Goal: Task Accomplishment & Management: Use online tool/utility

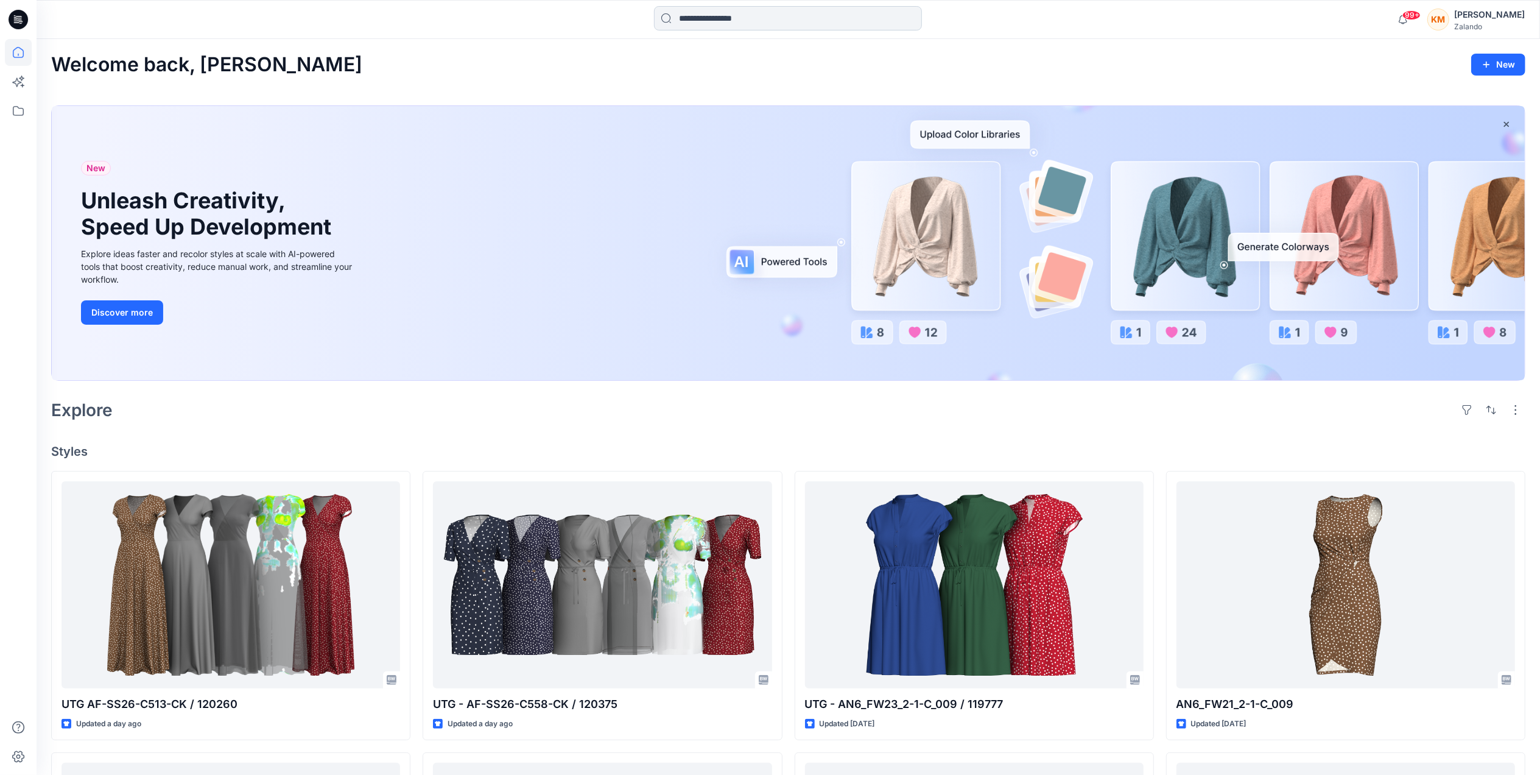
click at [741, 19] on input at bounding box center [788, 18] width 268 height 24
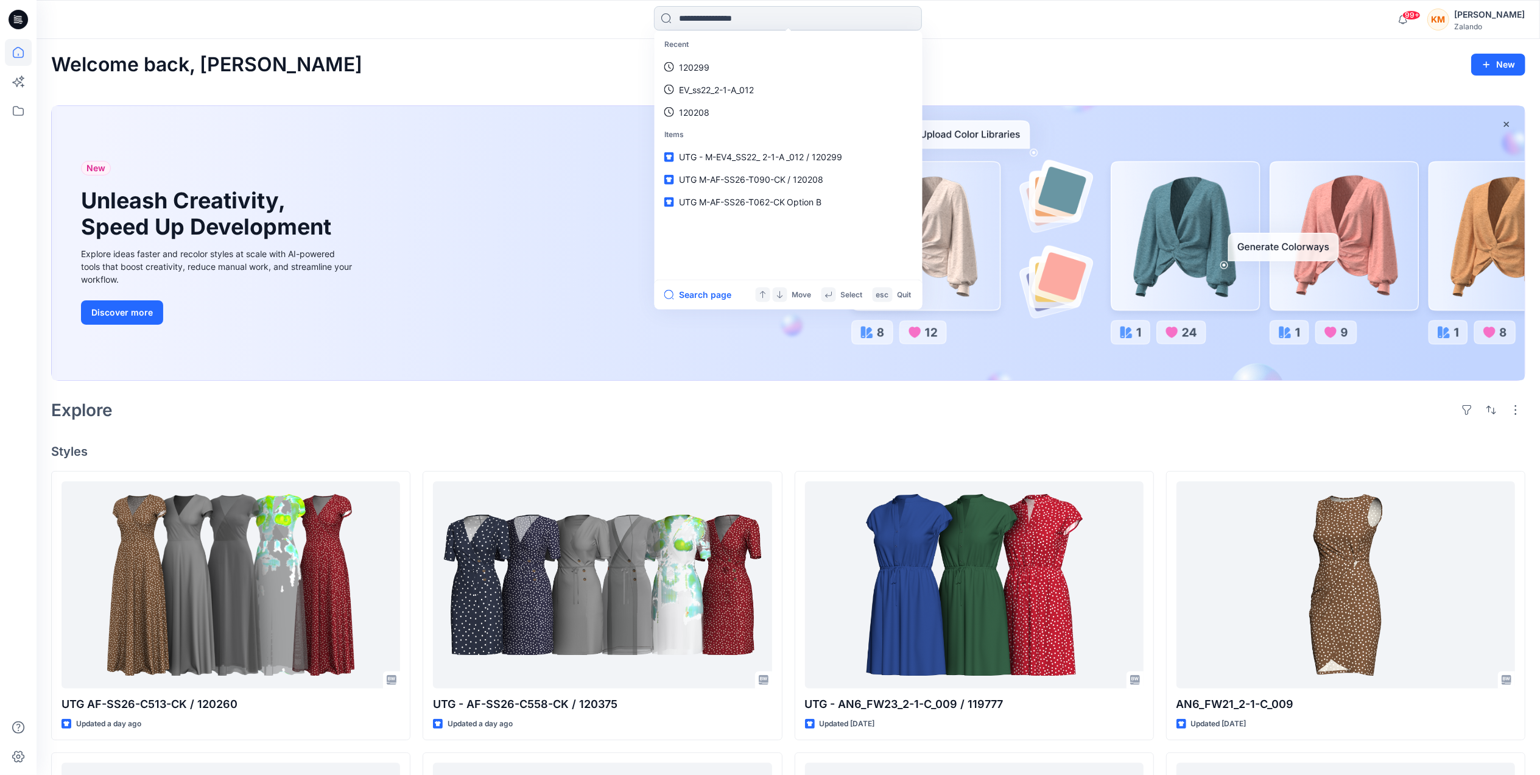
paste input "******"
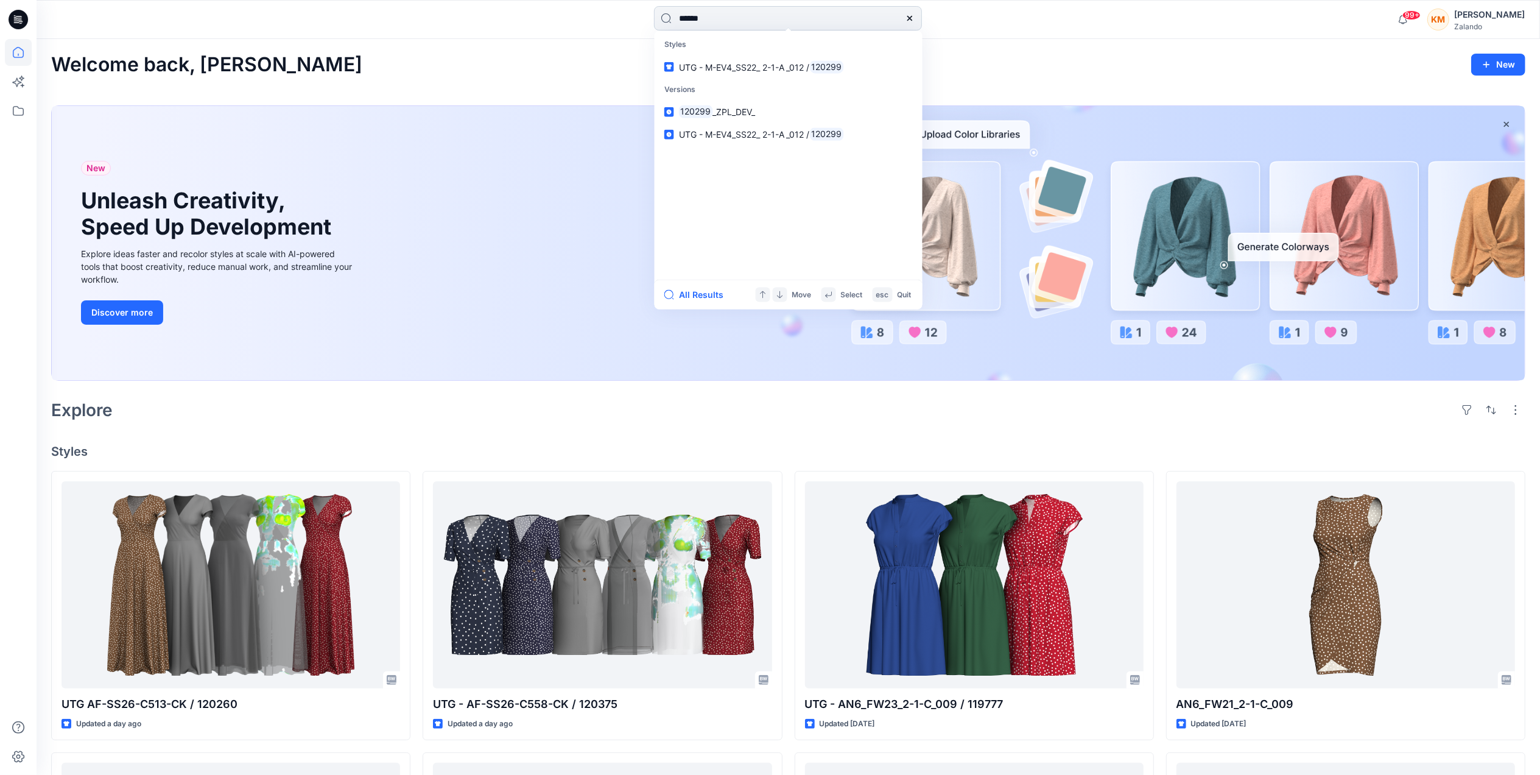
type input "******"
drag, startPoint x: 732, startPoint y: 60, endPoint x: 727, endPoint y: 65, distance: 7.3
click at [732, 62] on p "UTG - M-EV4_SS22_ 2-1-A _012 / 120299" at bounding box center [761, 66] width 165 height 13
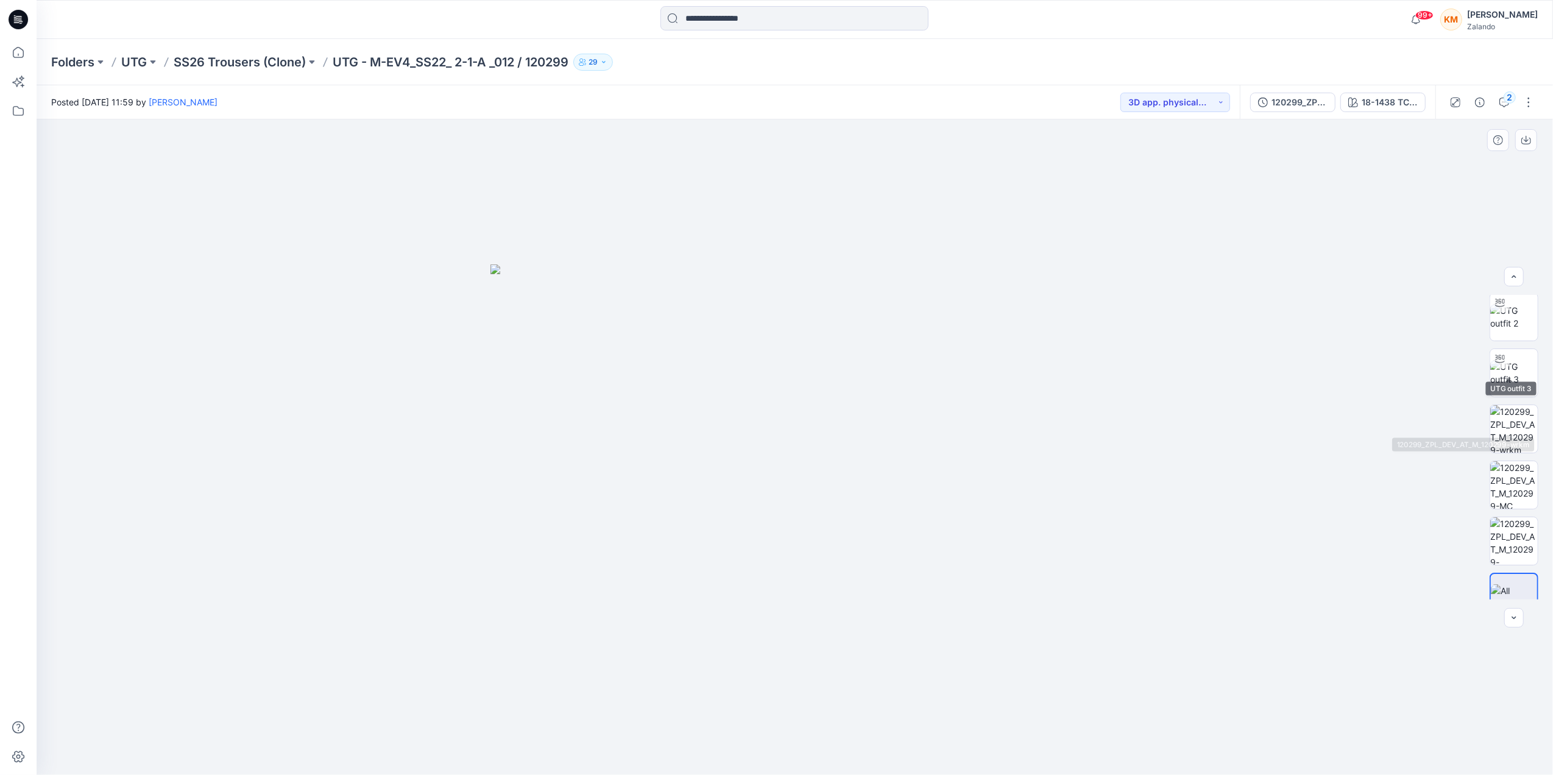
scroll to position [80, 0]
click at [1501, 101] on icon "button" at bounding box center [1504, 102] width 10 height 10
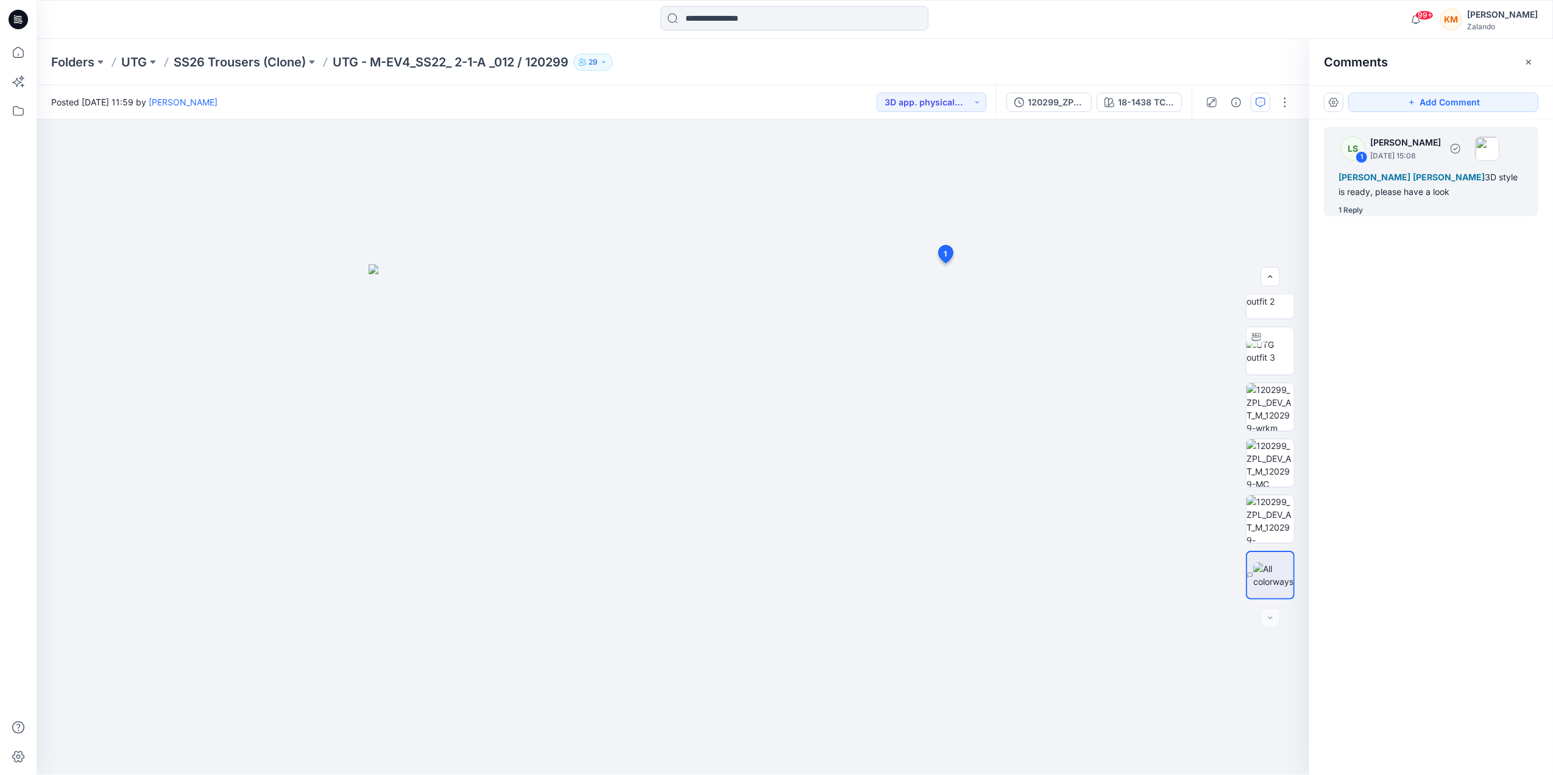
click at [1370, 210] on div "1 Reply" at bounding box center [1438, 210] width 200 height 12
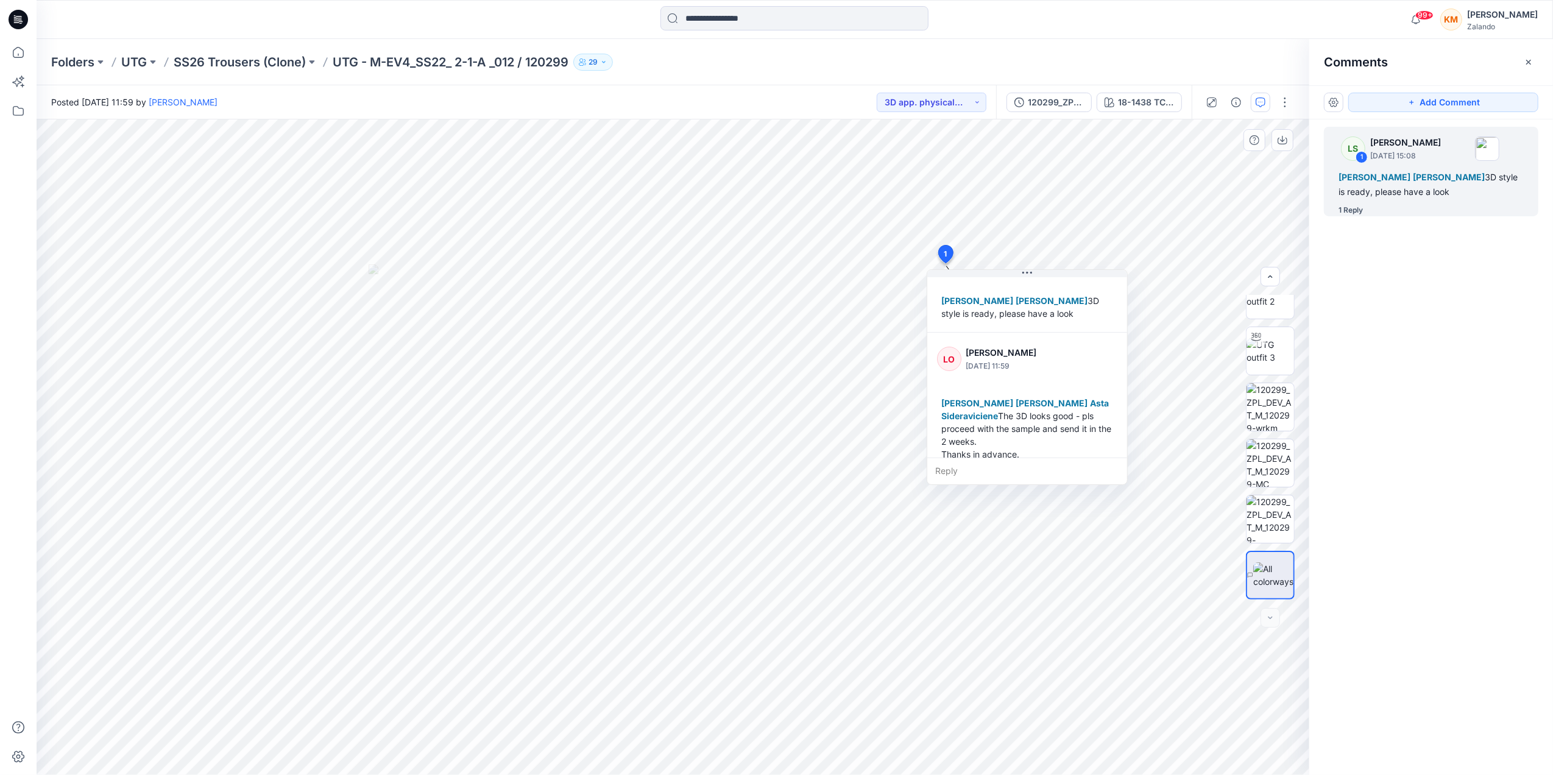
scroll to position [60, 0]
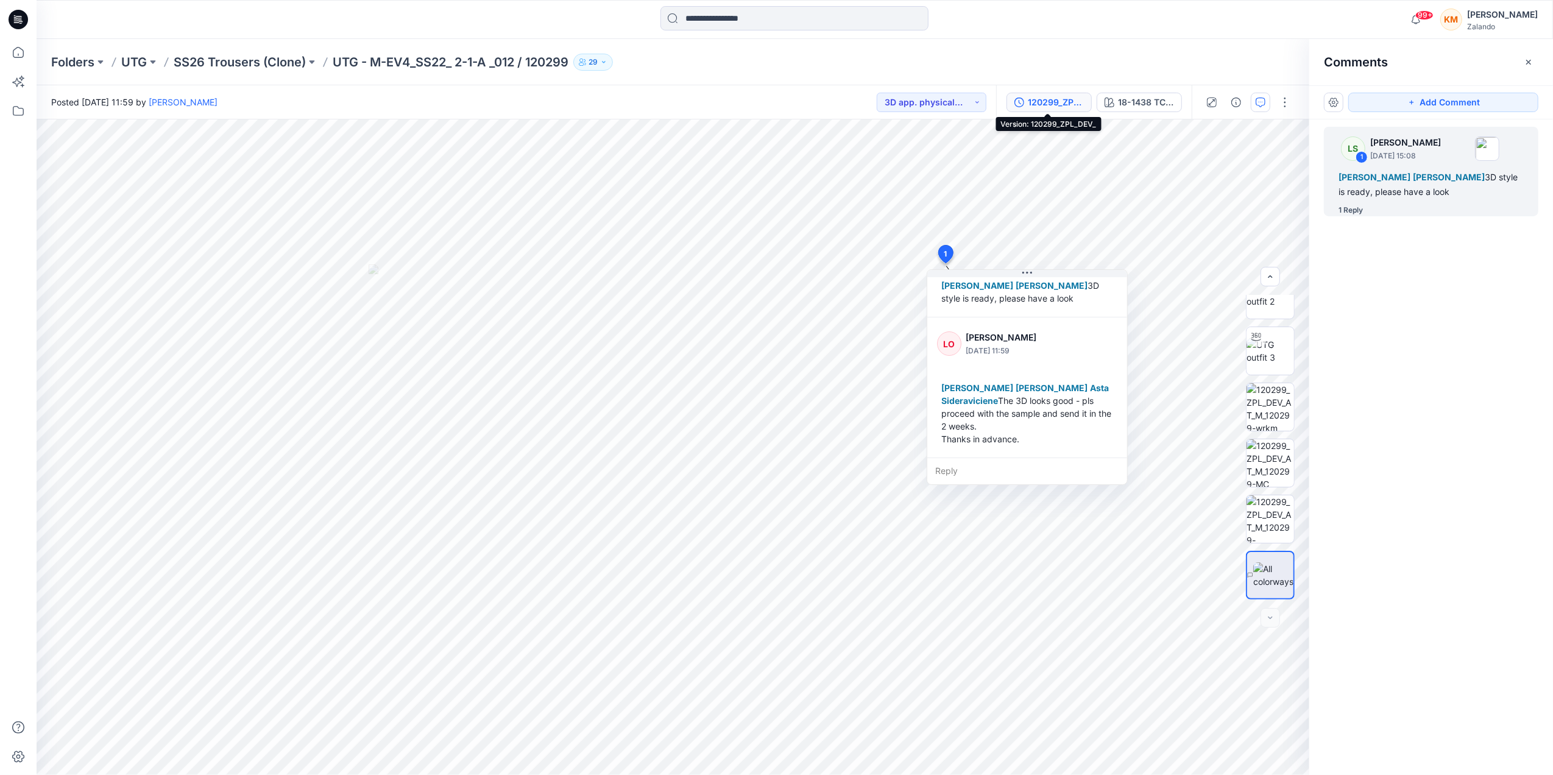
click at [1054, 96] on div "120299_ZPL_DEV_" at bounding box center [1056, 102] width 56 height 13
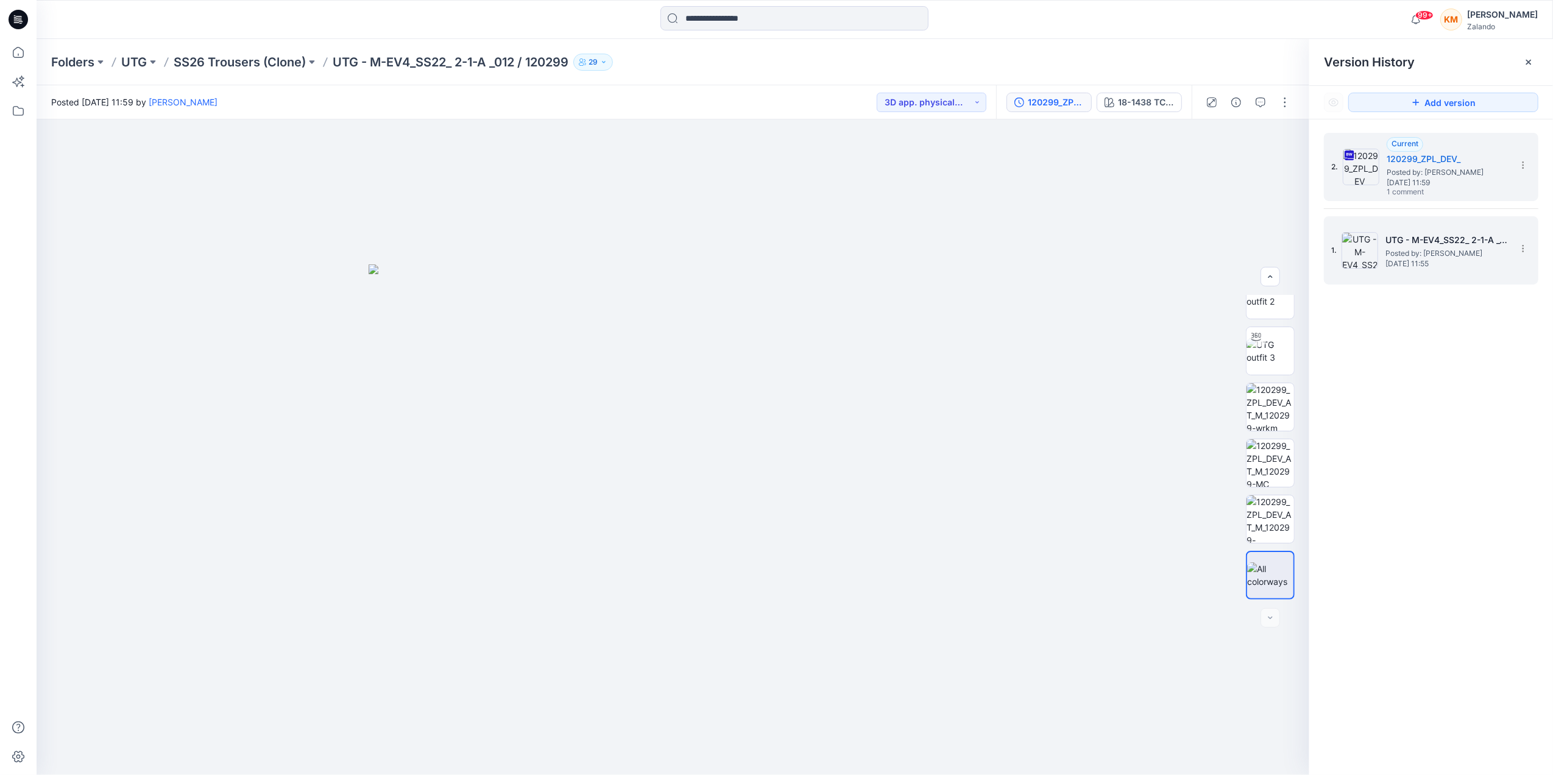
click at [1407, 252] on span "Posted by: [PERSON_NAME]" at bounding box center [1446, 253] width 122 height 12
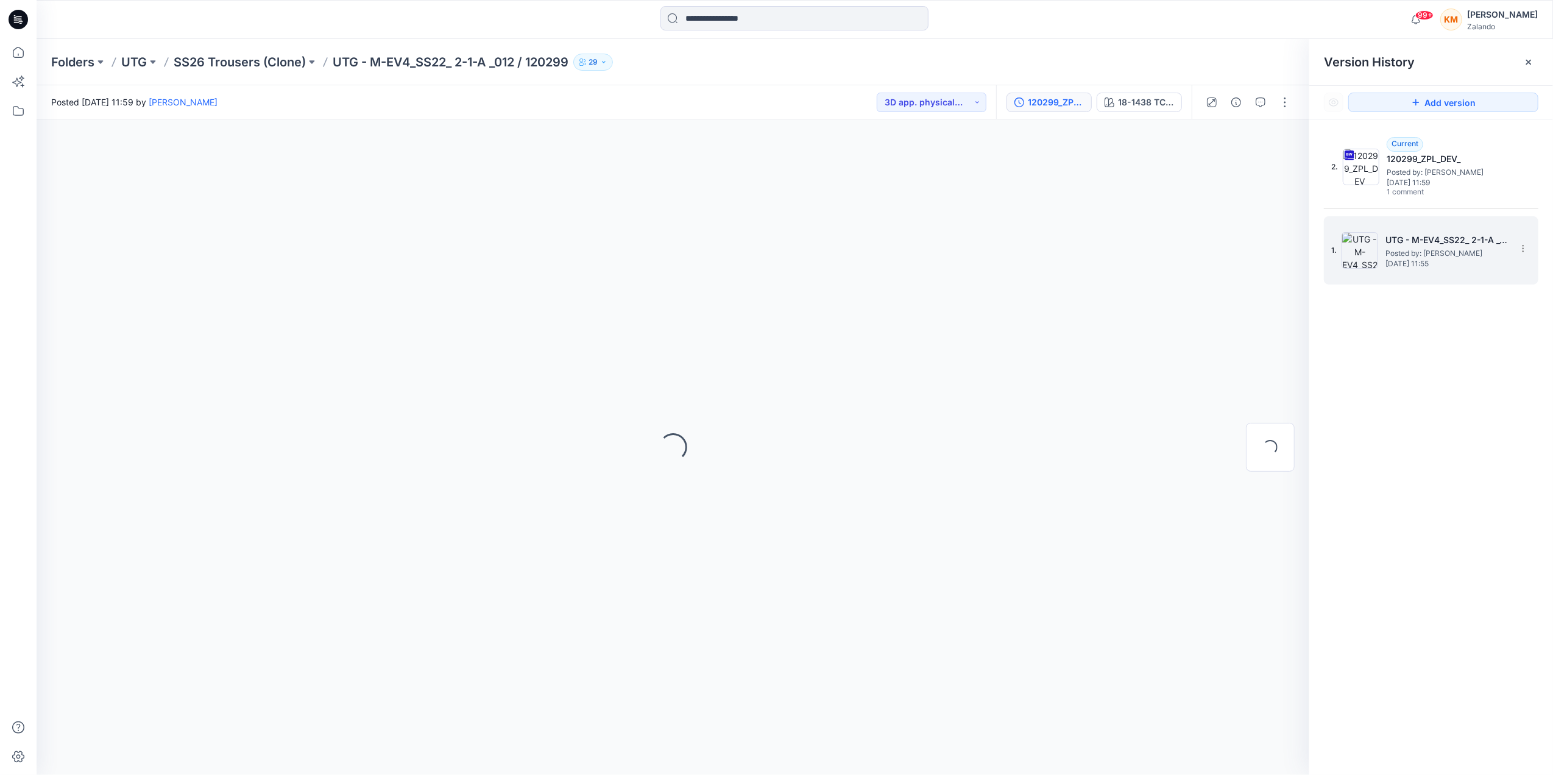
scroll to position [0, 0]
click at [1255, 100] on icon "button" at bounding box center [1260, 102] width 10 height 10
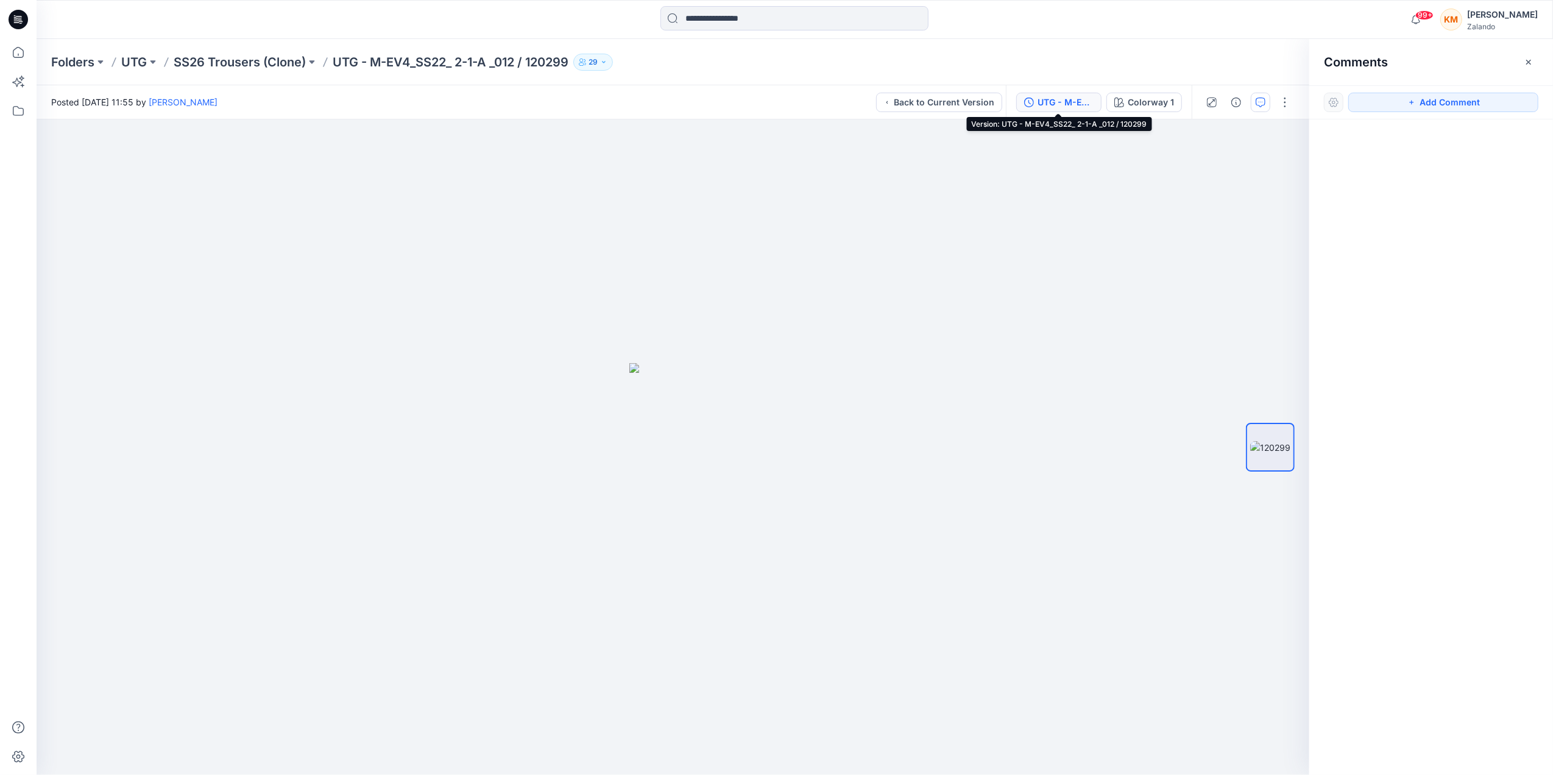
click at [1077, 104] on div "UTG - M-EV4_SS22_ 2-1-A _012 / 120299" at bounding box center [1065, 102] width 56 height 13
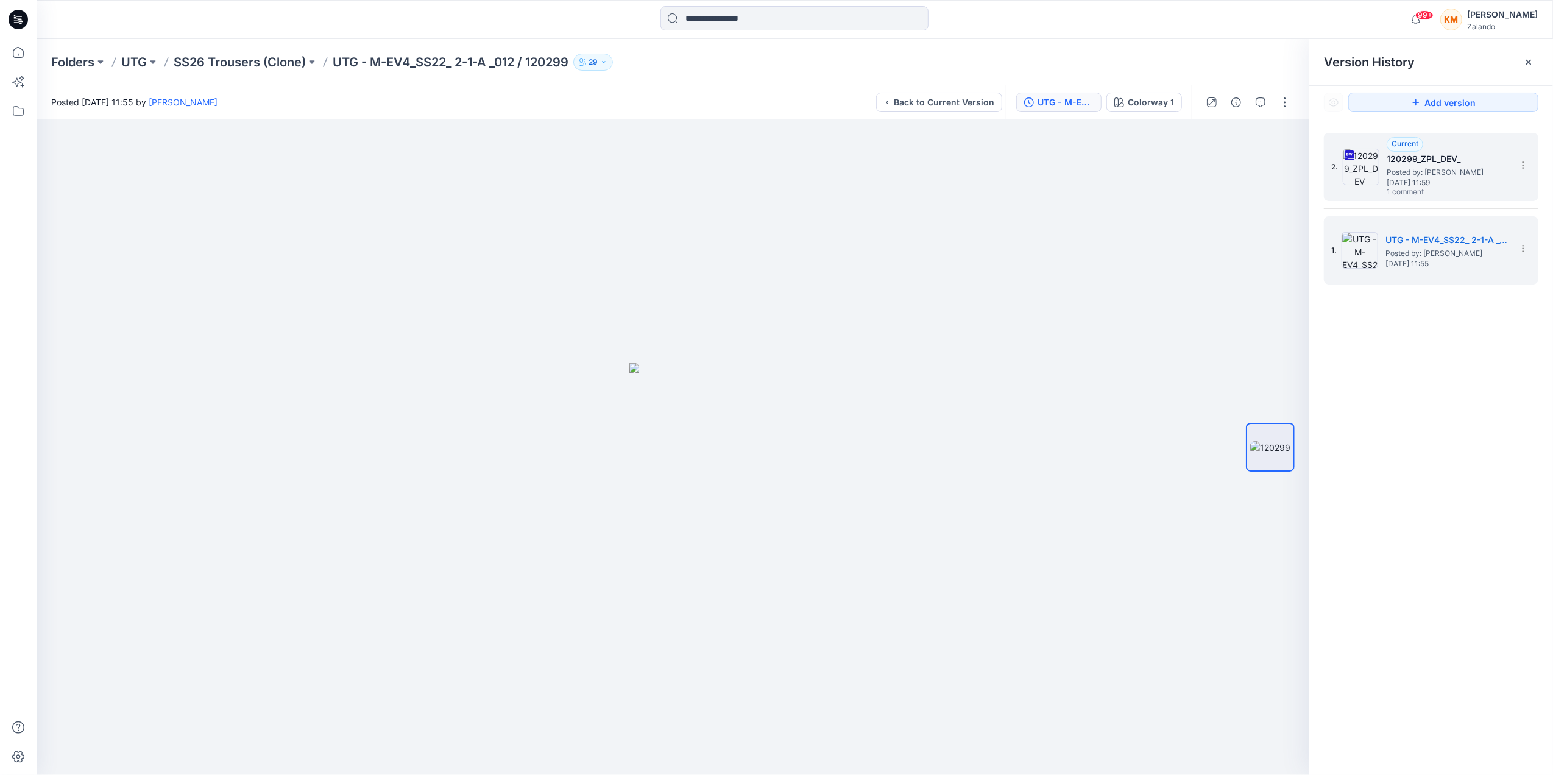
click at [1384, 169] on div "2. Current 120299_ZPL_DEV_ Posted by: [PERSON_NAME] [DATE] 11:59 1 comment" at bounding box center [1422, 167] width 183 height 58
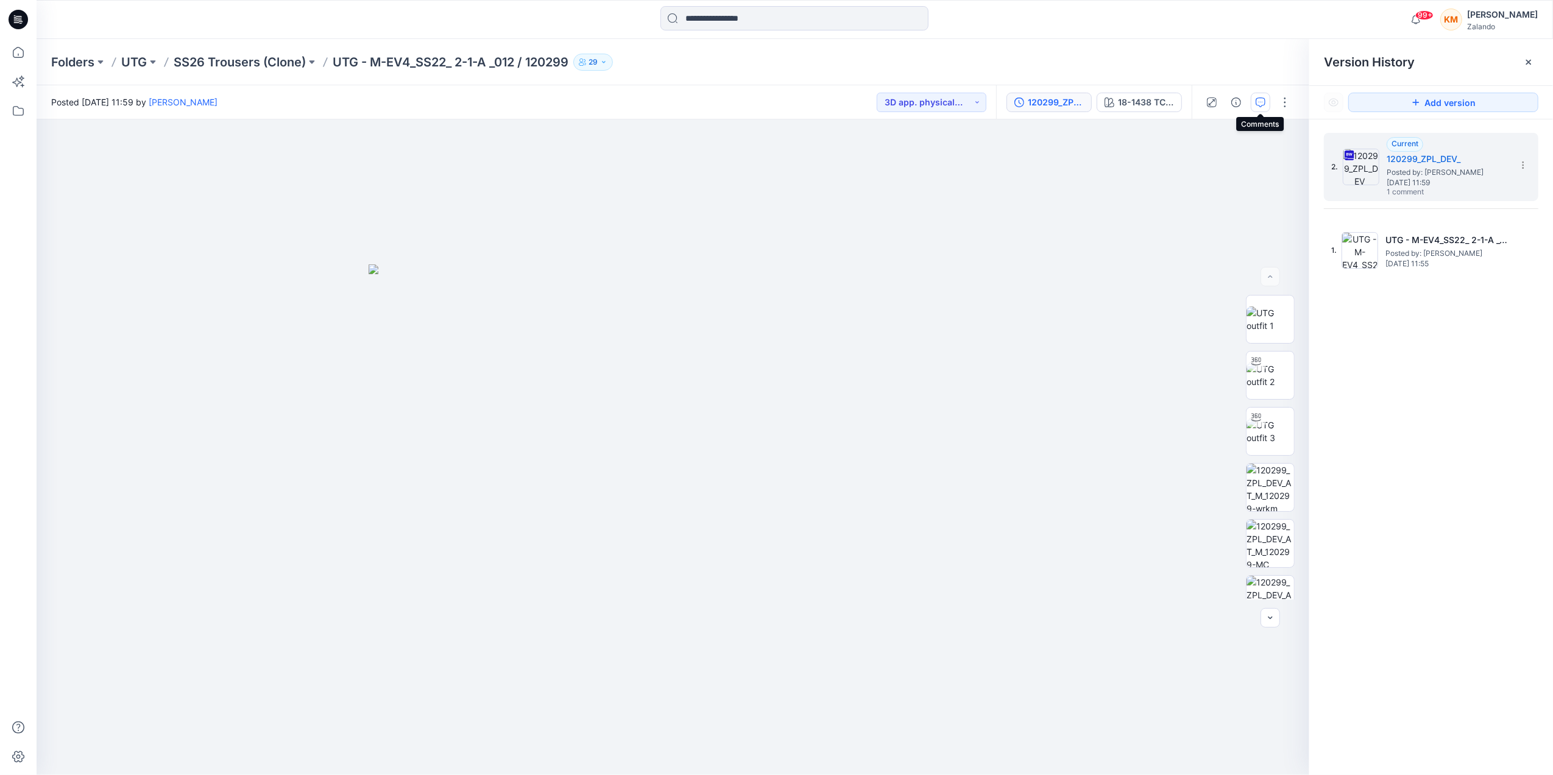
click at [1263, 98] on icon "button" at bounding box center [1260, 102] width 10 height 10
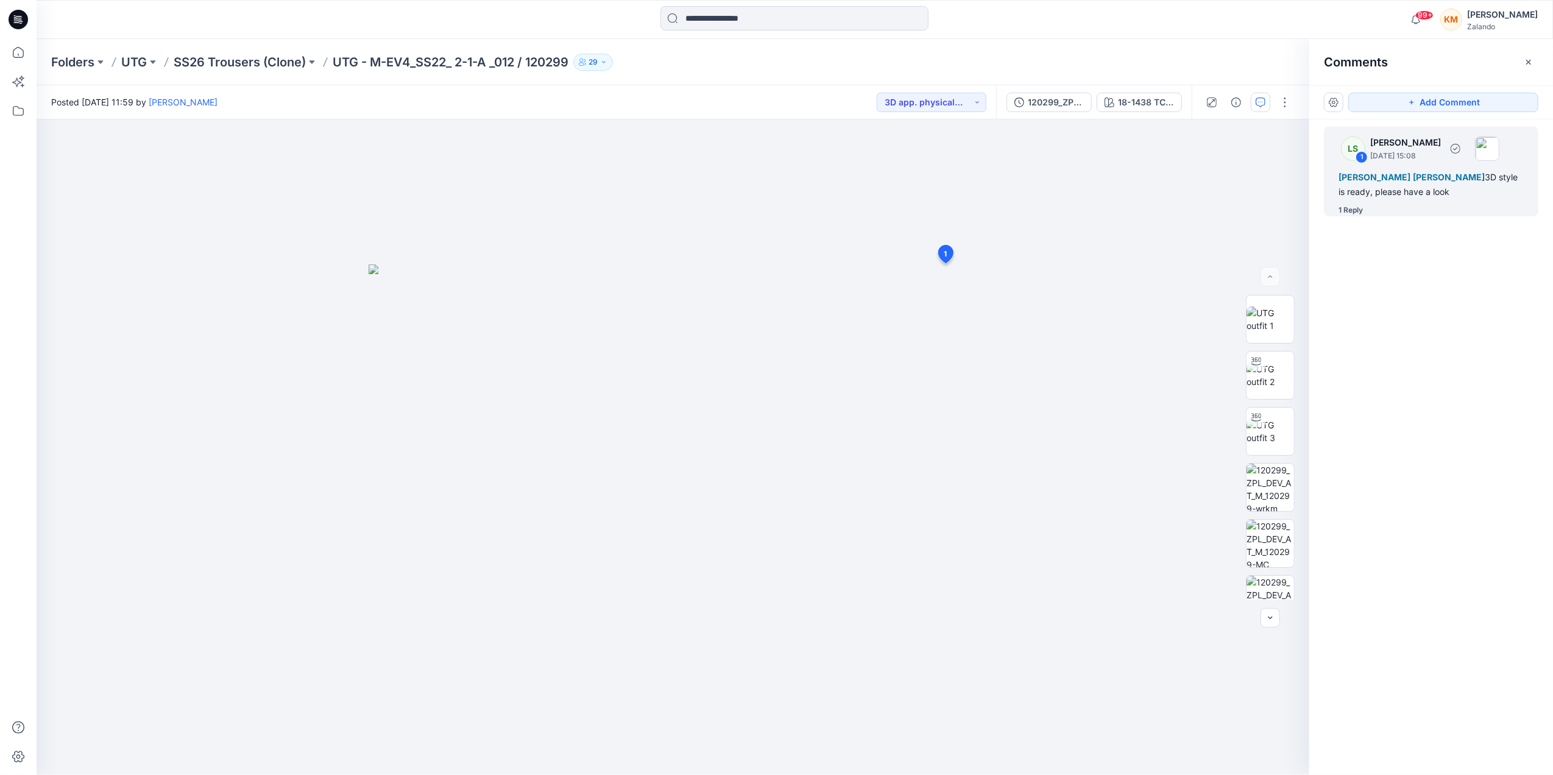
click at [1355, 205] on div "1 Reply" at bounding box center [1350, 210] width 24 height 12
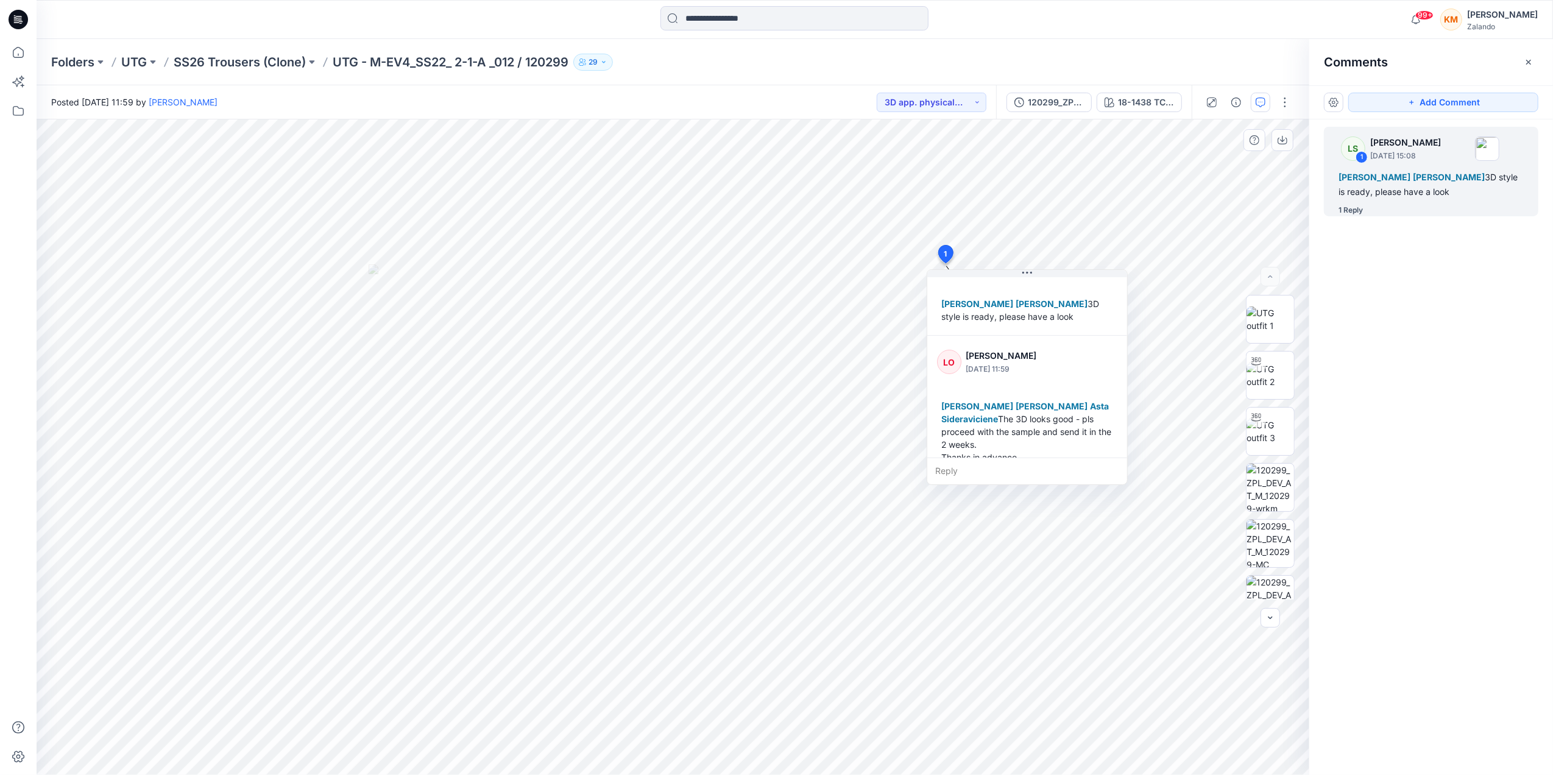
scroll to position [60, 0]
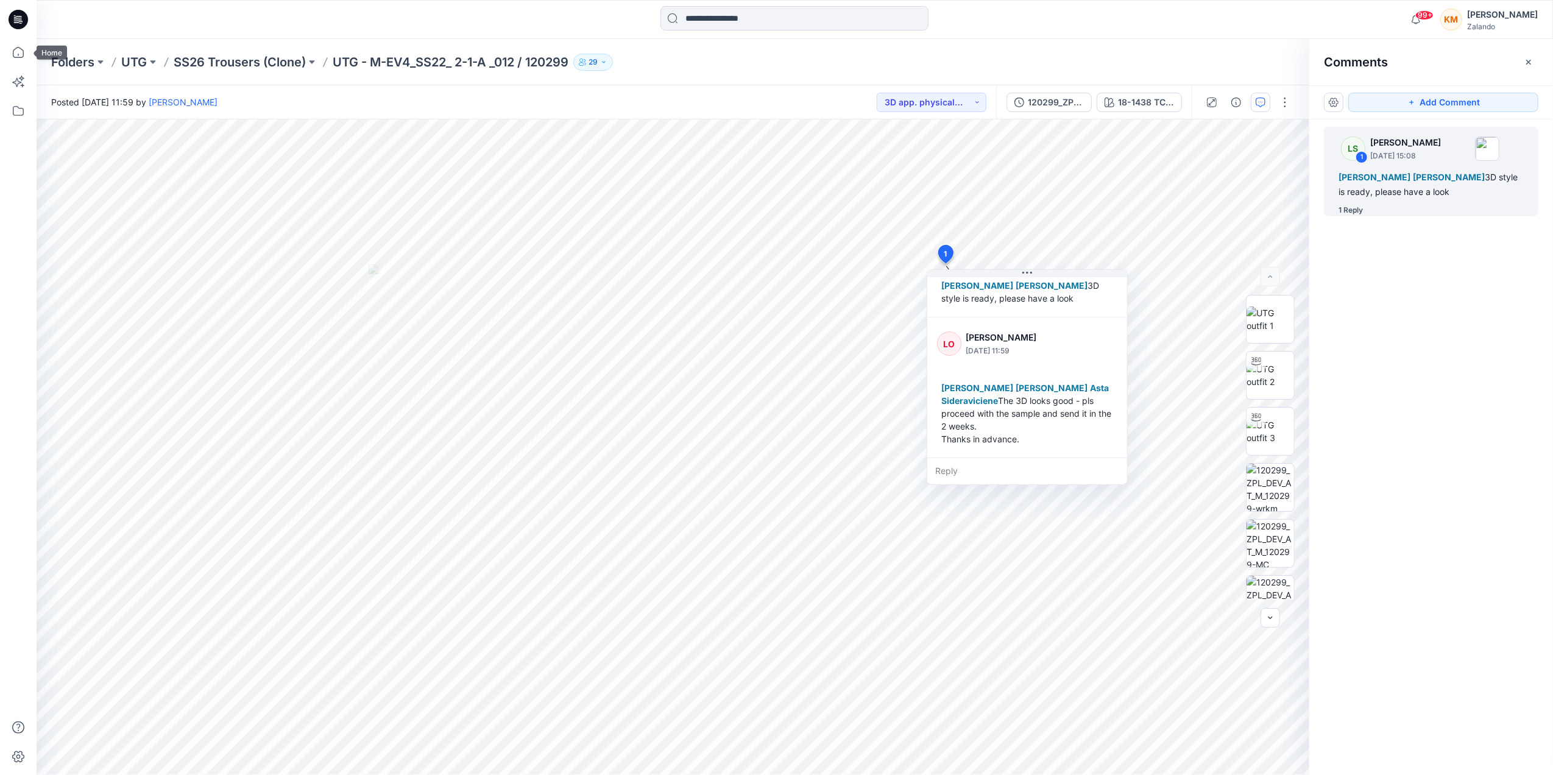
click at [20, 49] on icon at bounding box center [18, 52] width 27 height 27
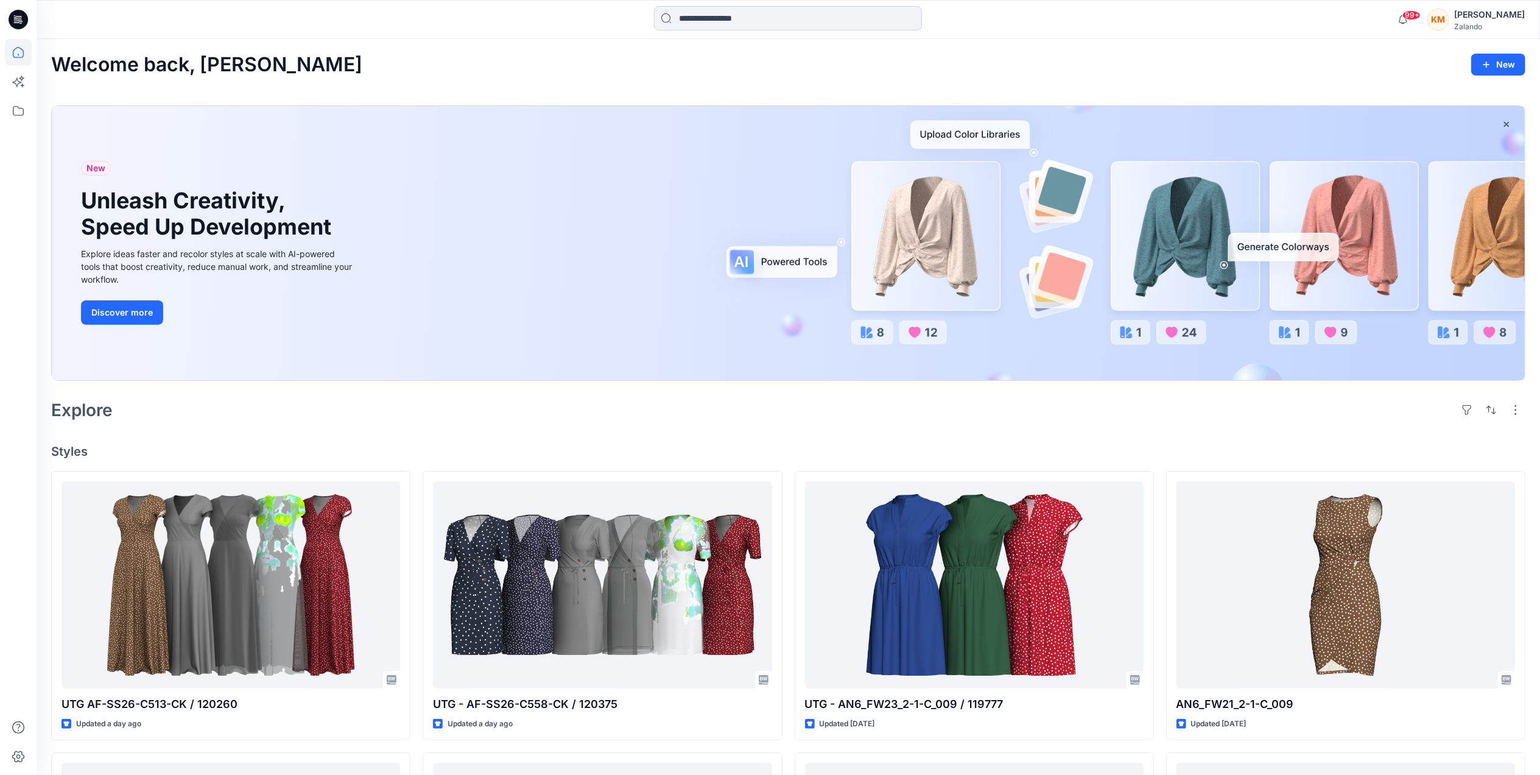
click at [775, 27] on input at bounding box center [788, 18] width 268 height 24
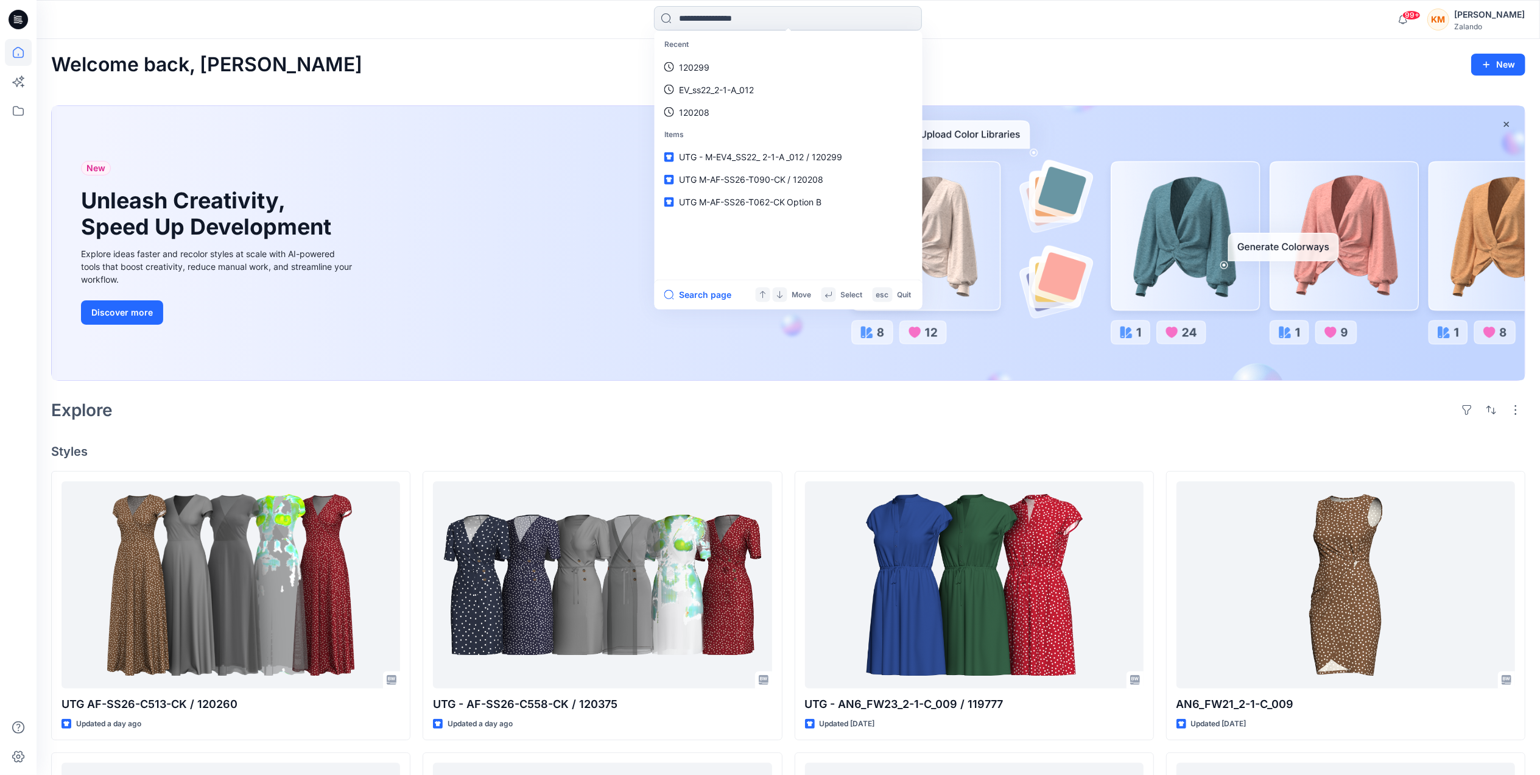
paste input "**********"
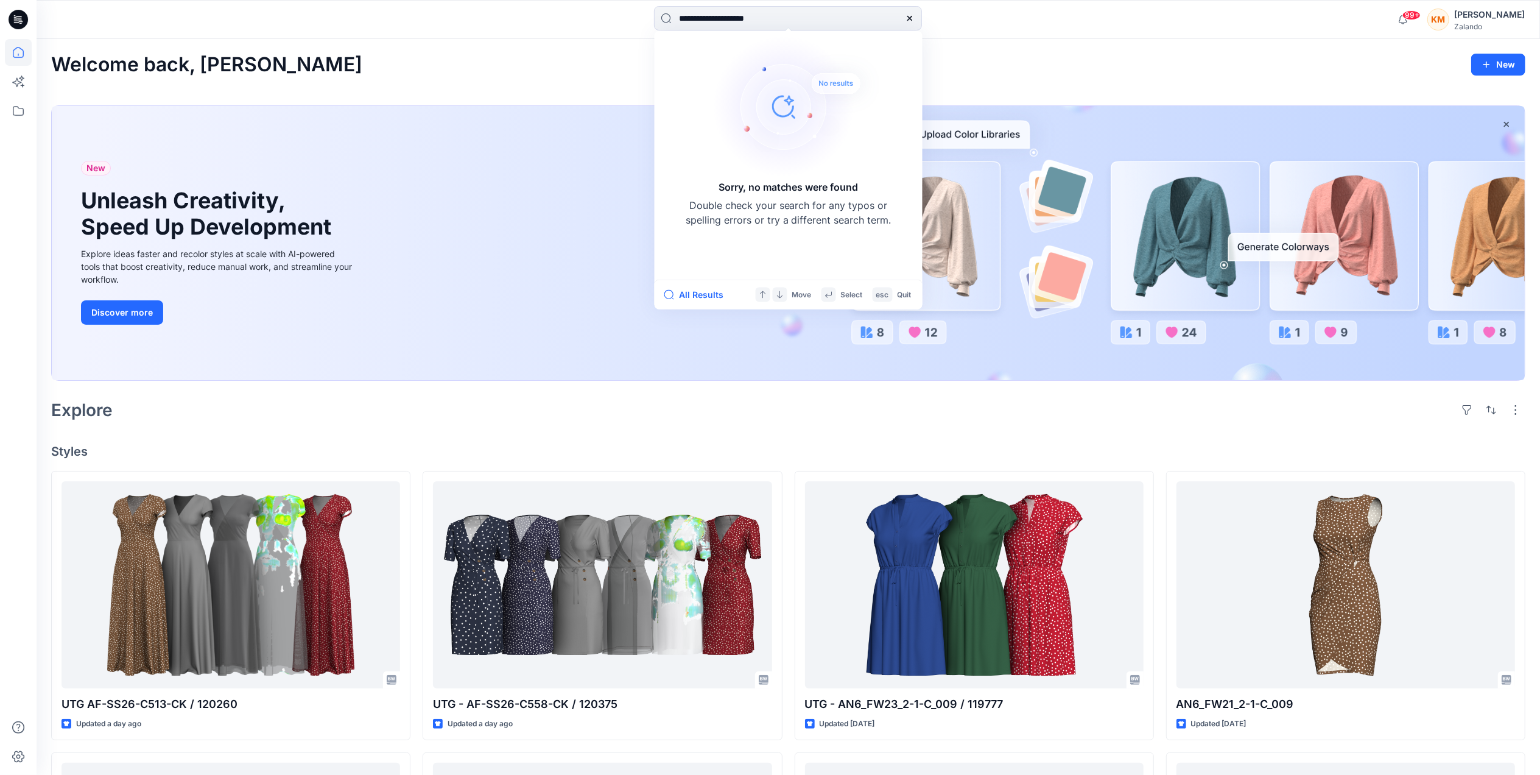
drag, startPoint x: 795, startPoint y: 18, endPoint x: 566, endPoint y: 11, distance: 229.7
click at [568, 19] on div "**********" at bounding box center [788, 19] width 752 height 27
drag, startPoint x: 661, startPoint y: 21, endPoint x: 592, endPoint y: 15, distance: 69.7
click at [599, 21] on div "****** Sorry, no matches were found Double check your search for any typos or s…" at bounding box center [788, 19] width 752 height 27
type input "******"
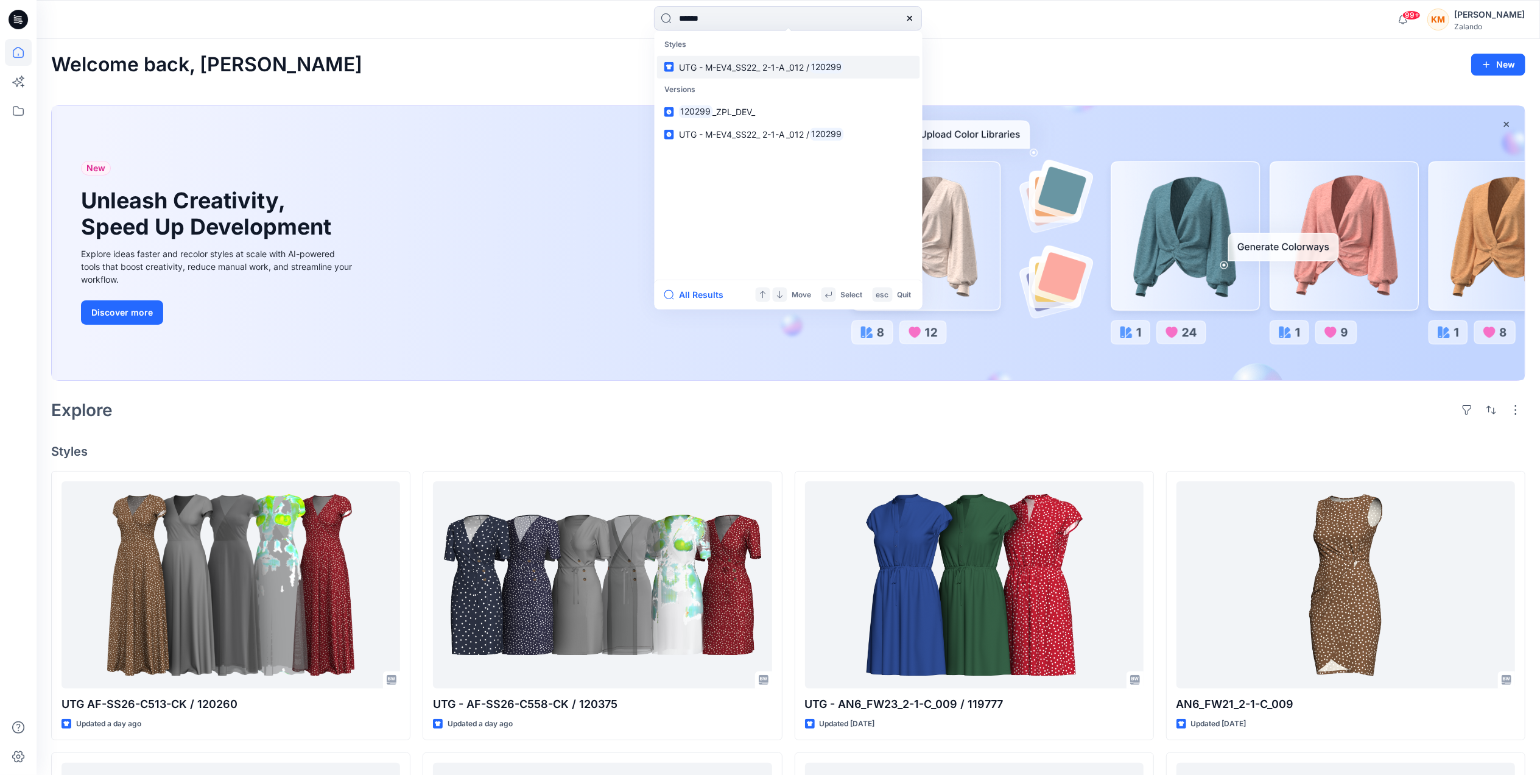
click at [731, 62] on span "UTG - M-EV4_SS22_ 2-1-A _012 /" at bounding box center [744, 67] width 131 height 10
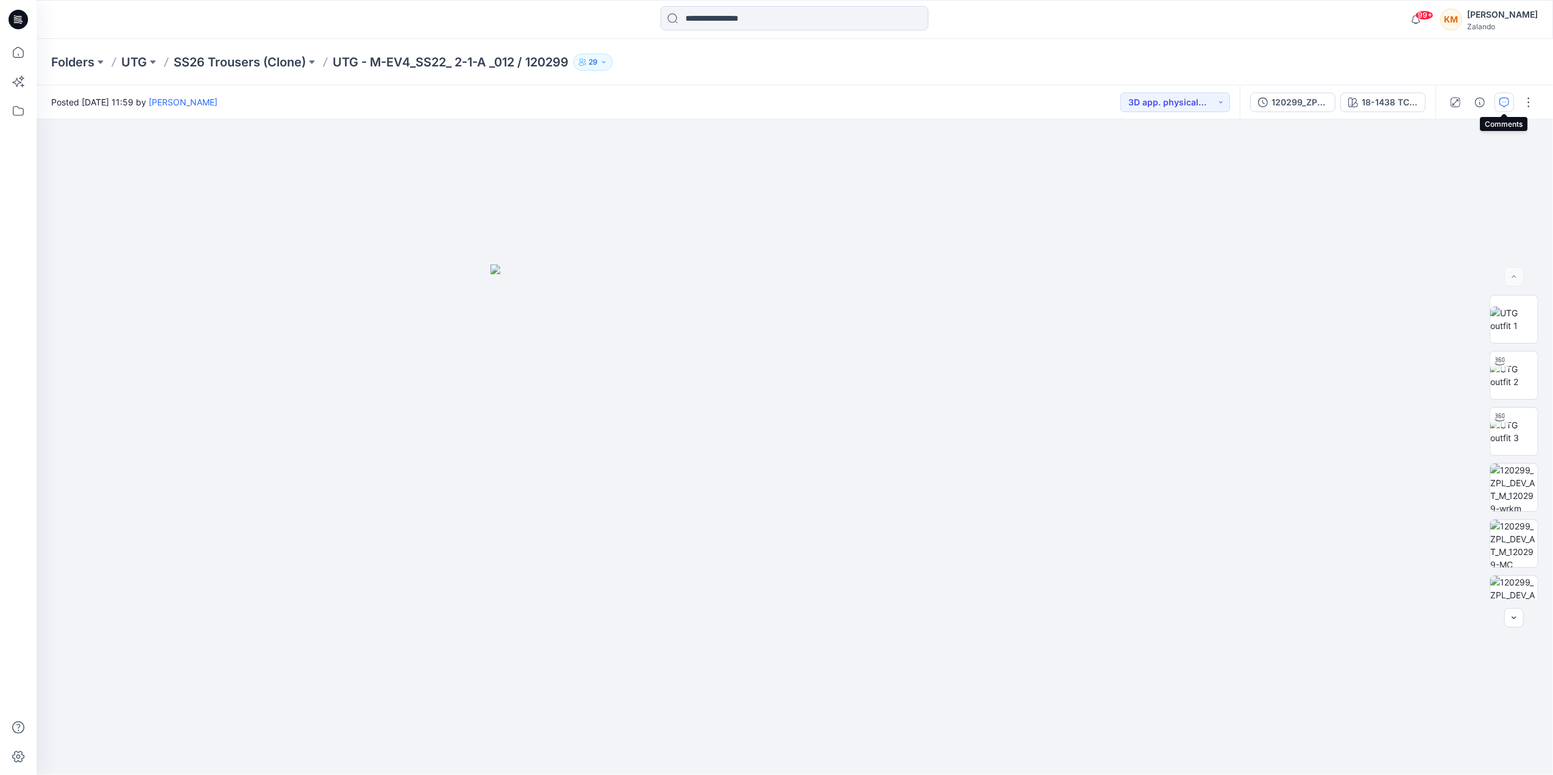
click at [1499, 101] on icon "button" at bounding box center [1504, 102] width 10 height 10
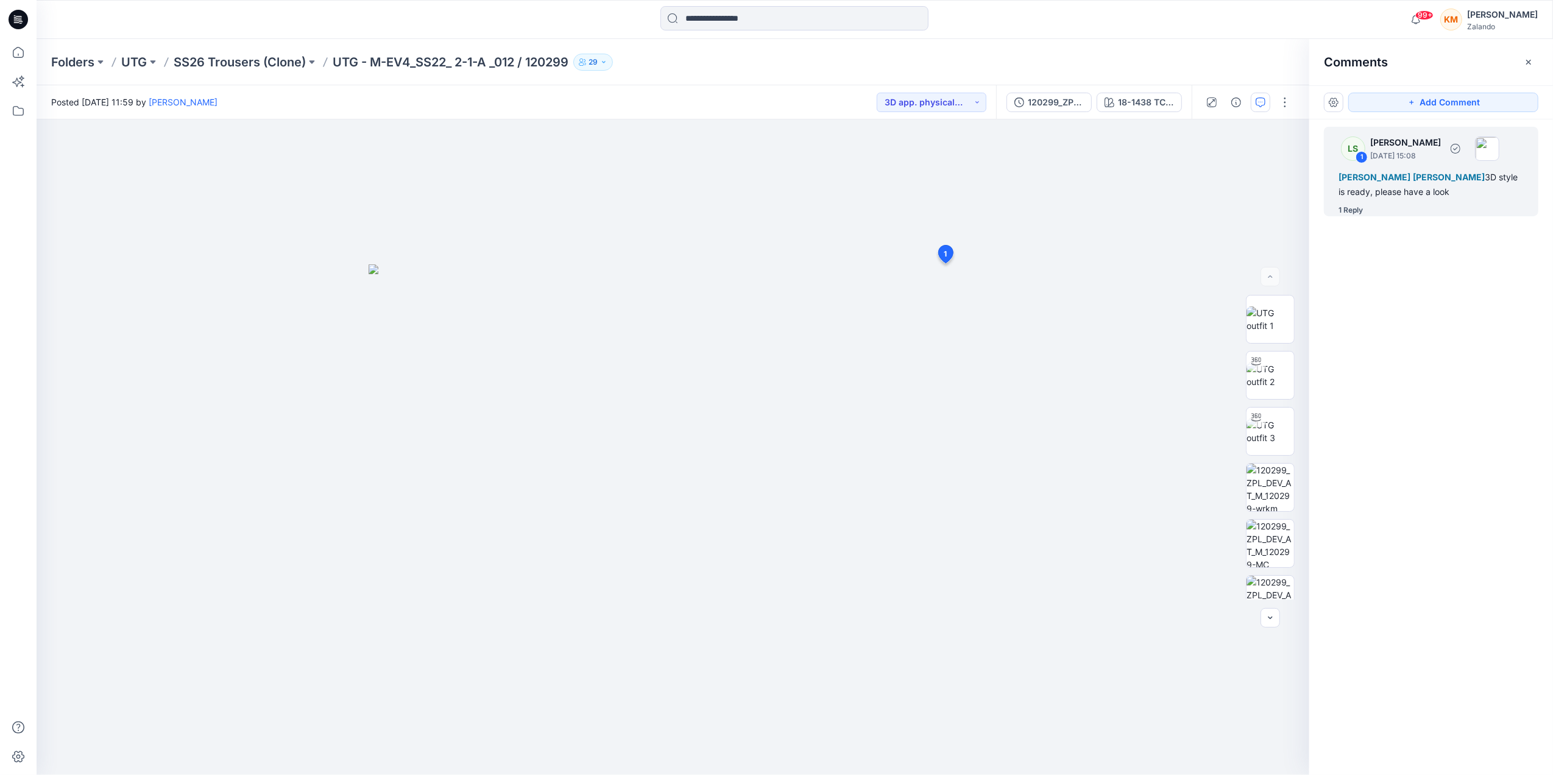
click at [1350, 207] on div "1 Reply" at bounding box center [1350, 210] width 24 height 12
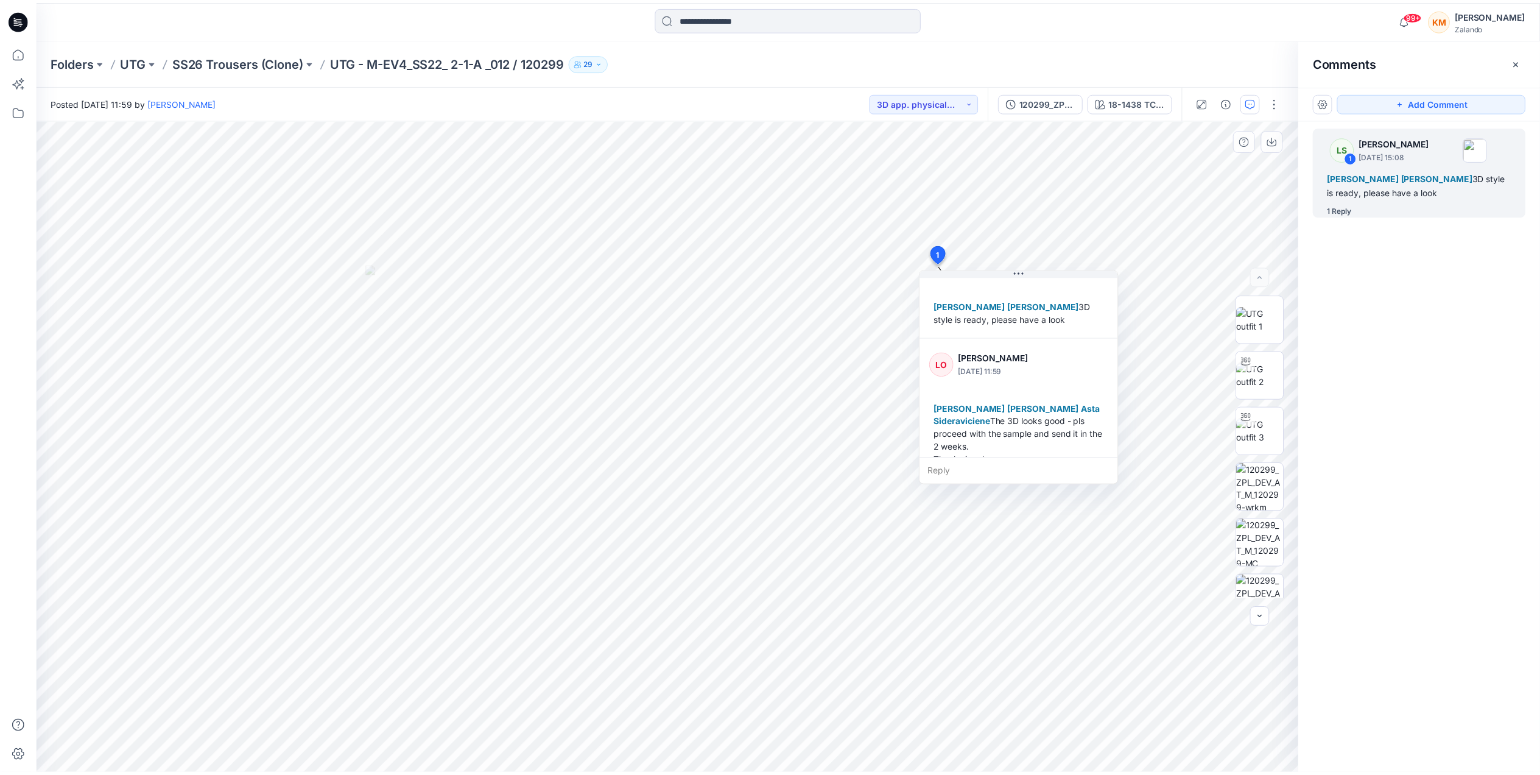
scroll to position [60, 0]
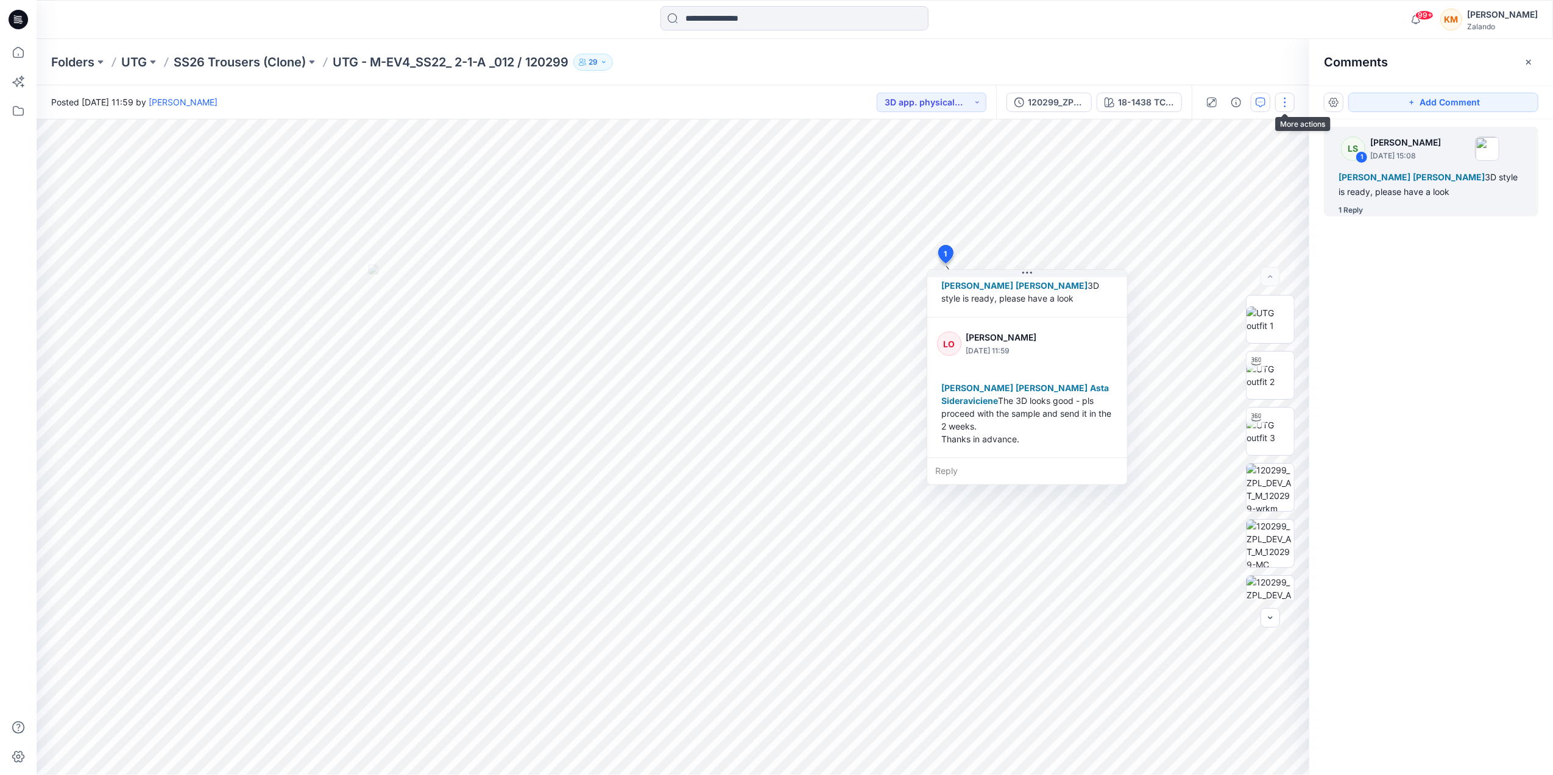
click at [1285, 103] on button "button" at bounding box center [1284, 102] width 19 height 19
click at [1049, 100] on div "120299_ZPL_DEV_" at bounding box center [1056, 102] width 56 height 13
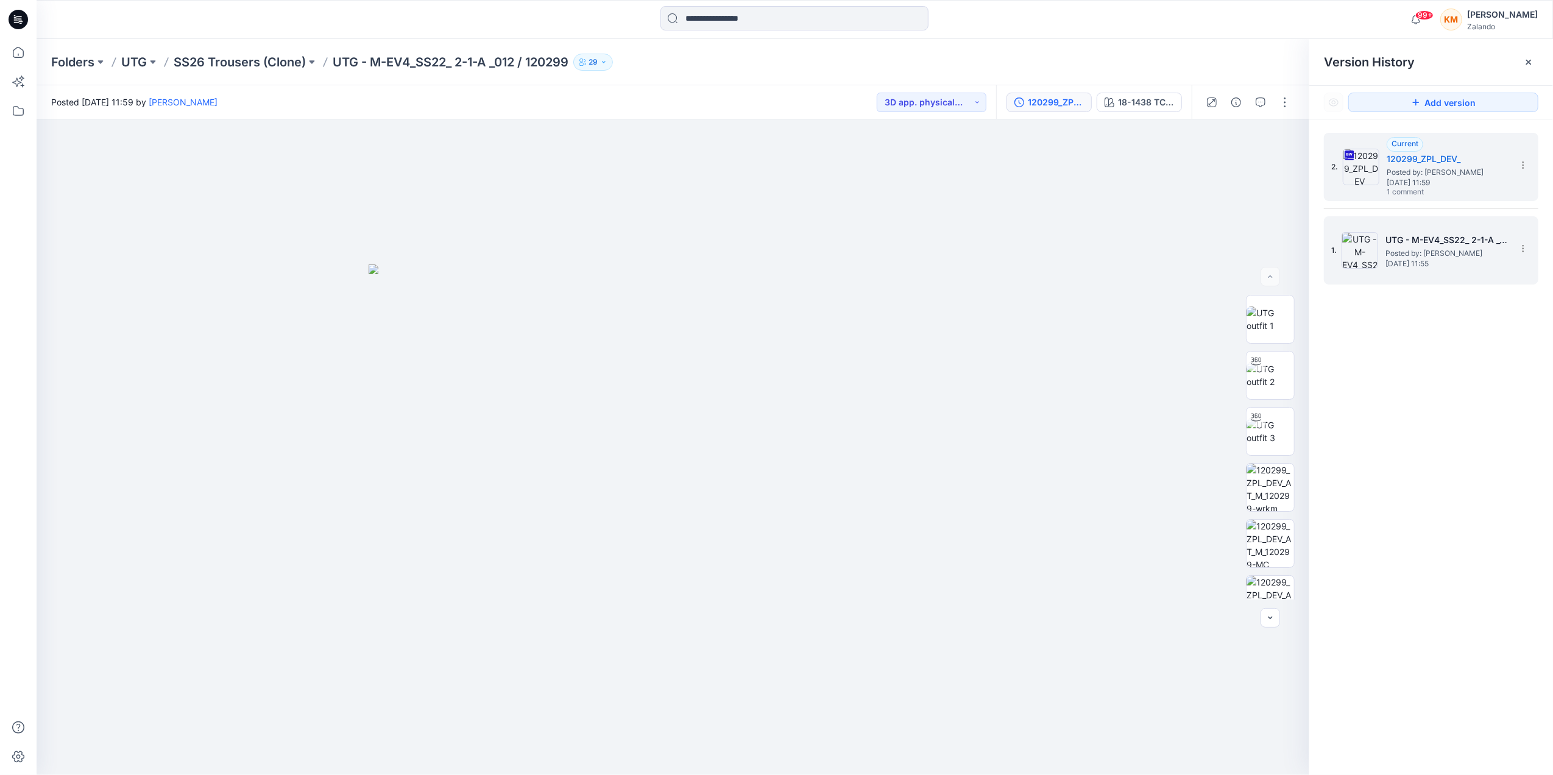
click at [1423, 250] on span "Posted by: [PERSON_NAME]" at bounding box center [1446, 253] width 122 height 12
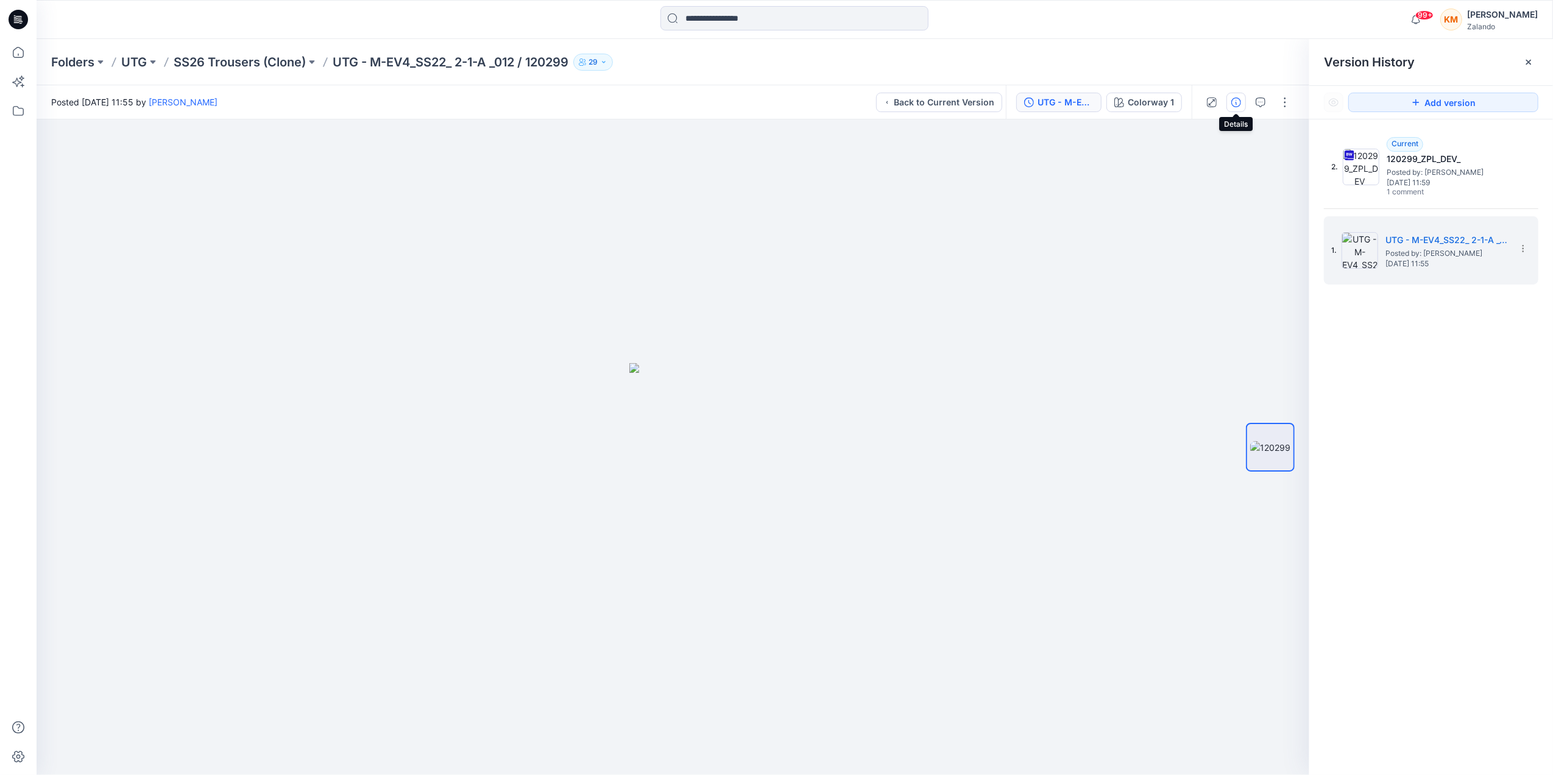
click at [1238, 105] on icon "button" at bounding box center [1236, 102] width 10 height 10
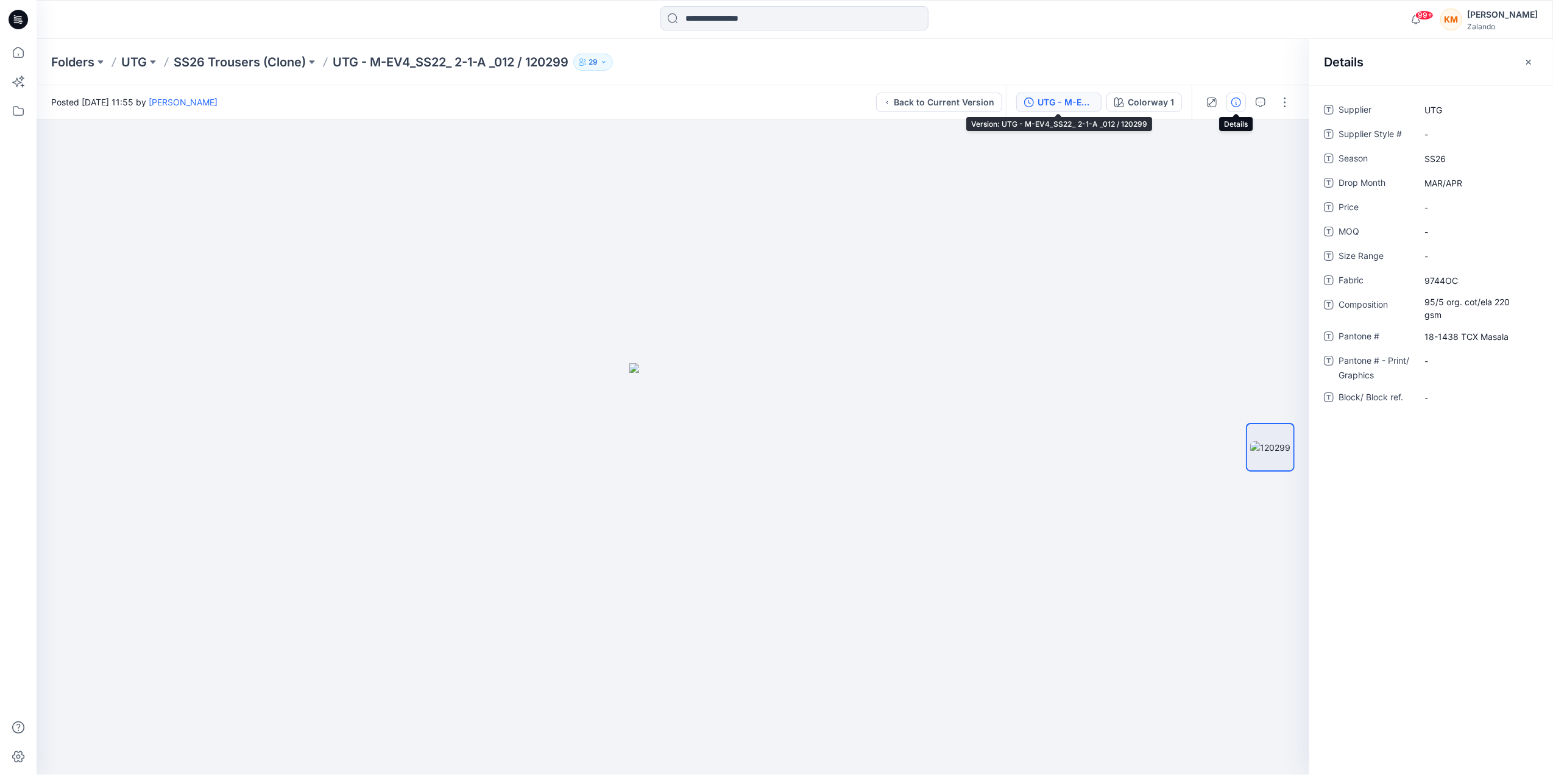
click at [1070, 101] on div "UTG - M-EV4_SS22_ 2-1-A _012 / 120299" at bounding box center [1065, 102] width 56 height 13
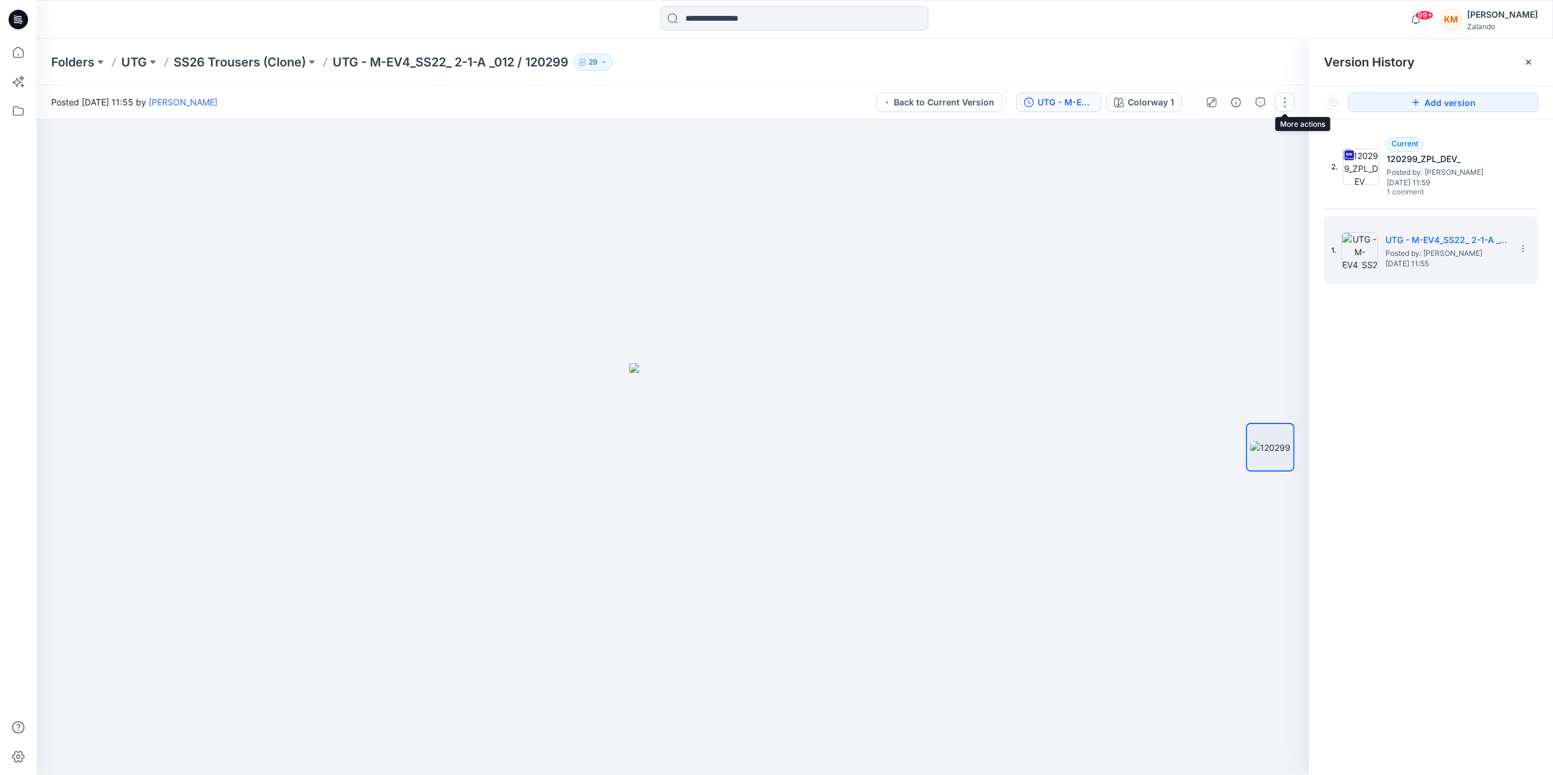
click at [1286, 99] on button "button" at bounding box center [1284, 102] width 19 height 19
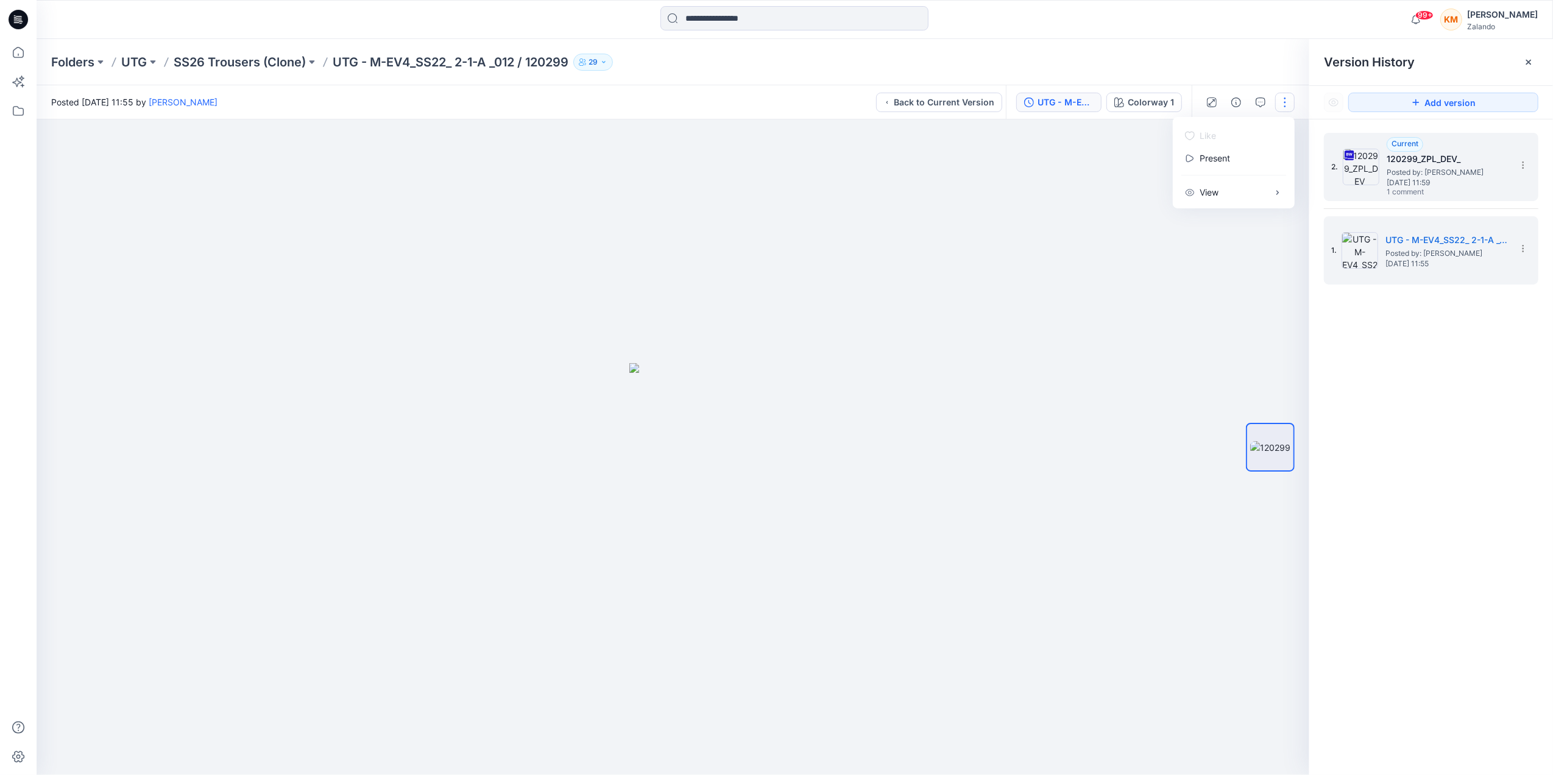
click at [1439, 174] on span "Posted by: [PERSON_NAME]" at bounding box center [1447, 172] width 122 height 12
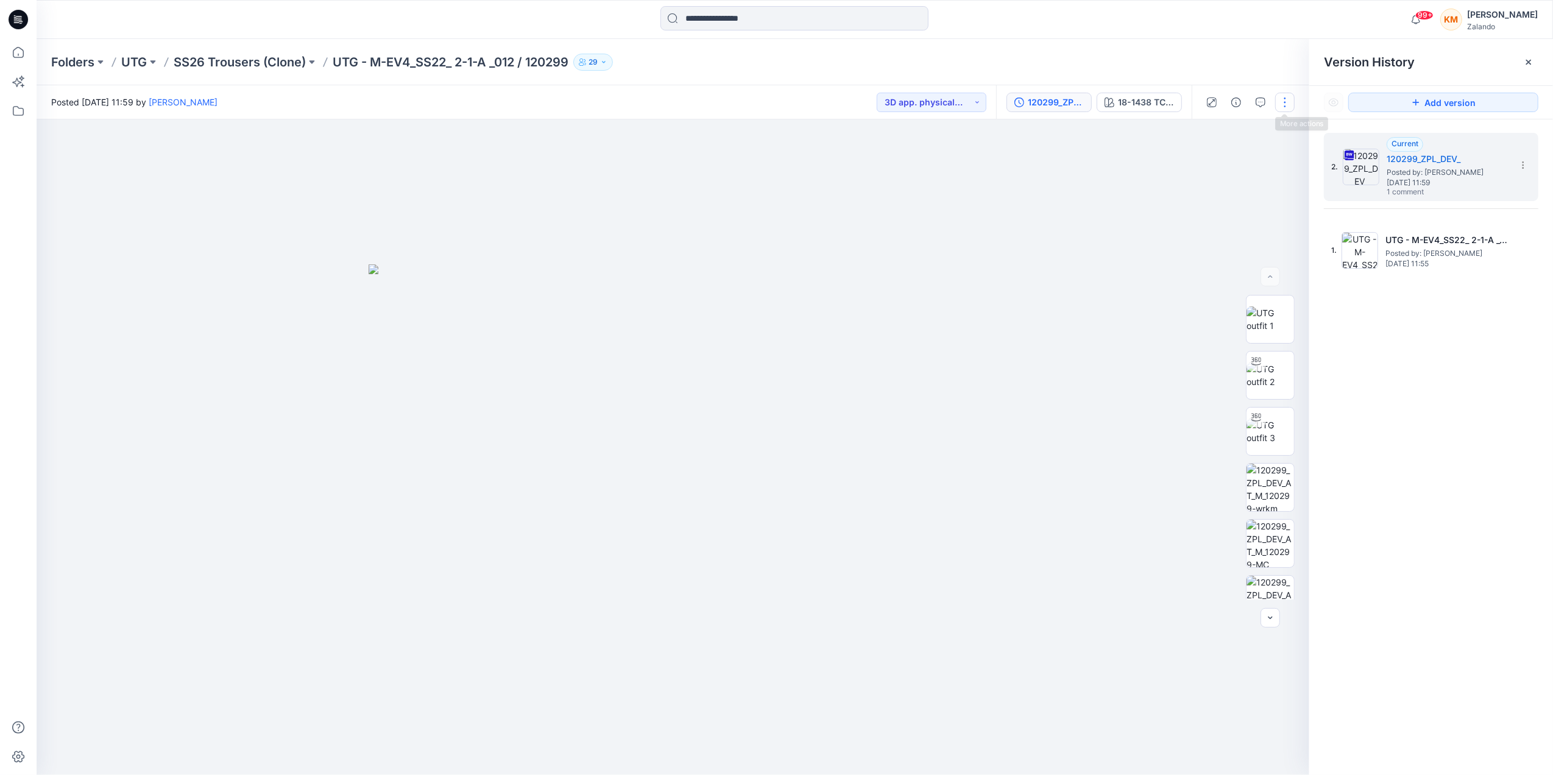
click at [1281, 99] on button "button" at bounding box center [1284, 102] width 19 height 19
click at [1246, 256] on p "Duplicate to..." at bounding box center [1226, 259] width 55 height 13
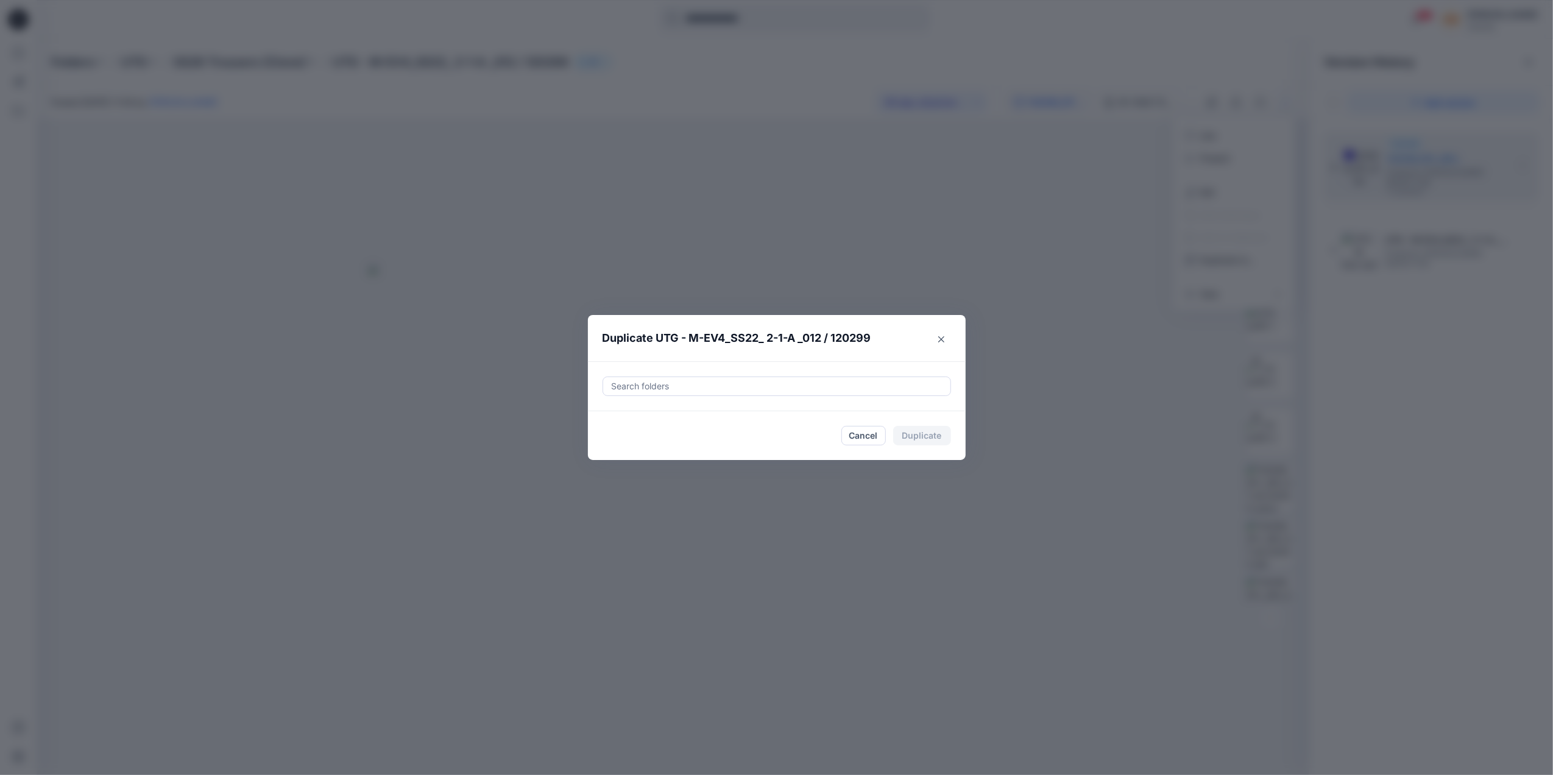
click at [1085, 392] on div "Duplicate UTG - M-EV4_SS22_ 2-1-A _012 / 120299 Search folders Cancel Duplicate" at bounding box center [776, 387] width 1553 height 775
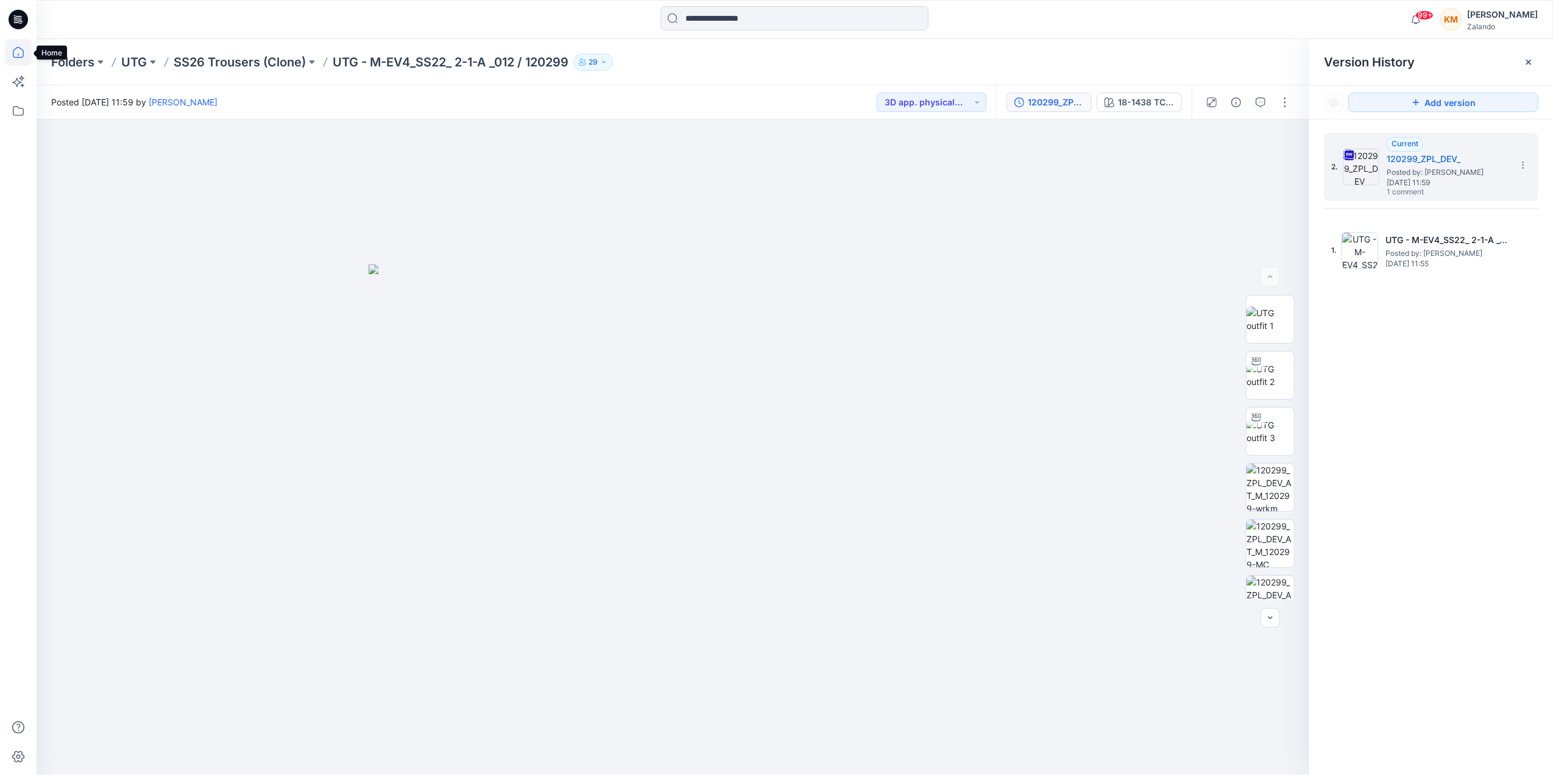
click at [13, 54] on icon at bounding box center [18, 52] width 11 height 11
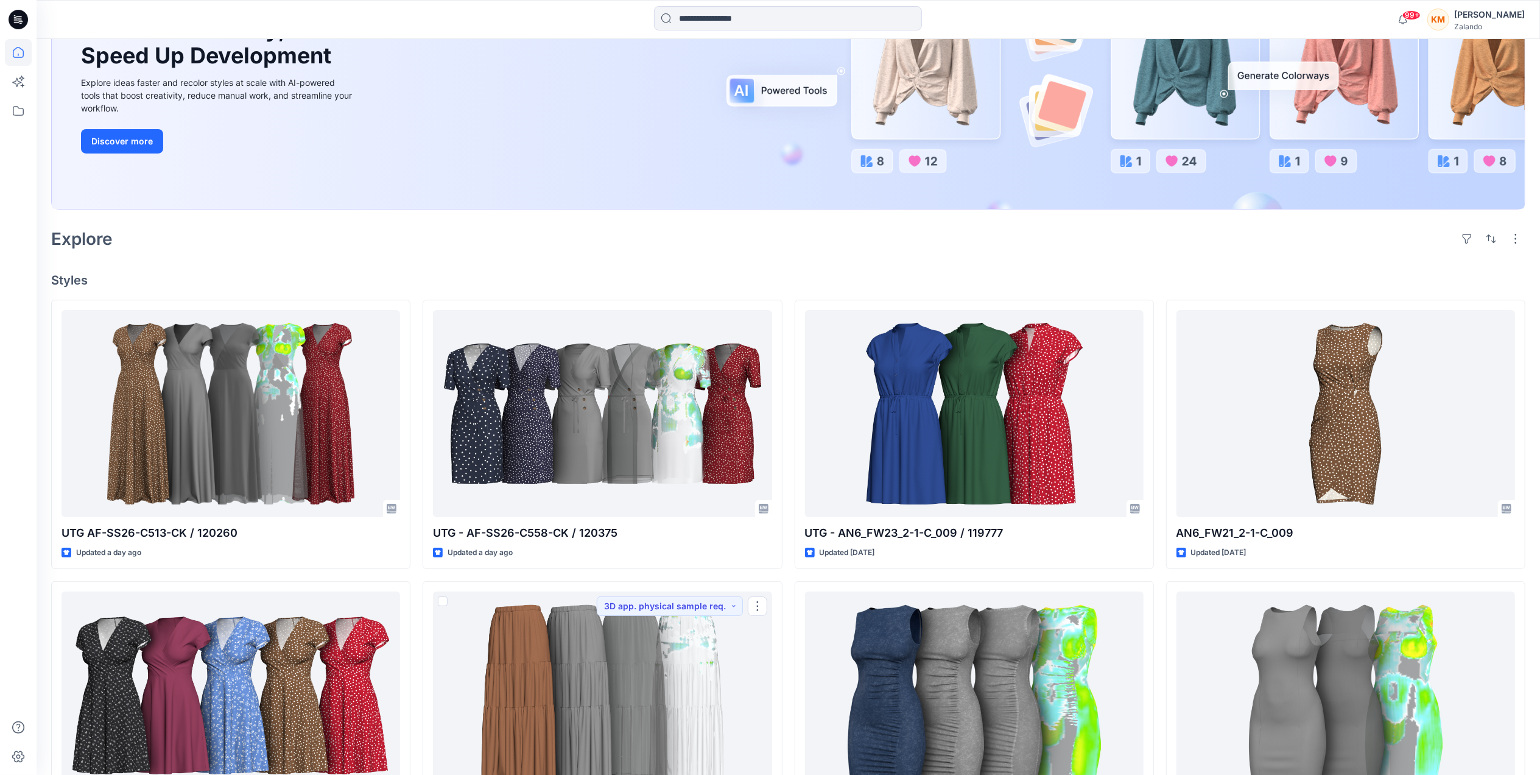
scroll to position [162, 0]
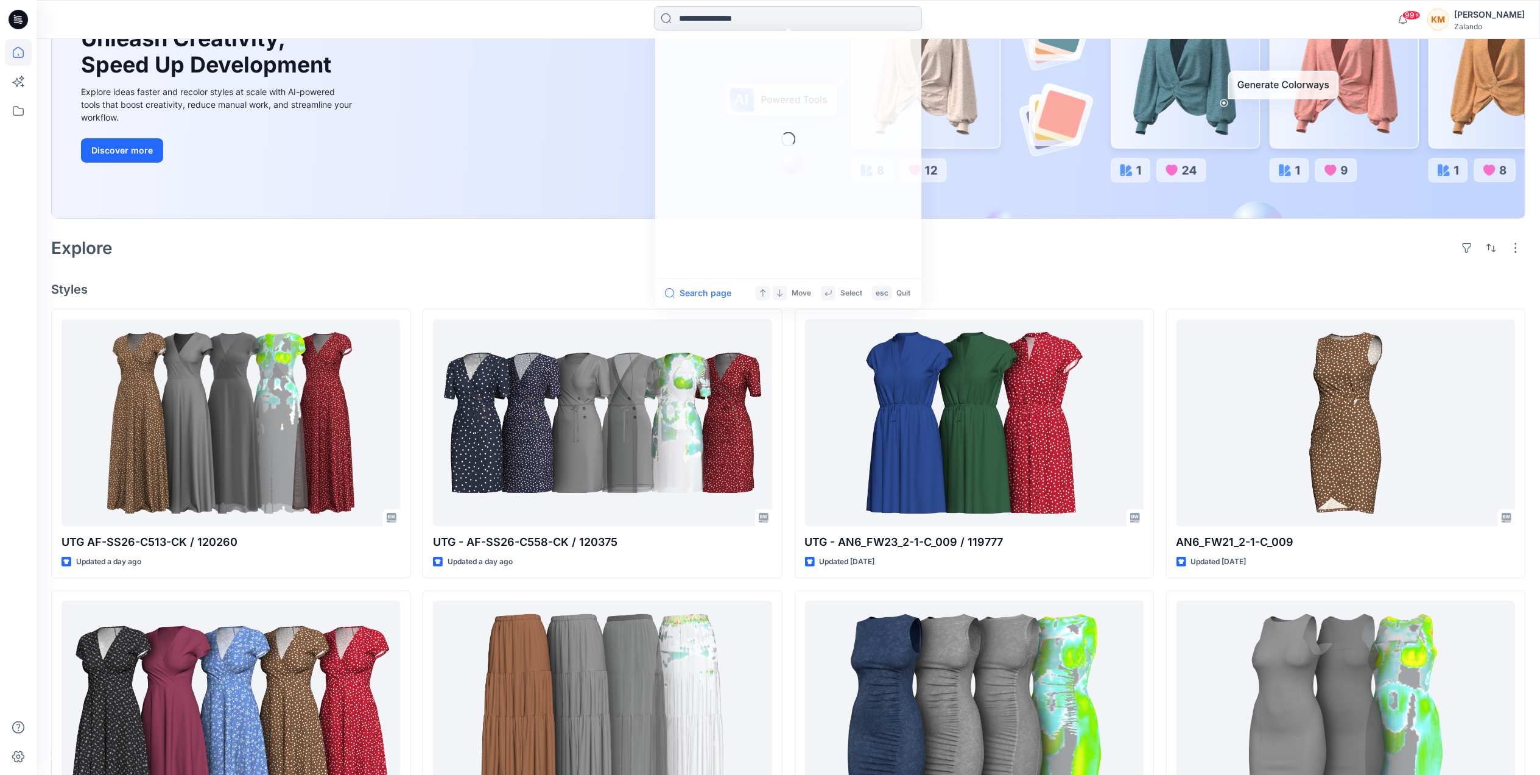
click at [702, 13] on input at bounding box center [788, 18] width 268 height 24
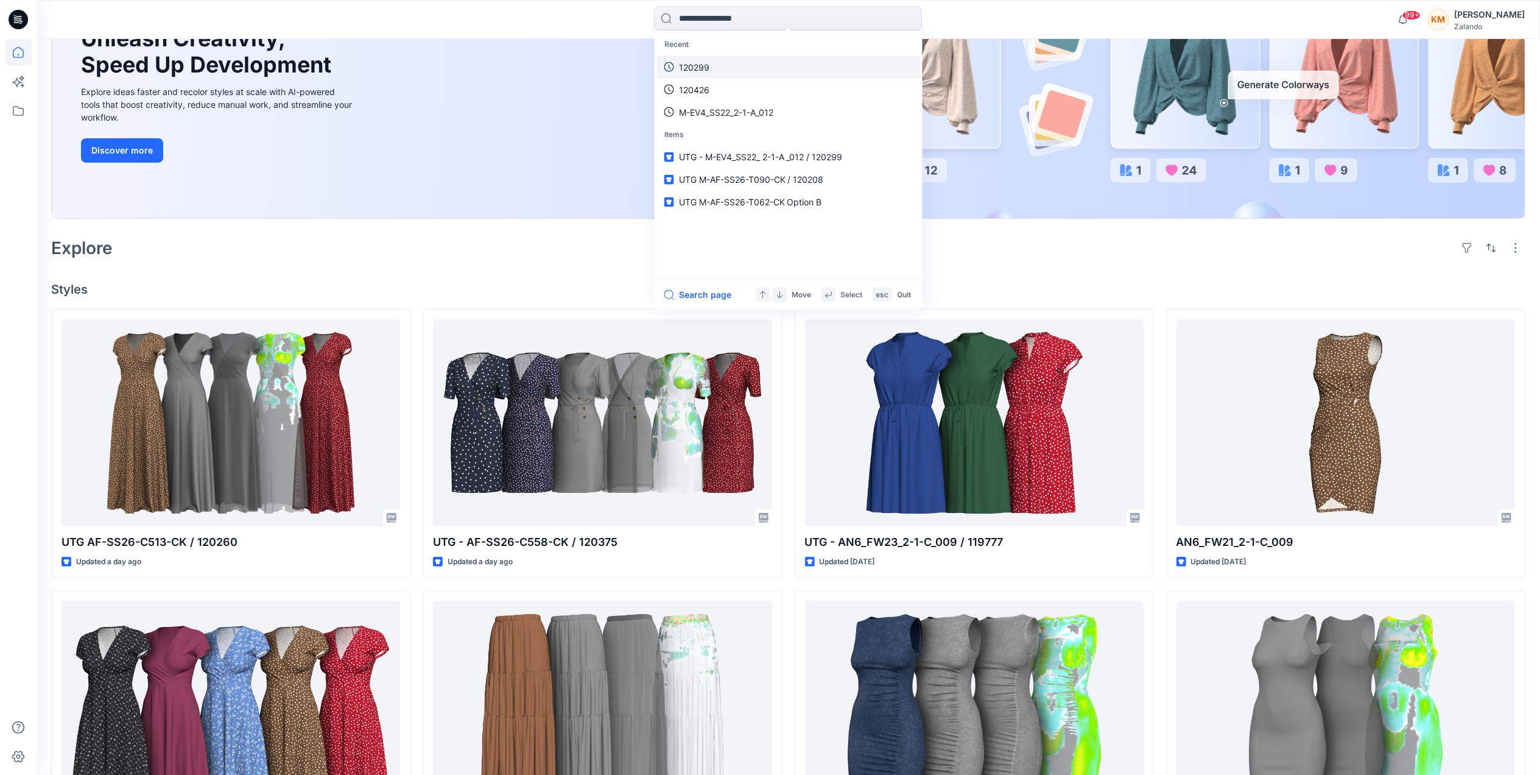
click at [719, 65] on link "120299" at bounding box center [788, 66] width 263 height 23
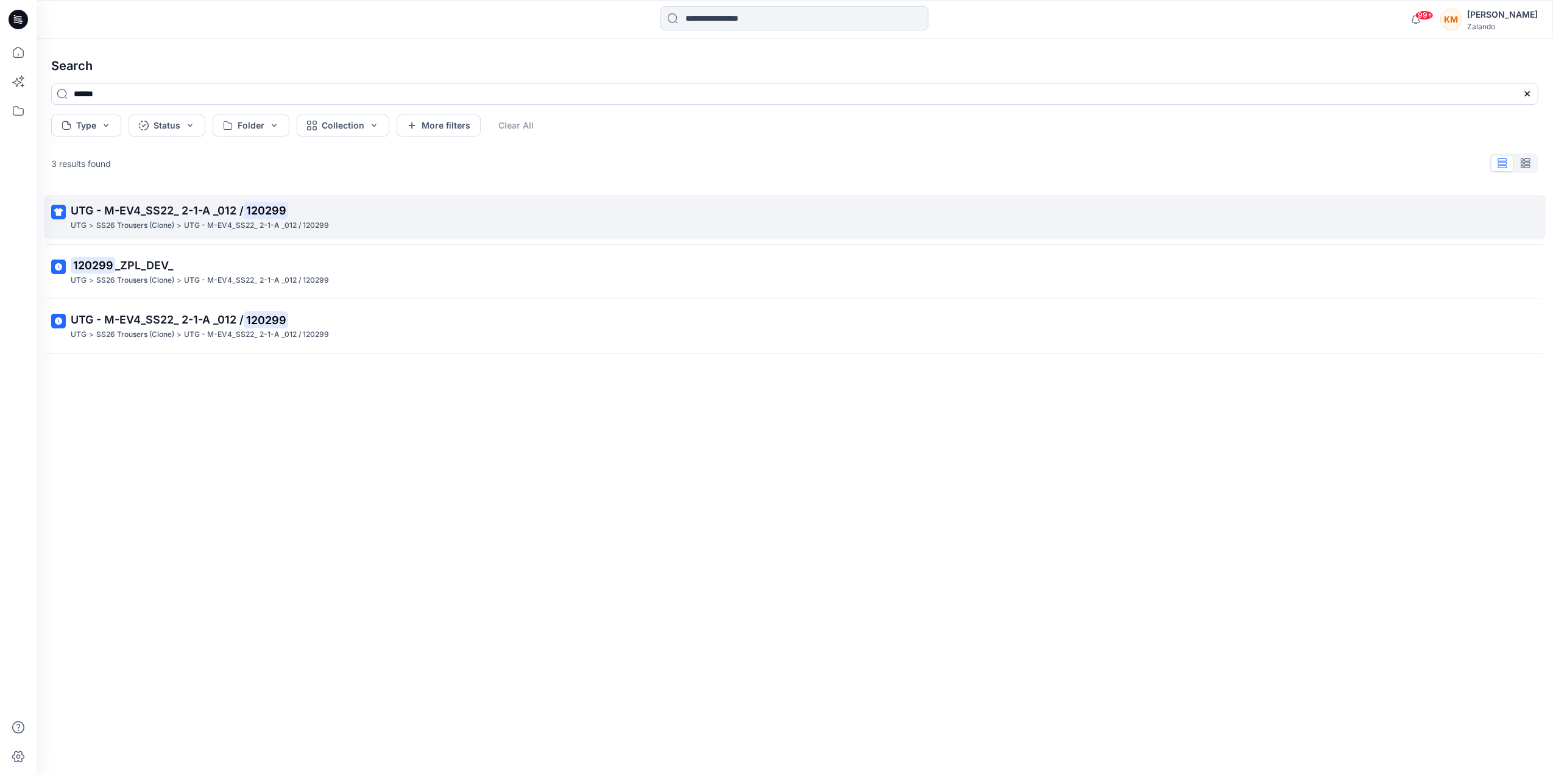
click at [190, 217] on p "UTG - M-EV4_SS22_ 2-1-A _012 / 120299" at bounding box center [793, 210] width 1445 height 17
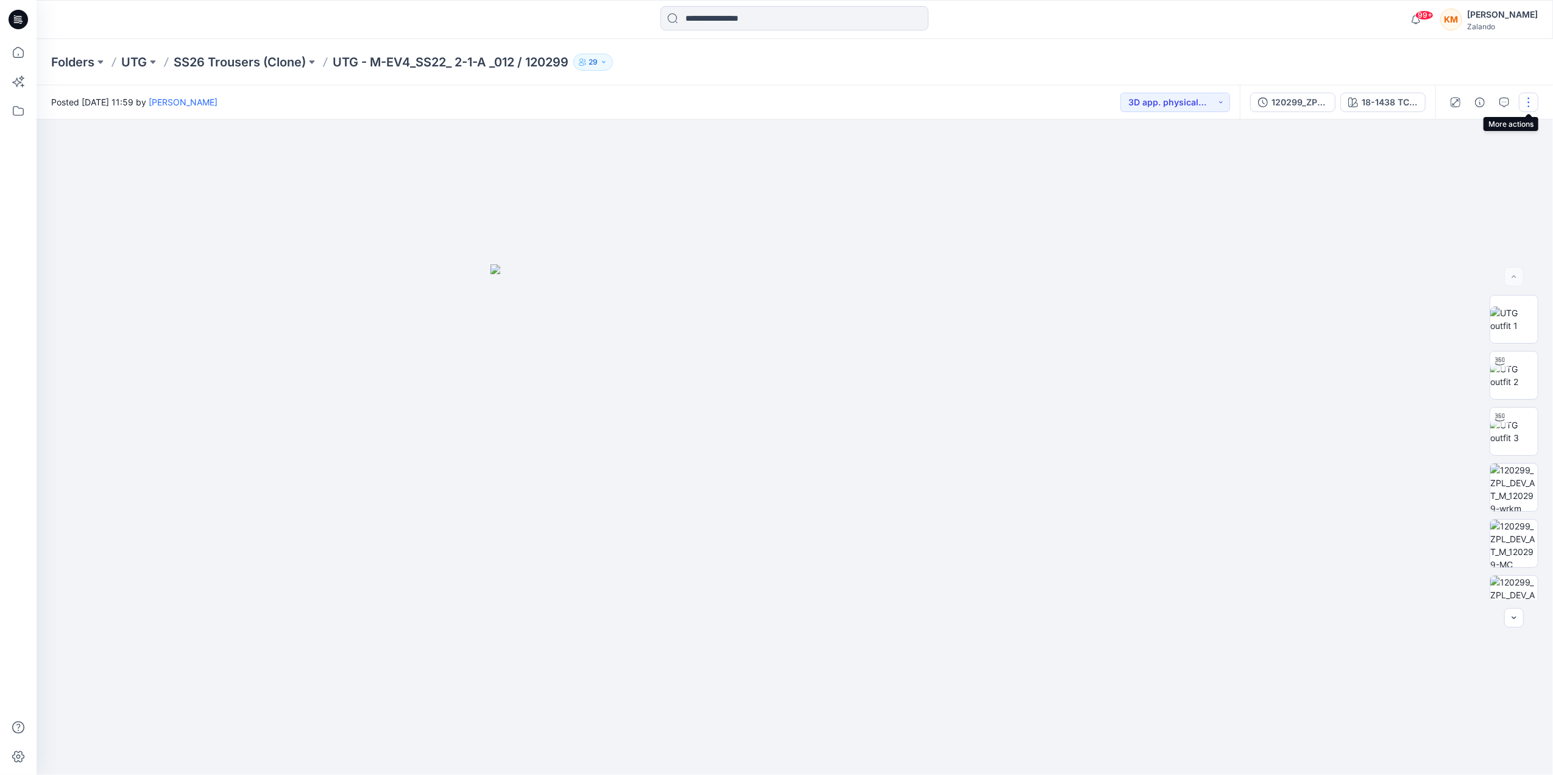
click at [1524, 102] on button "button" at bounding box center [1527, 102] width 19 height 19
click at [1448, 256] on p "Duplicate to..." at bounding box center [1470, 259] width 55 height 13
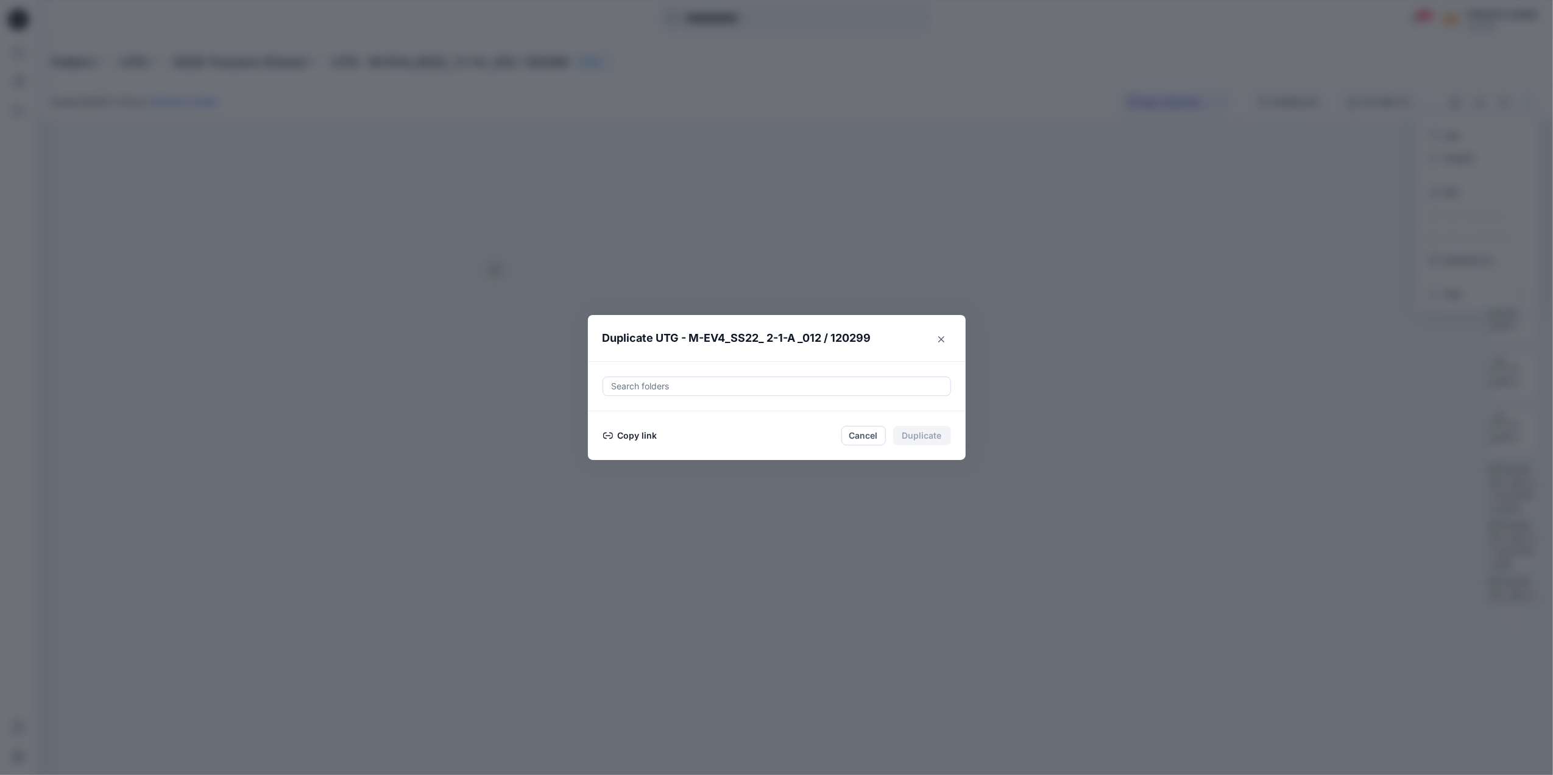
click at [625, 430] on button "Copy link" at bounding box center [629, 435] width 55 height 15
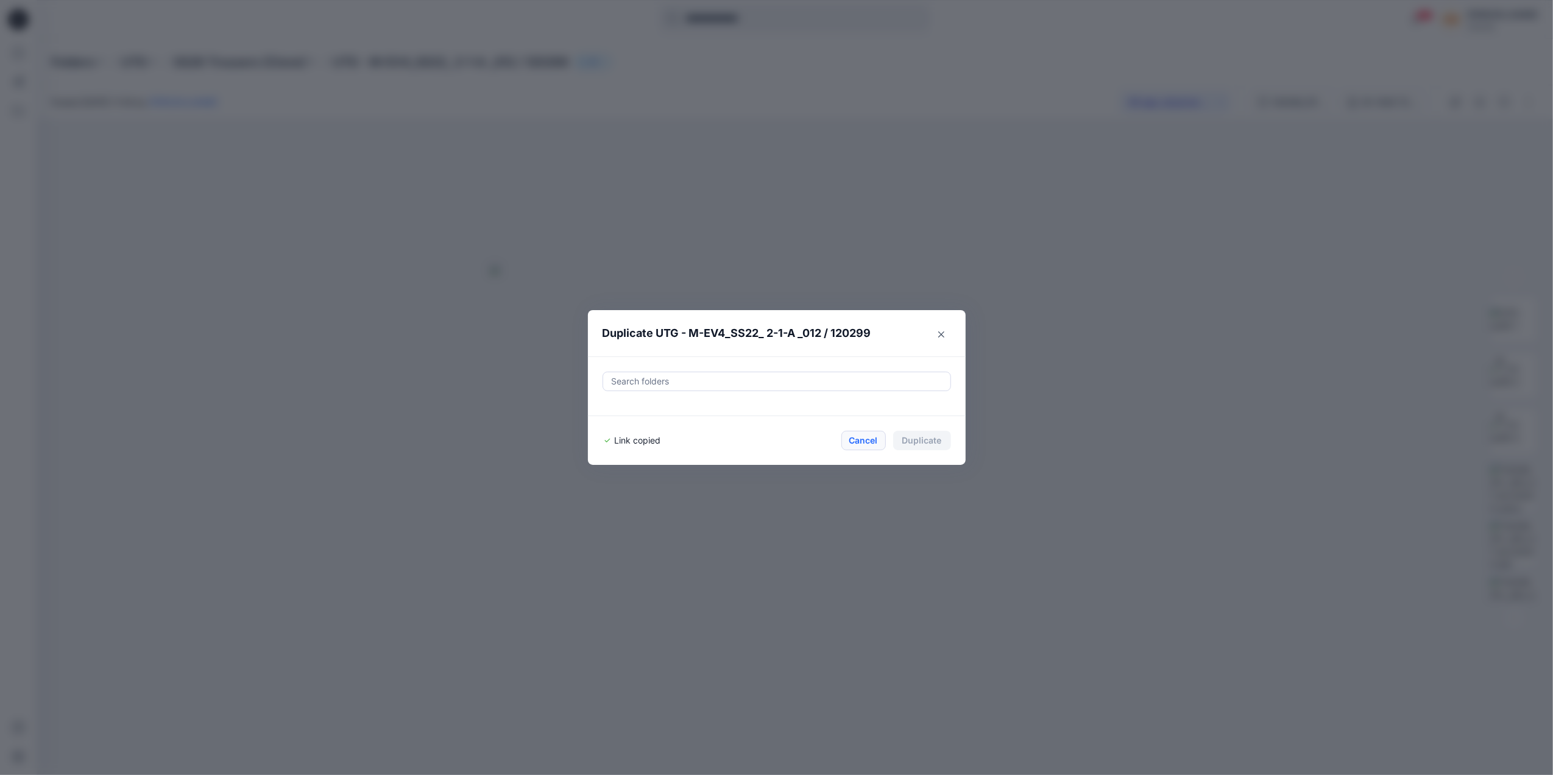
click at [869, 441] on button "Cancel" at bounding box center [863, 440] width 44 height 19
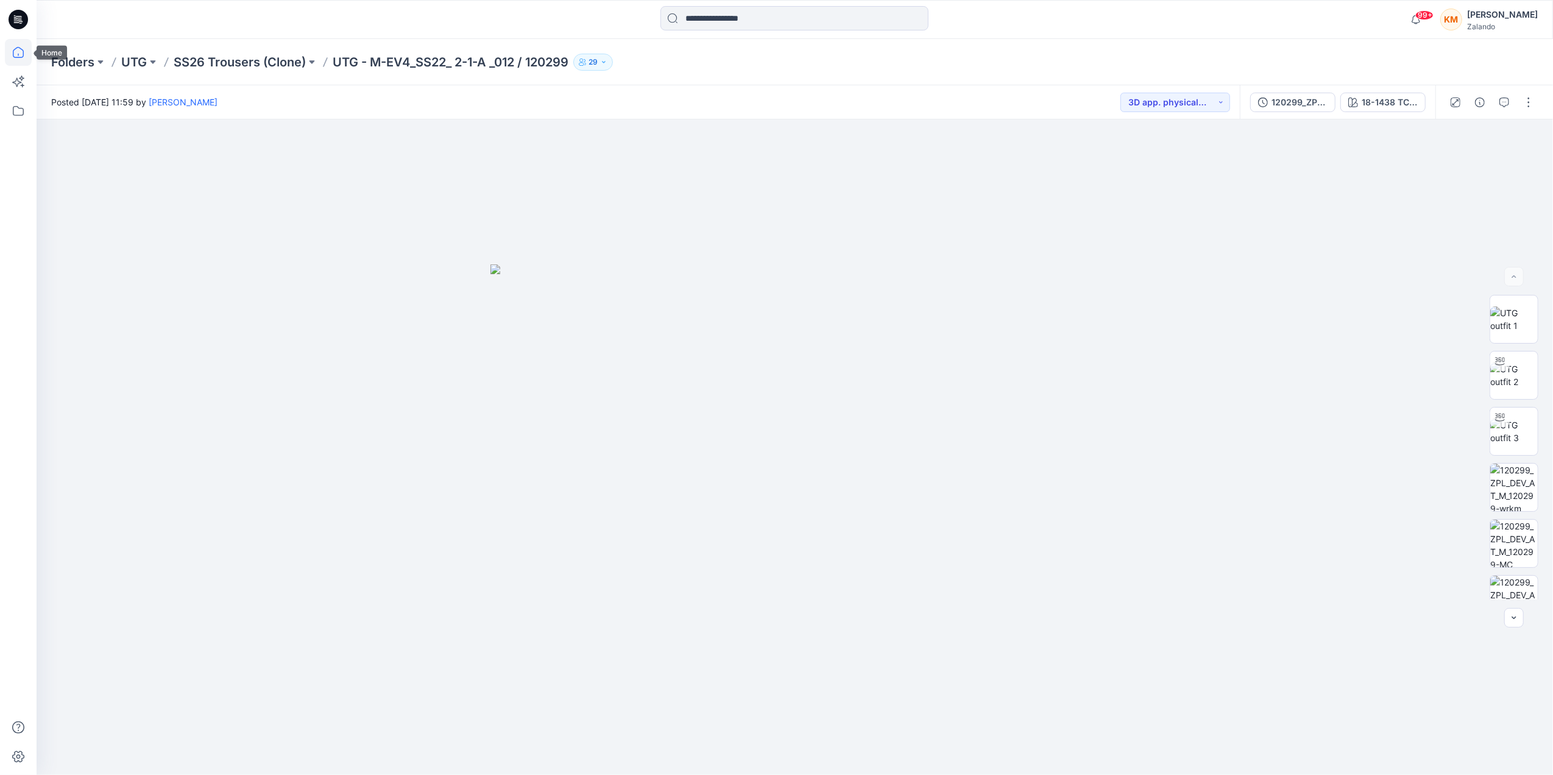
click at [10, 45] on icon at bounding box center [18, 52] width 27 height 27
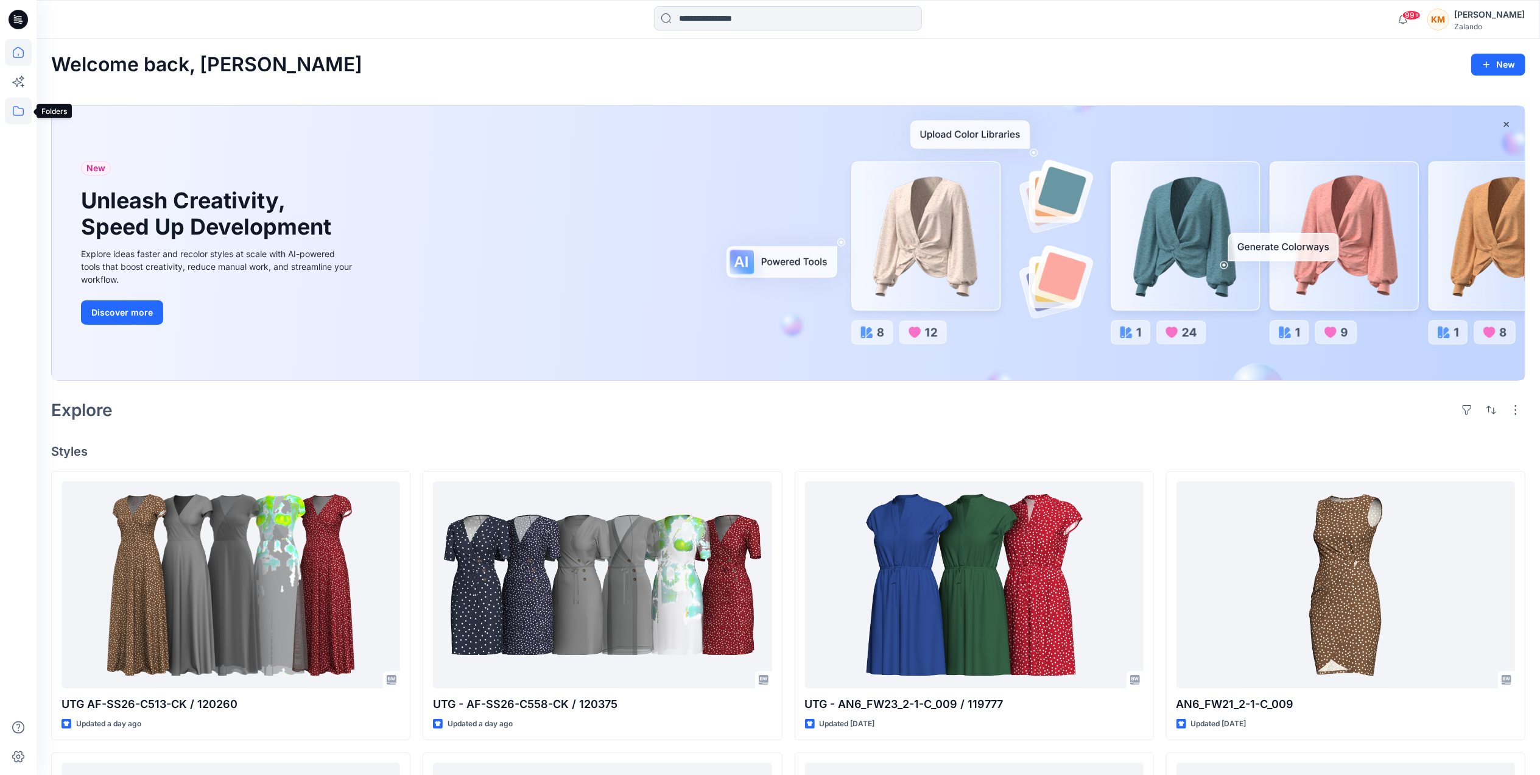
click at [16, 107] on icon at bounding box center [18, 110] width 27 height 27
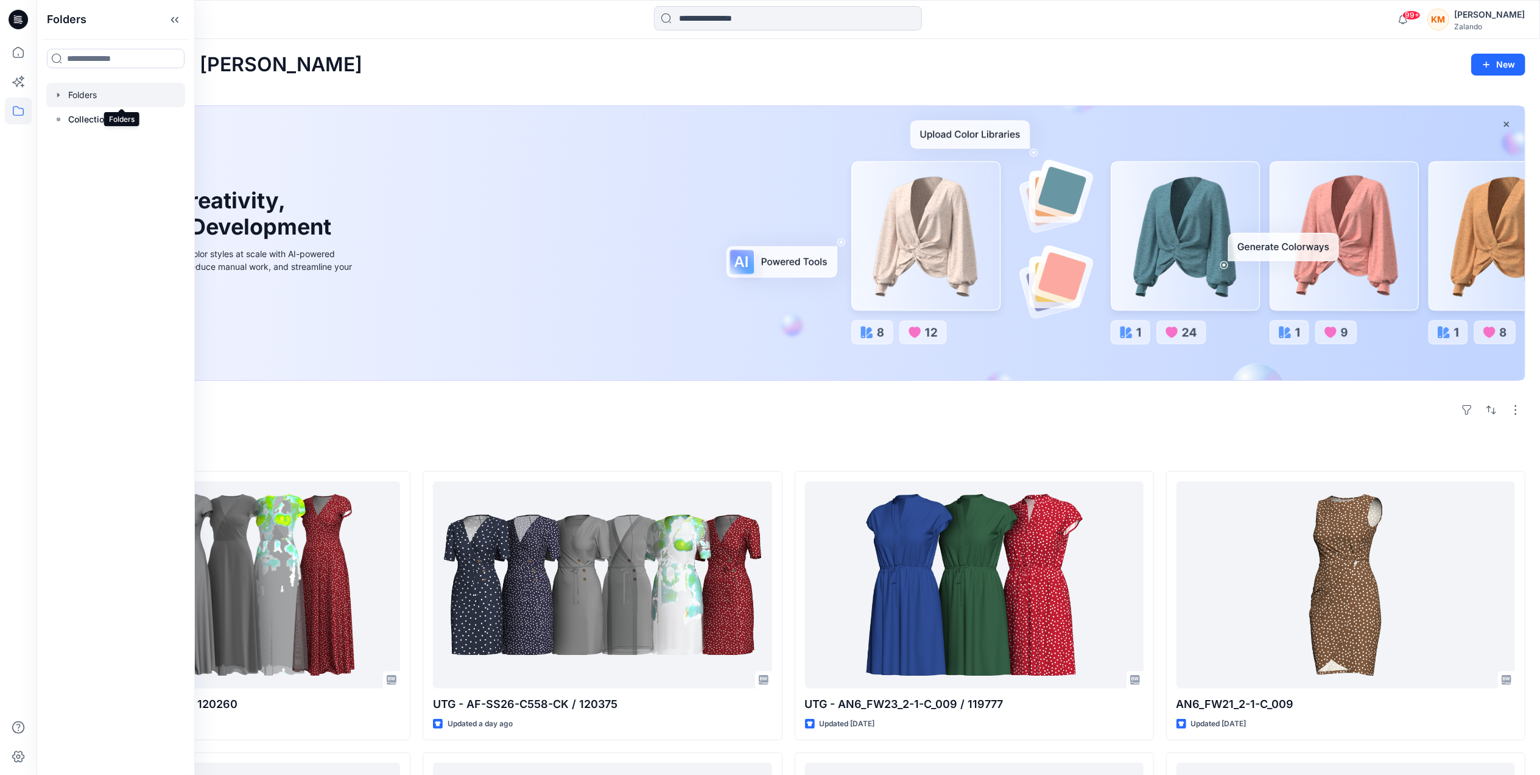
click at [104, 96] on div at bounding box center [115, 95] width 139 height 24
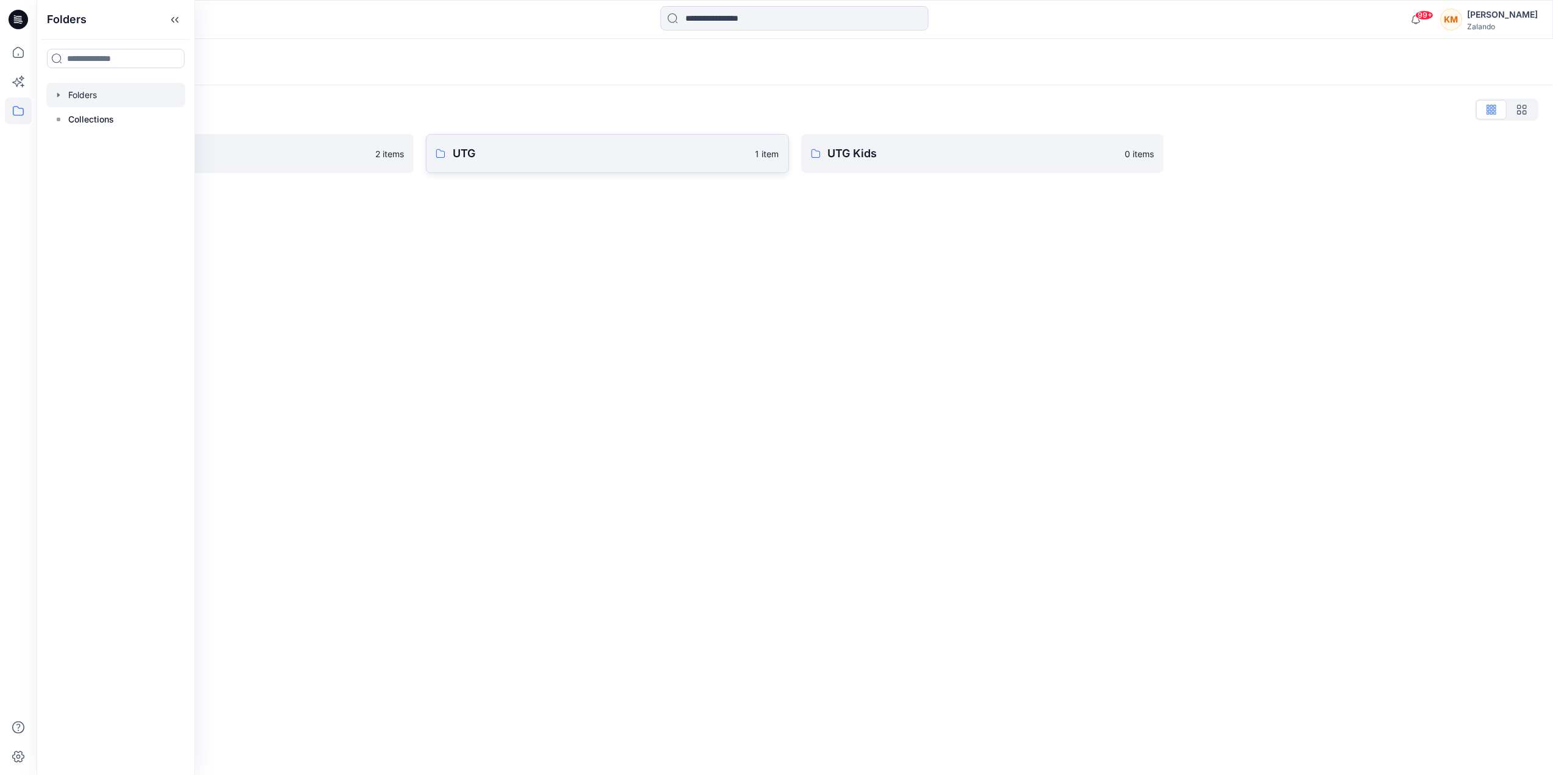
click at [537, 154] on p "UTG" at bounding box center [600, 153] width 295 height 17
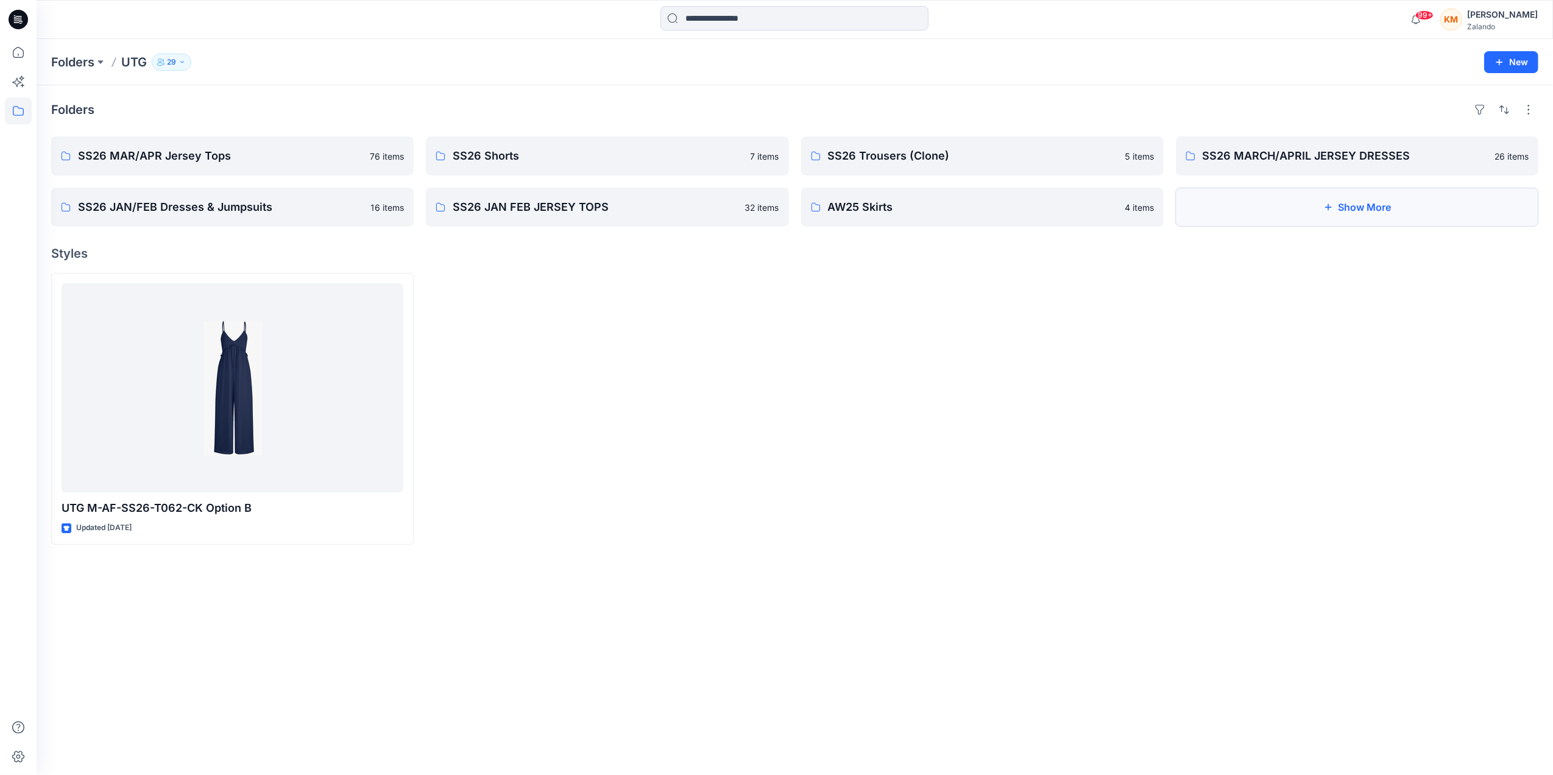
click at [1335, 210] on button "Show More" at bounding box center [1357, 207] width 362 height 39
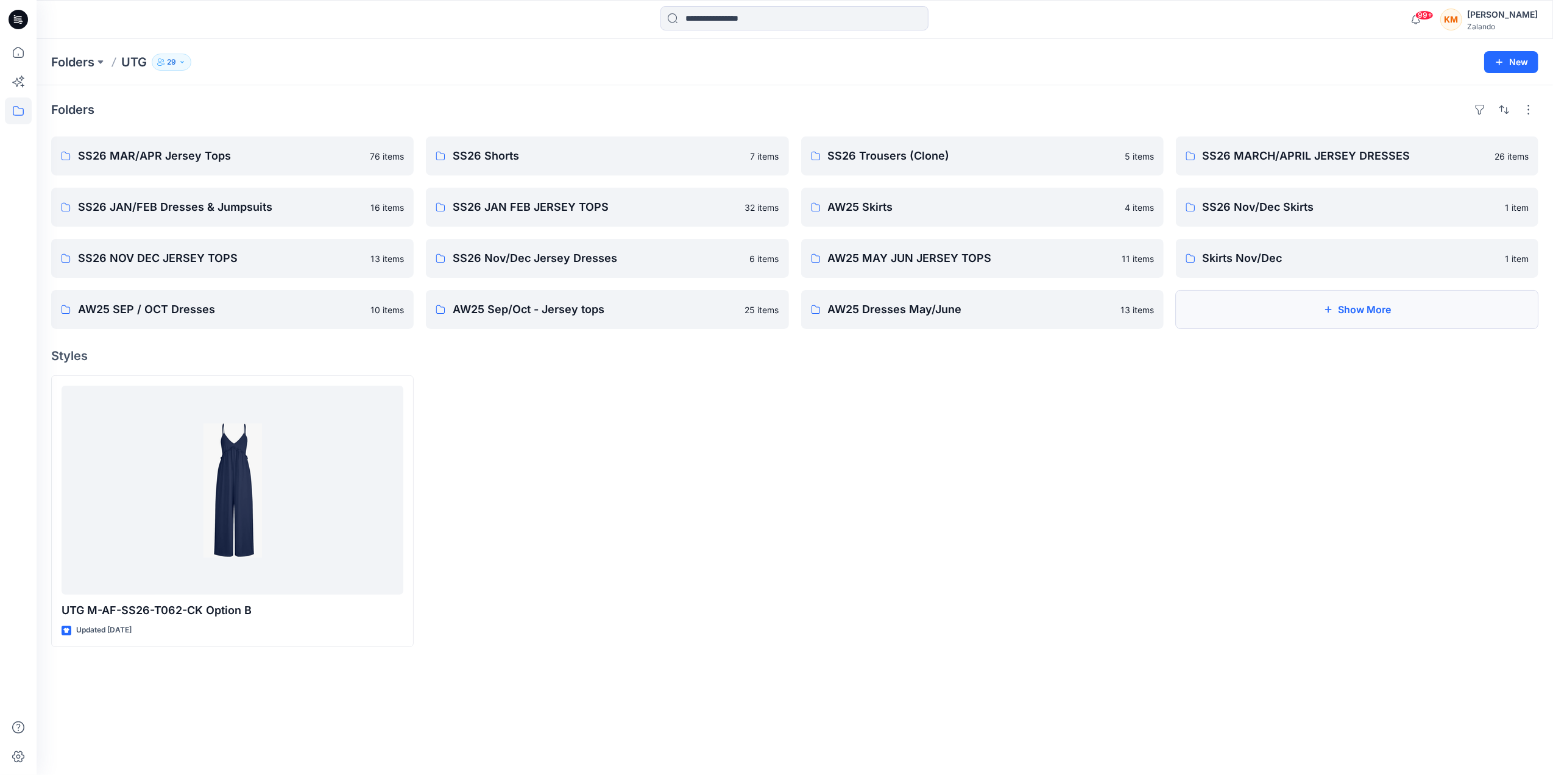
click at [1324, 308] on icon "button" at bounding box center [1328, 310] width 10 height 10
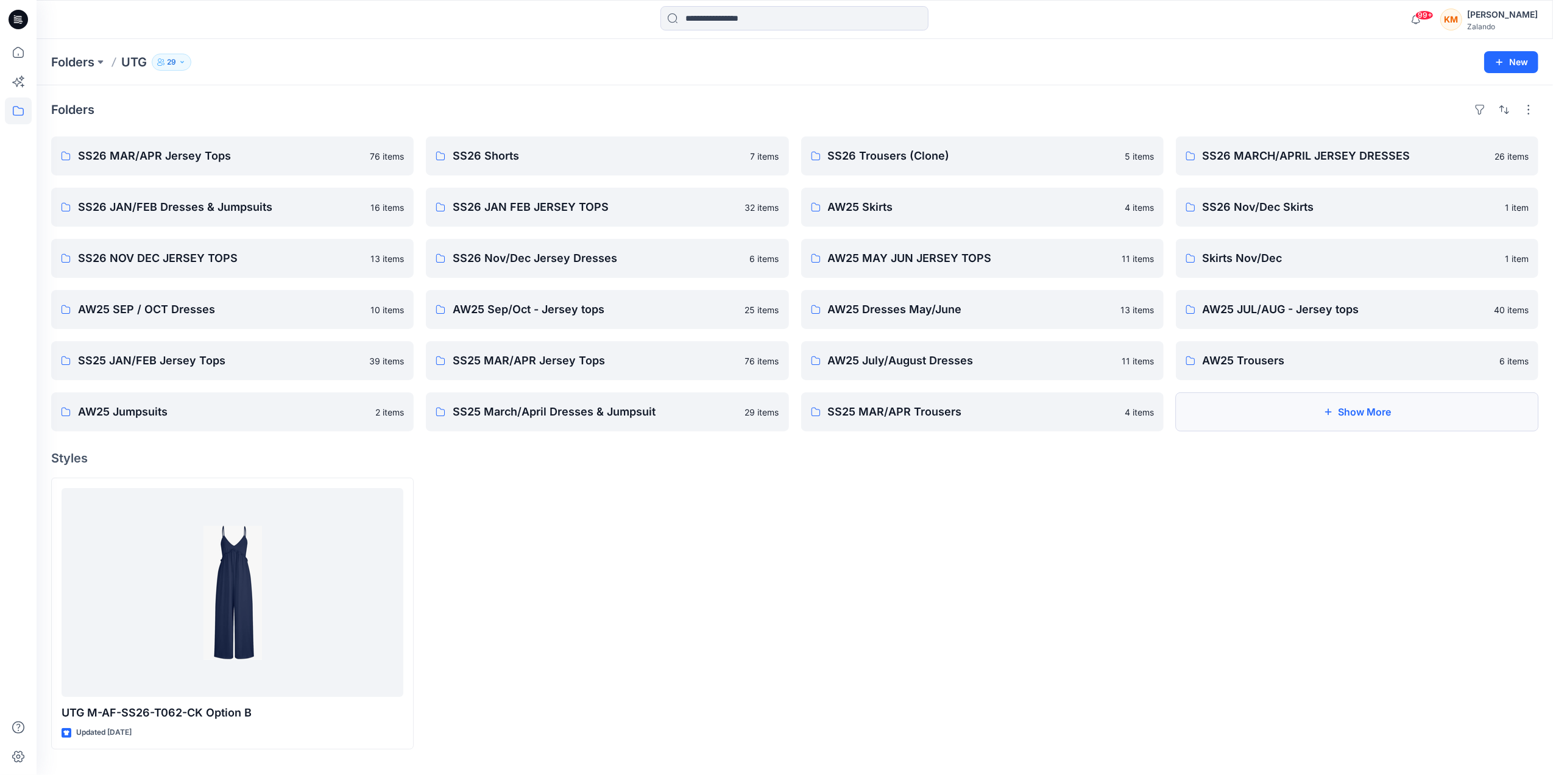
click at [1335, 407] on button "Show More" at bounding box center [1357, 411] width 362 height 39
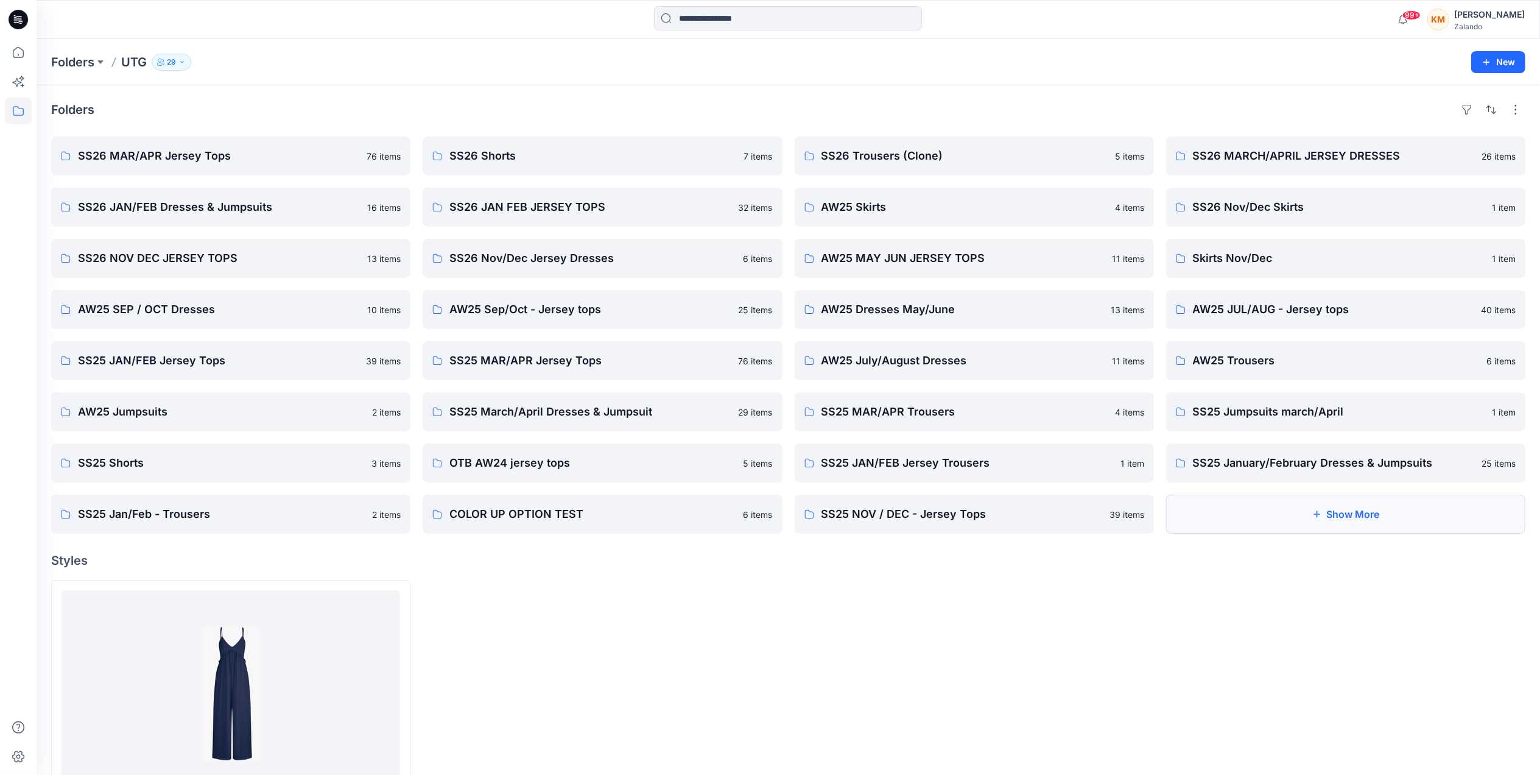
click at [1324, 512] on button "Show More" at bounding box center [1345, 514] width 359 height 39
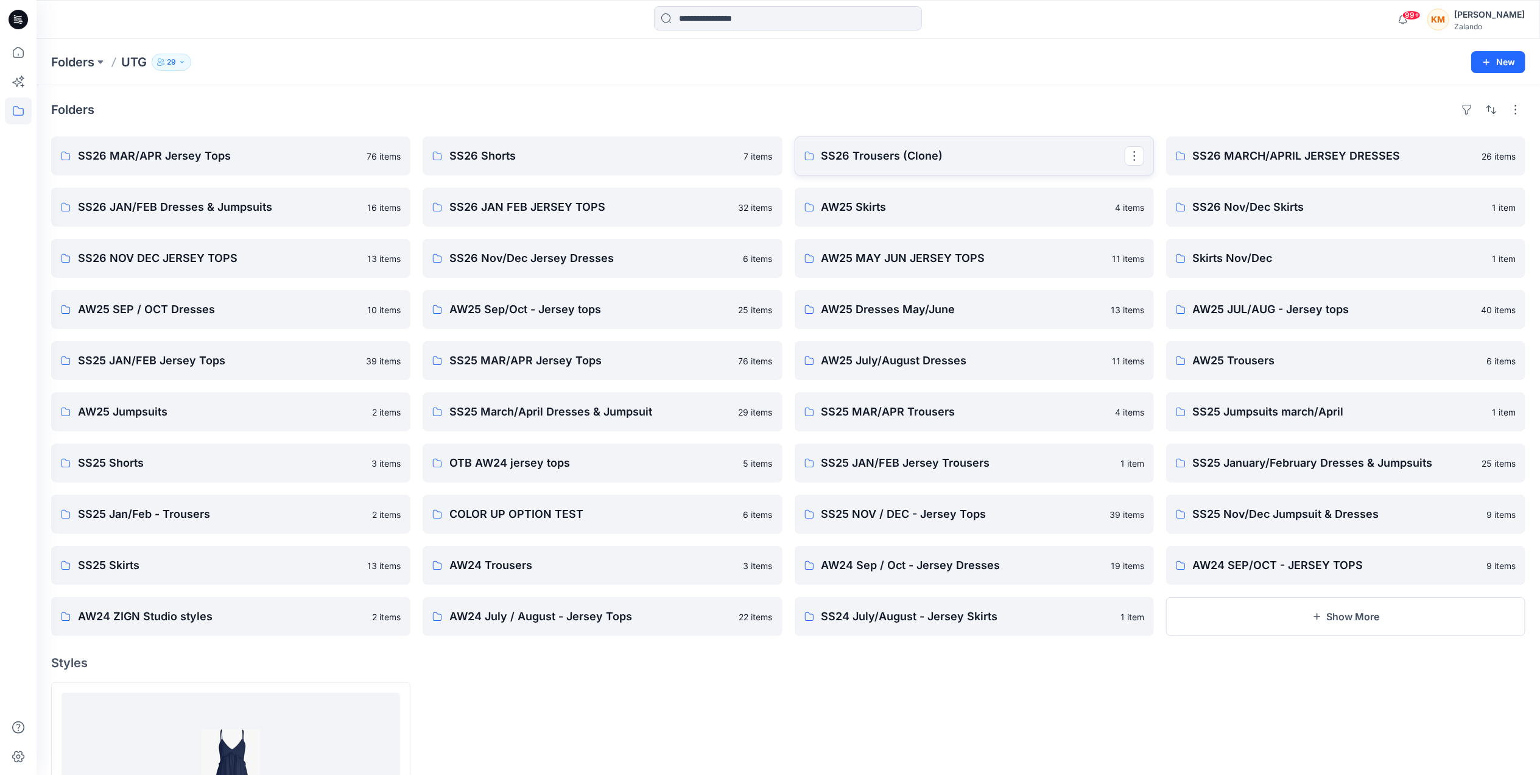
click at [910, 157] on p "SS26 Trousers (Clone)" at bounding box center [973, 155] width 303 height 17
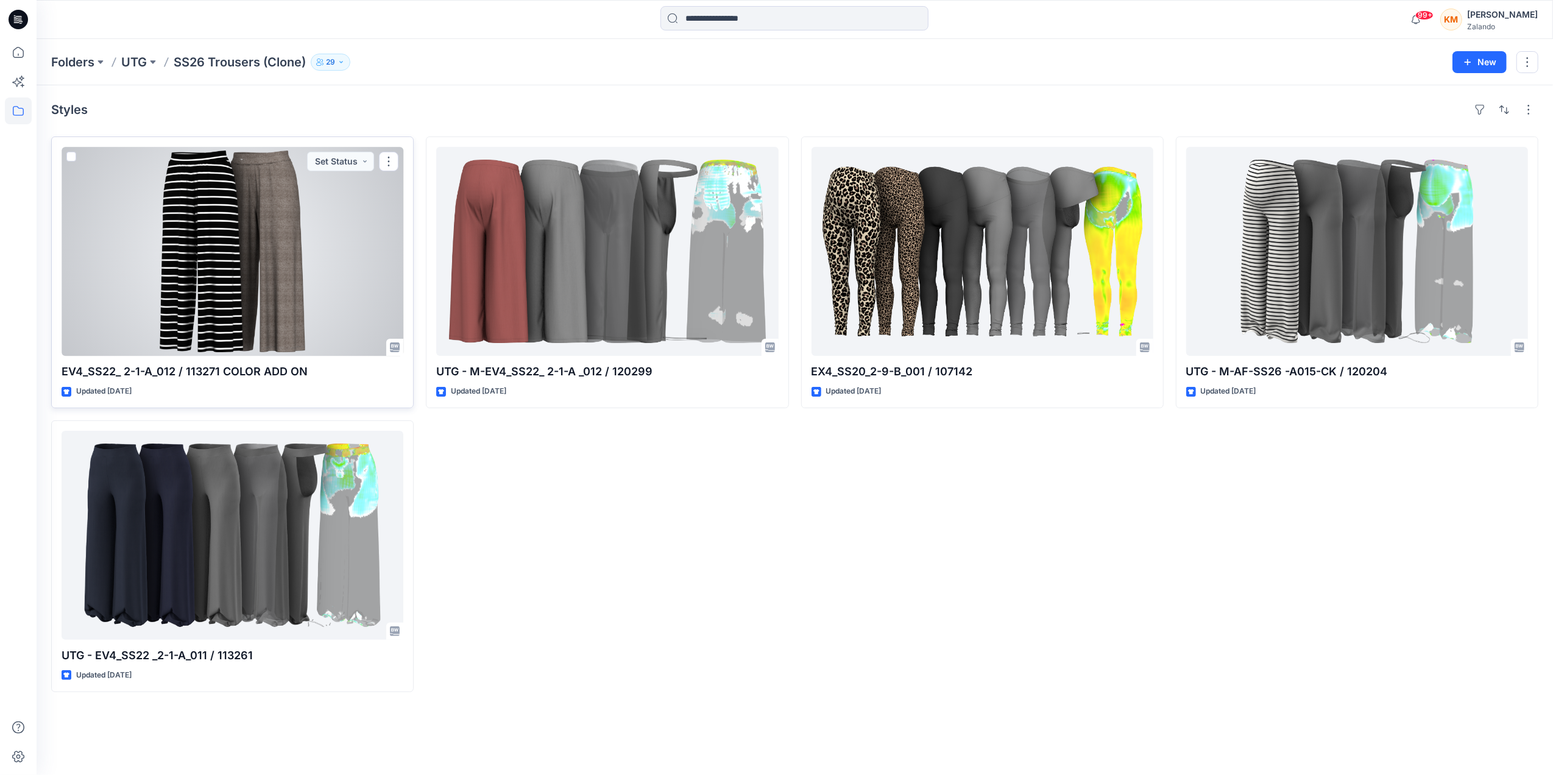
click at [240, 285] on div at bounding box center [233, 251] width 342 height 209
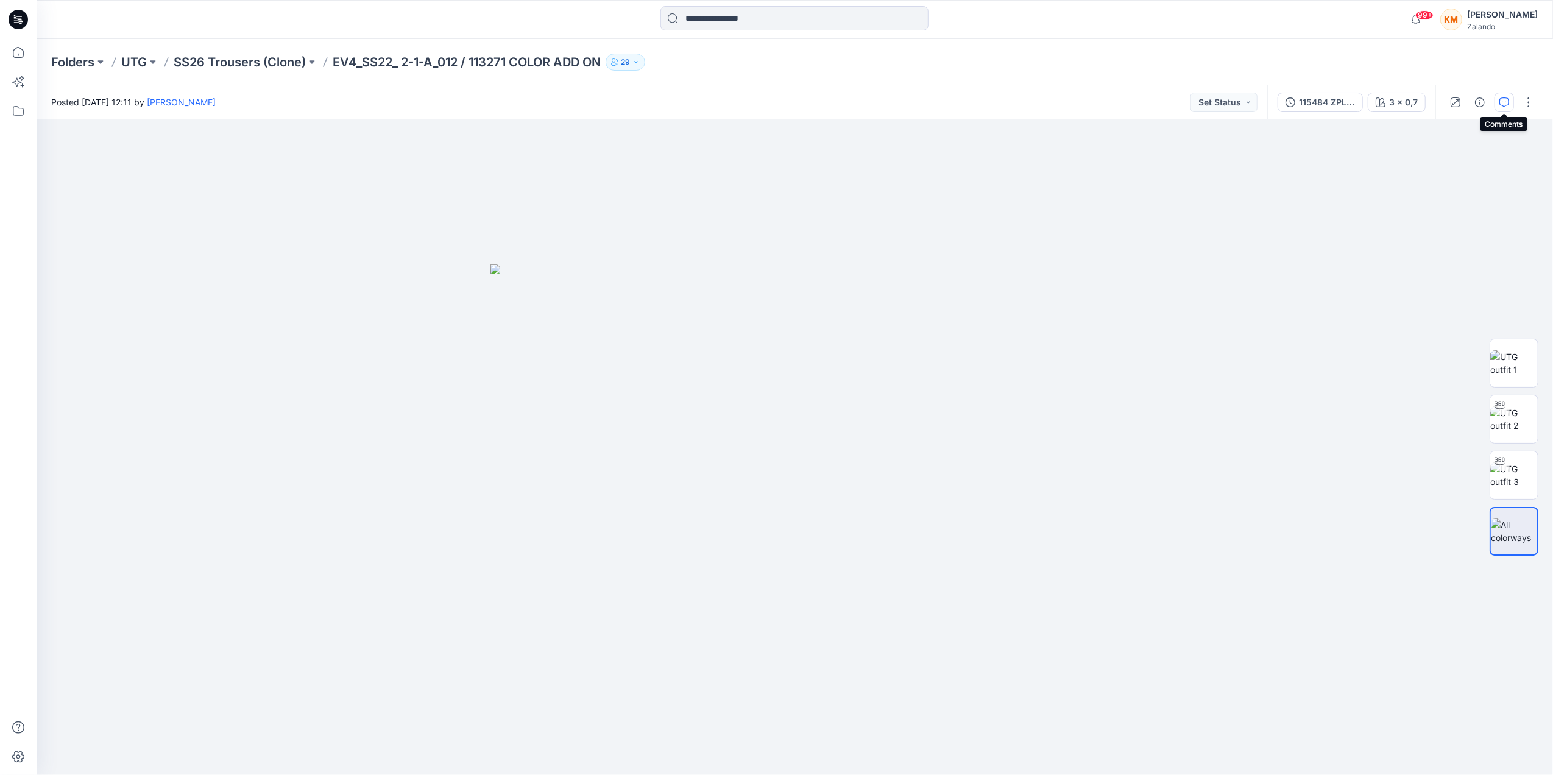
click at [1501, 97] on icon "button" at bounding box center [1504, 102] width 10 height 10
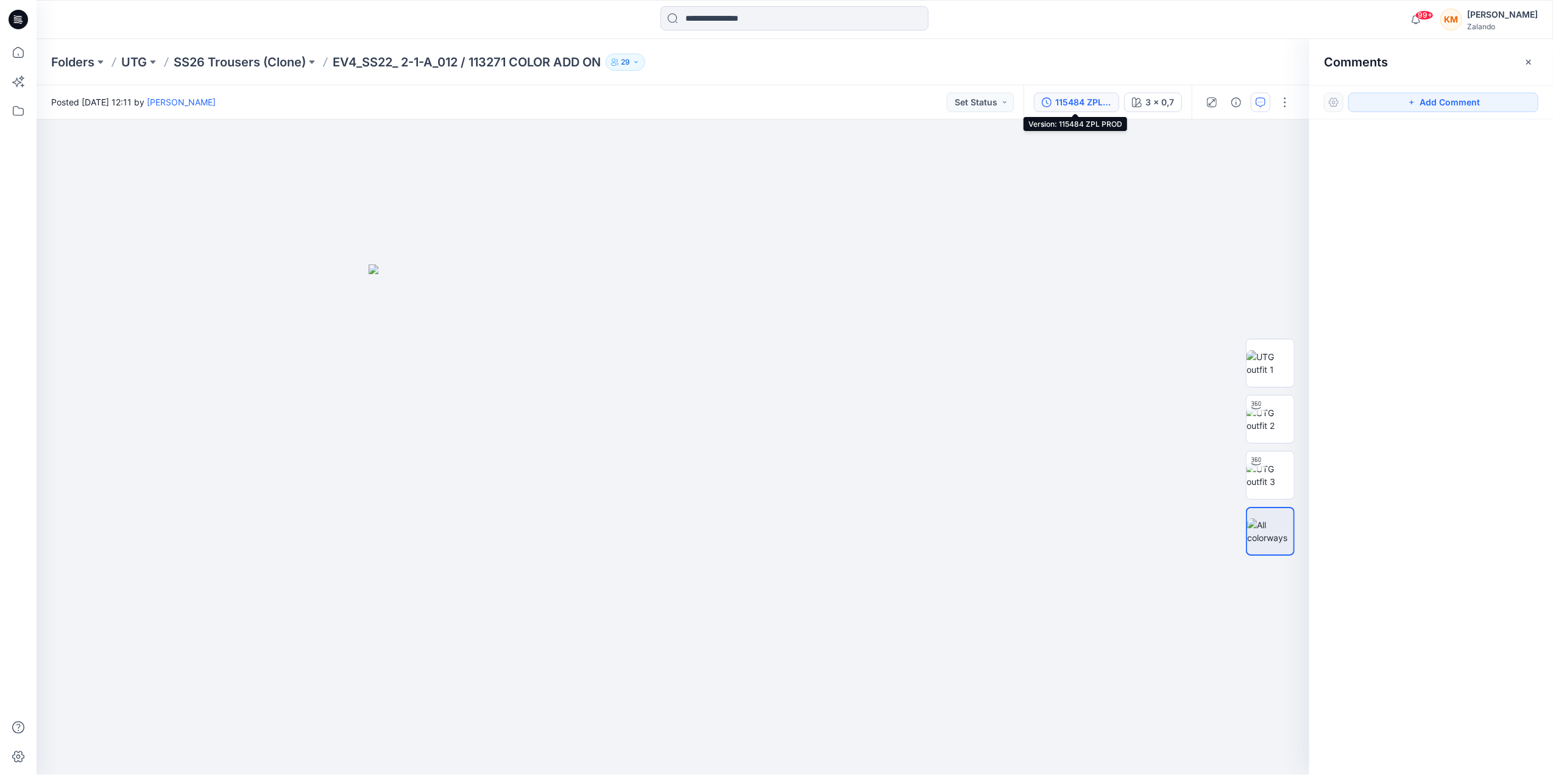
click at [1092, 98] on div "115484 ZPL PROD" at bounding box center [1083, 102] width 56 height 13
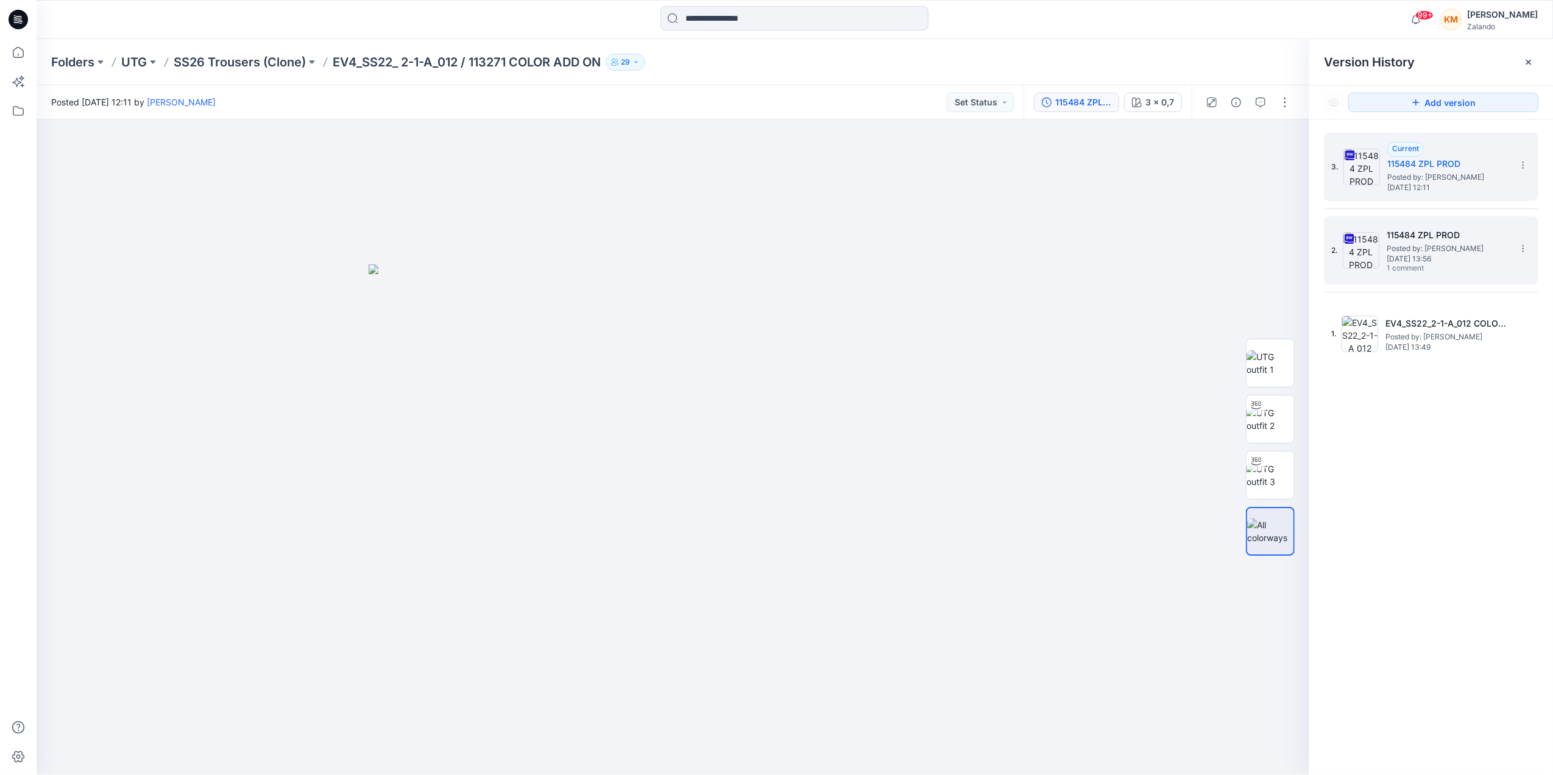
click at [1411, 249] on span "Posted by: [PERSON_NAME]" at bounding box center [1447, 248] width 122 height 12
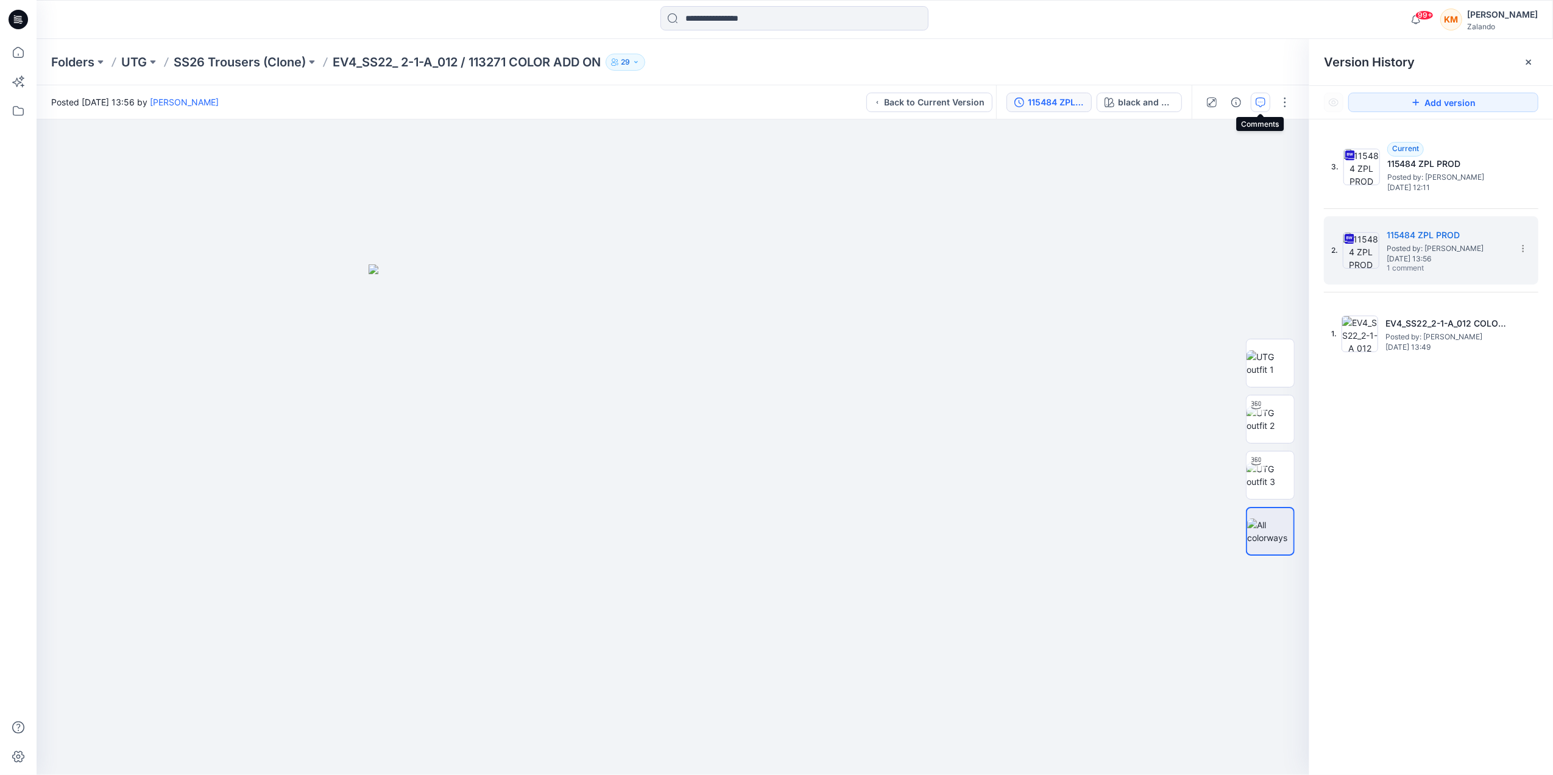
click at [1262, 100] on icon "button" at bounding box center [1260, 102] width 10 height 10
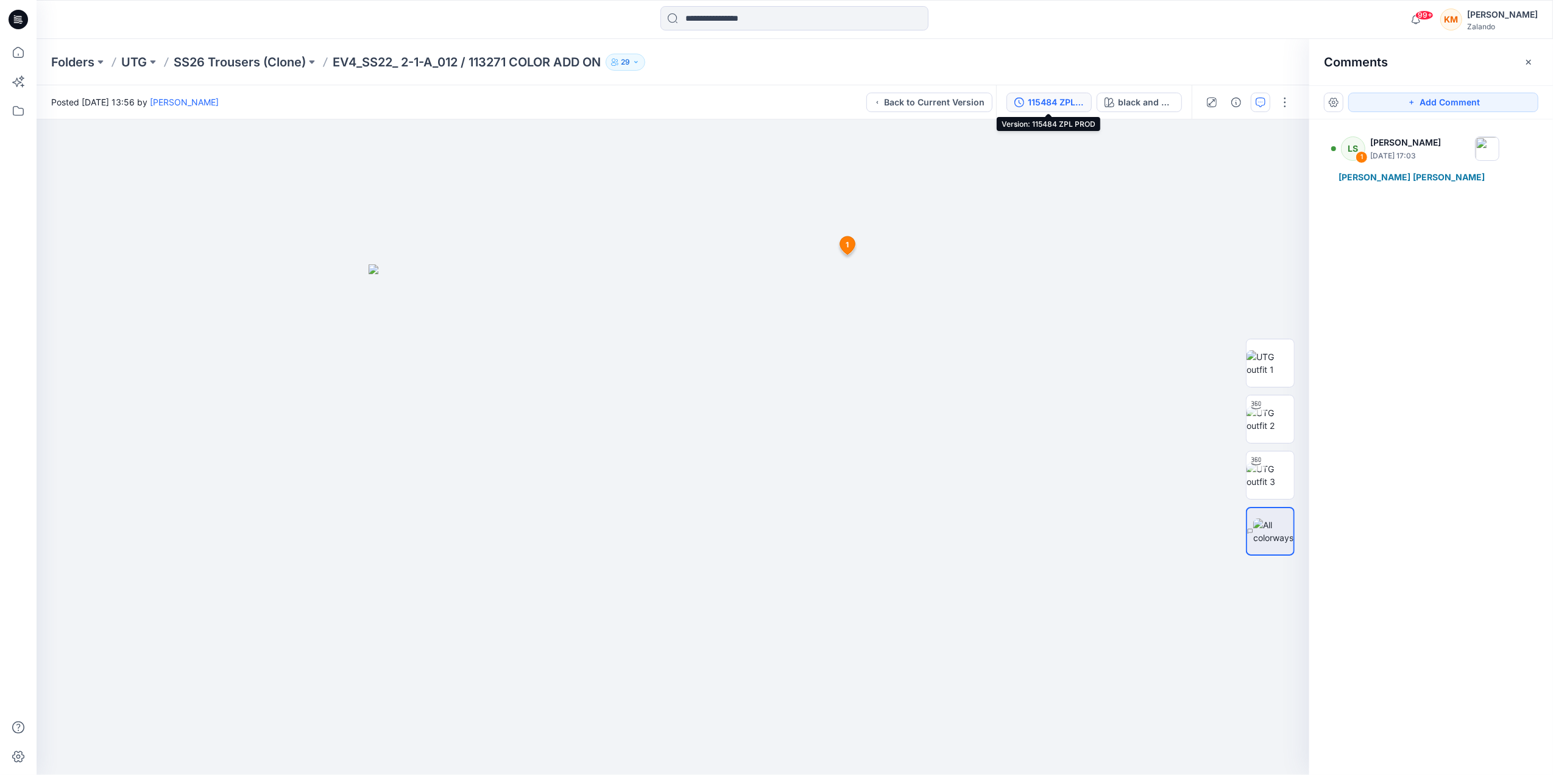
click at [1050, 98] on div "115484 ZPL PROD" at bounding box center [1056, 102] width 56 height 13
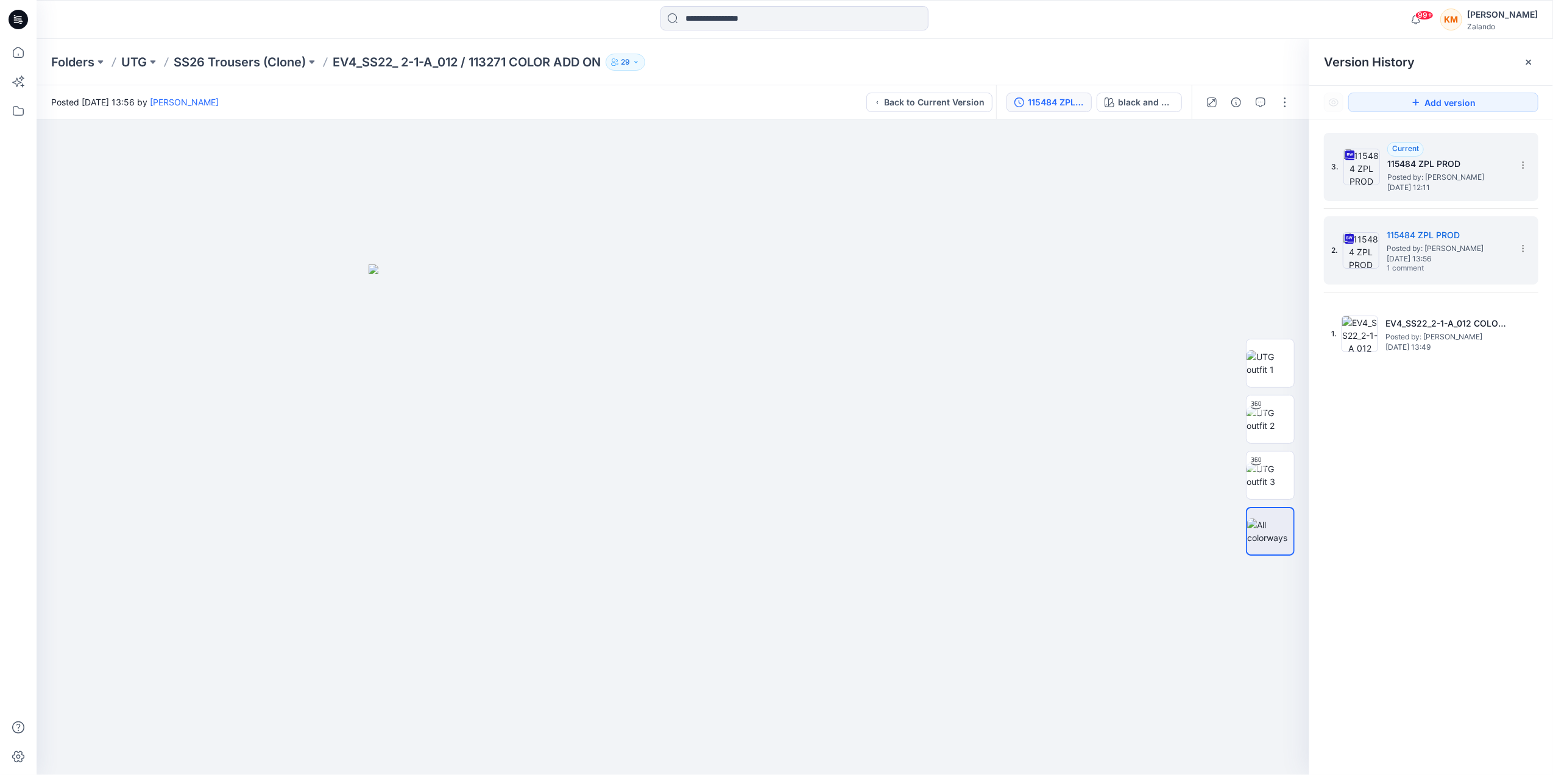
click at [1411, 161] on h5 "115484 ZPL PROD" at bounding box center [1448, 164] width 122 height 15
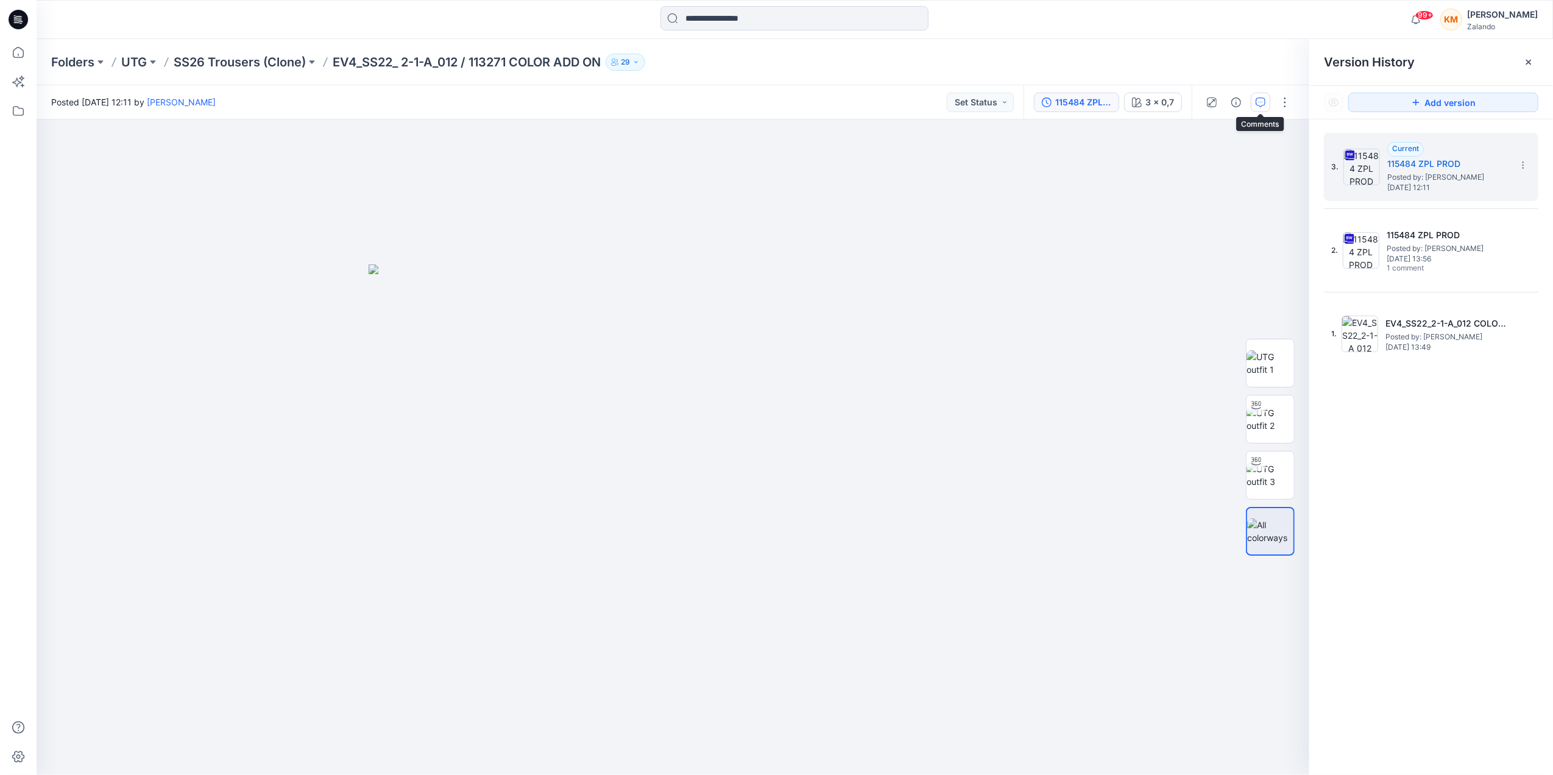
click at [1260, 99] on icon "button" at bounding box center [1260, 102] width 10 height 10
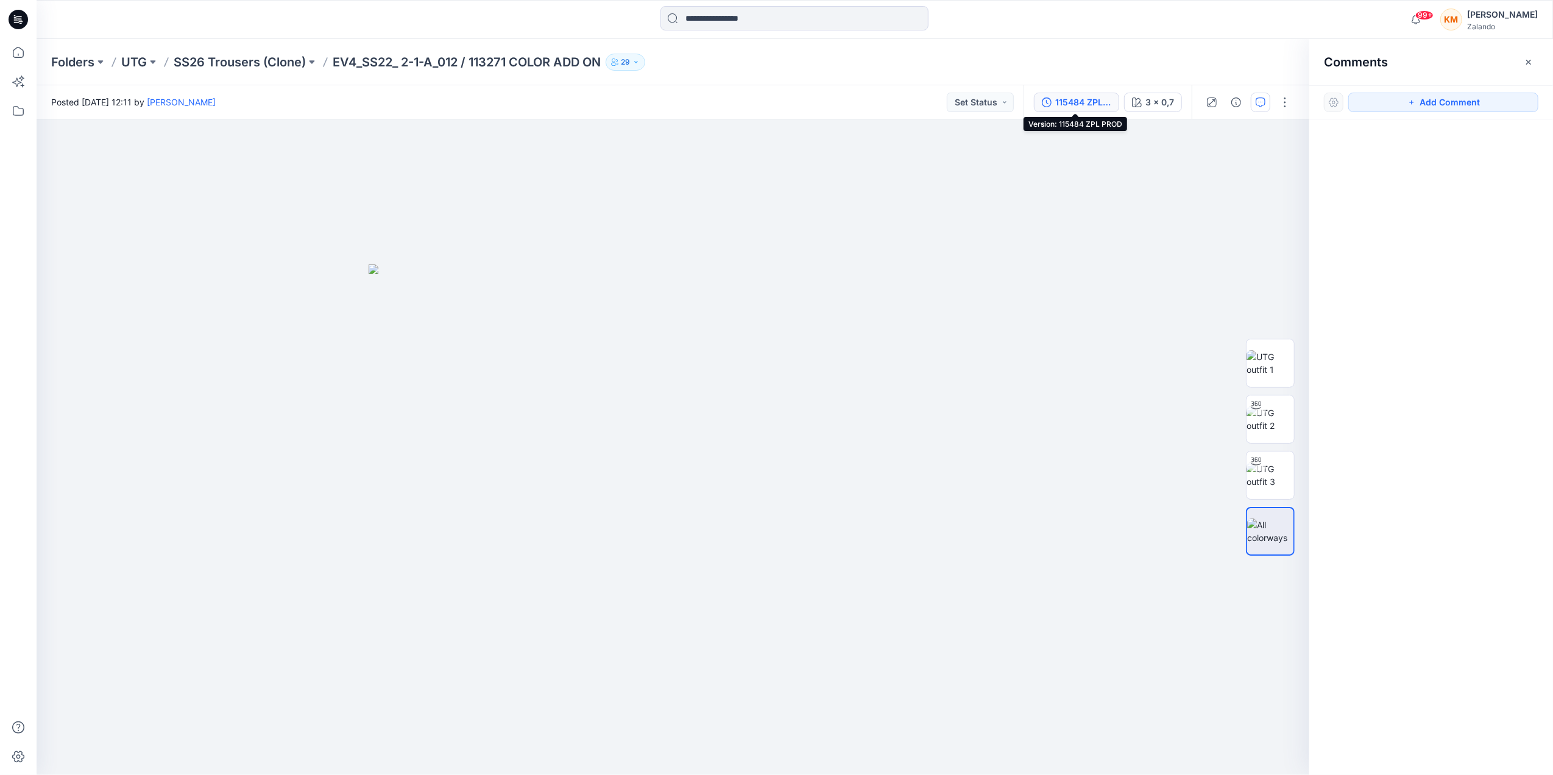
click at [1096, 96] on div "115484 ZPL PROD" at bounding box center [1083, 102] width 56 height 13
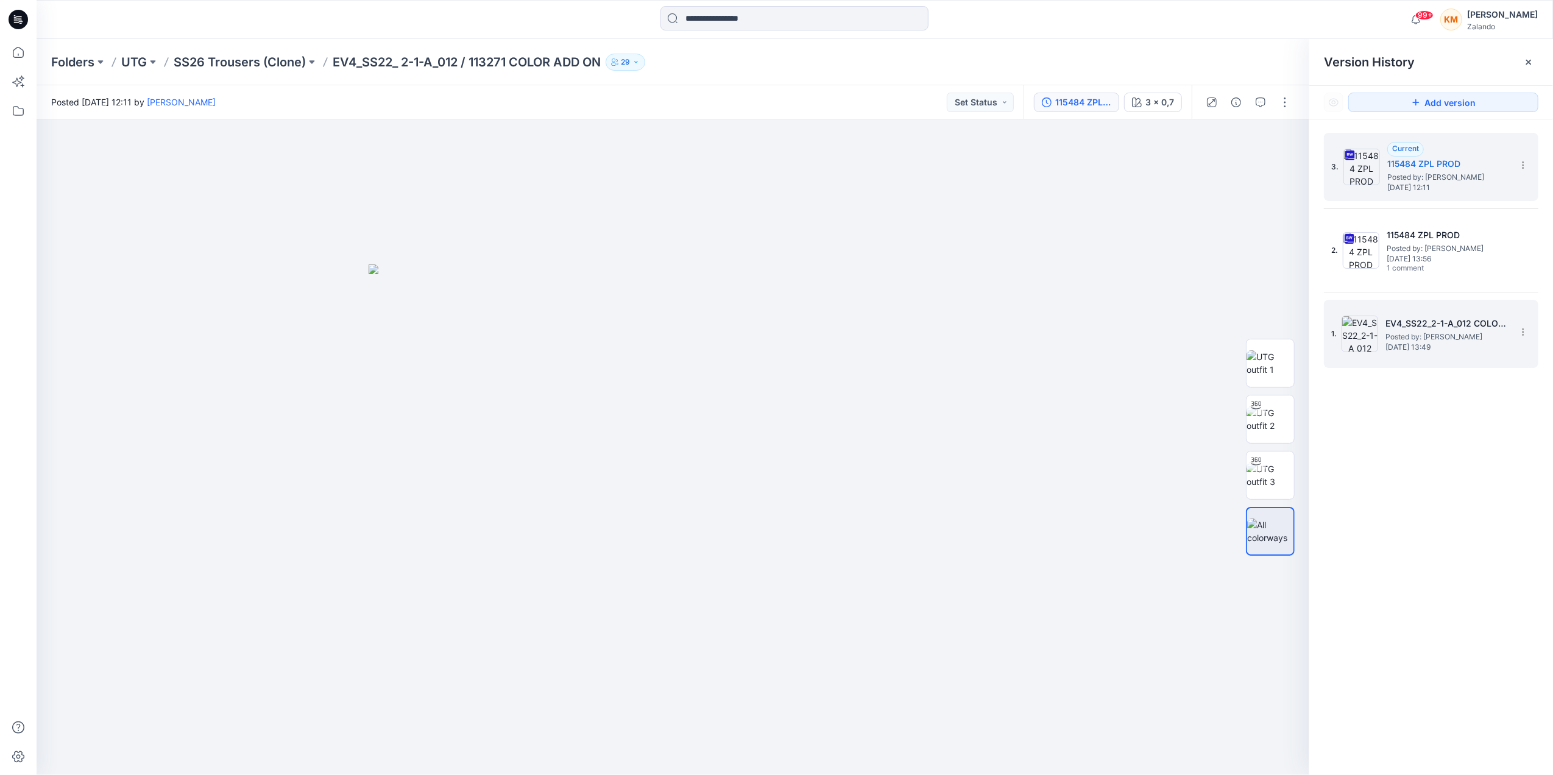
click at [1416, 331] on span "Posted by: [PERSON_NAME]" at bounding box center [1446, 337] width 122 height 12
drag, startPoint x: 1451, startPoint y: 146, endPoint x: 1446, endPoint y: 153, distance: 8.8
click at [1450, 152] on div "Current 115484 ZPL PROD Posted by: [PERSON_NAME] [DATE] 12:11" at bounding box center [1448, 167] width 122 height 50
click at [1288, 105] on button "button" at bounding box center [1284, 102] width 19 height 19
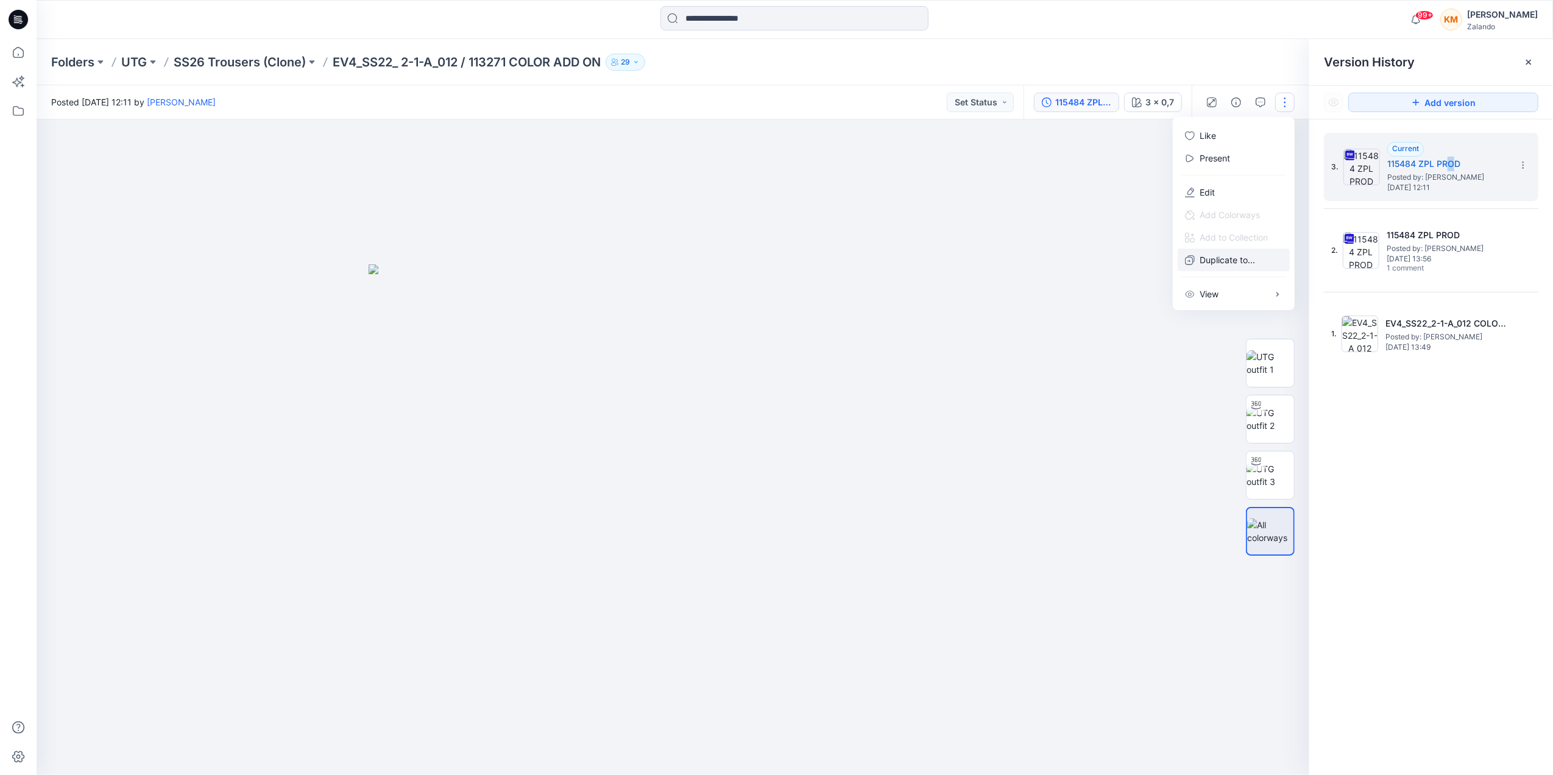
click at [1216, 258] on p "Duplicate to..." at bounding box center [1226, 259] width 55 height 13
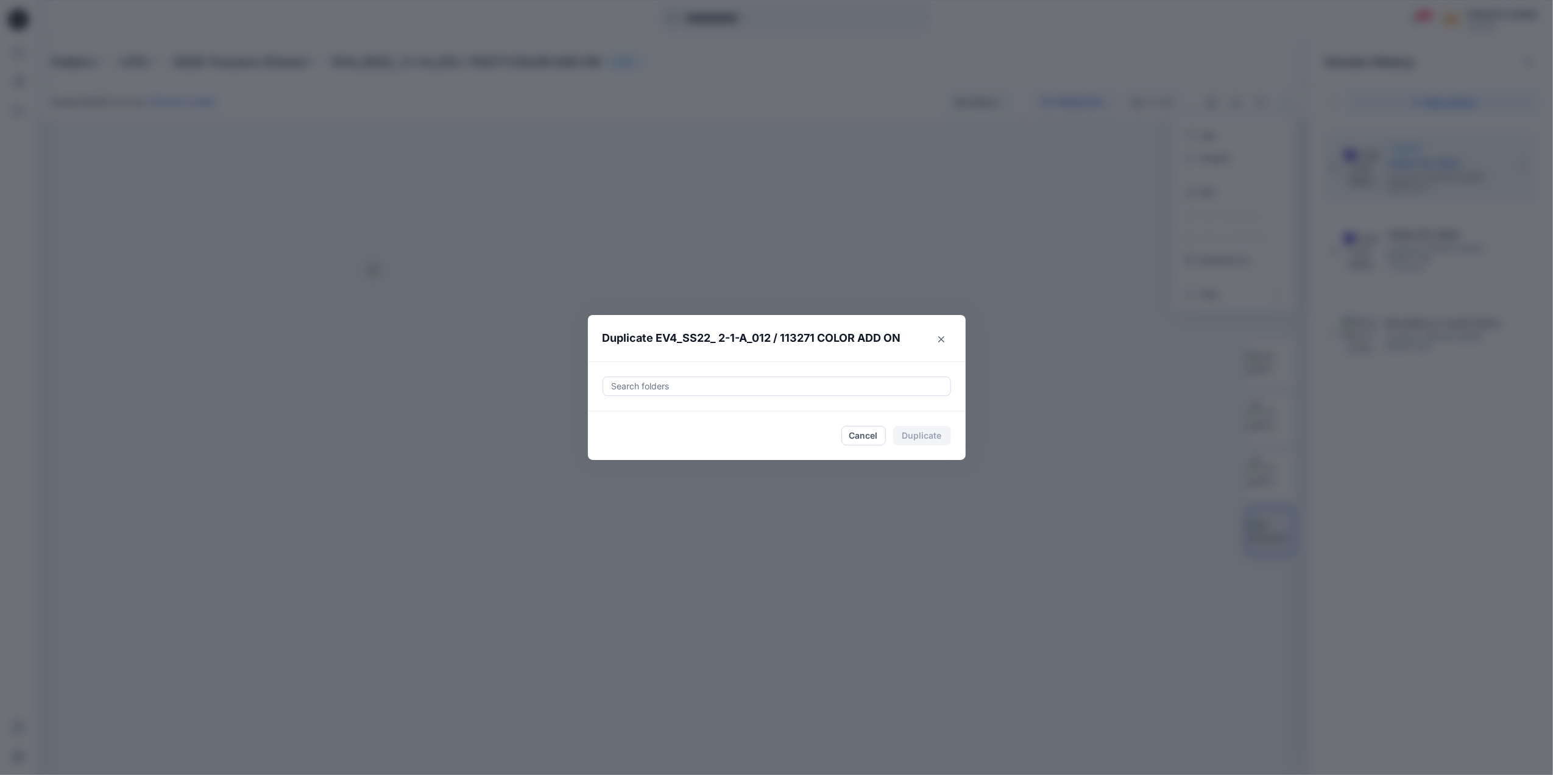
click at [1080, 330] on div "Duplicate EV4_SS22_ 2-1-A_012 / 113271 COLOR ADD ON Search folders Cancel Dupli…" at bounding box center [776, 387] width 1553 height 775
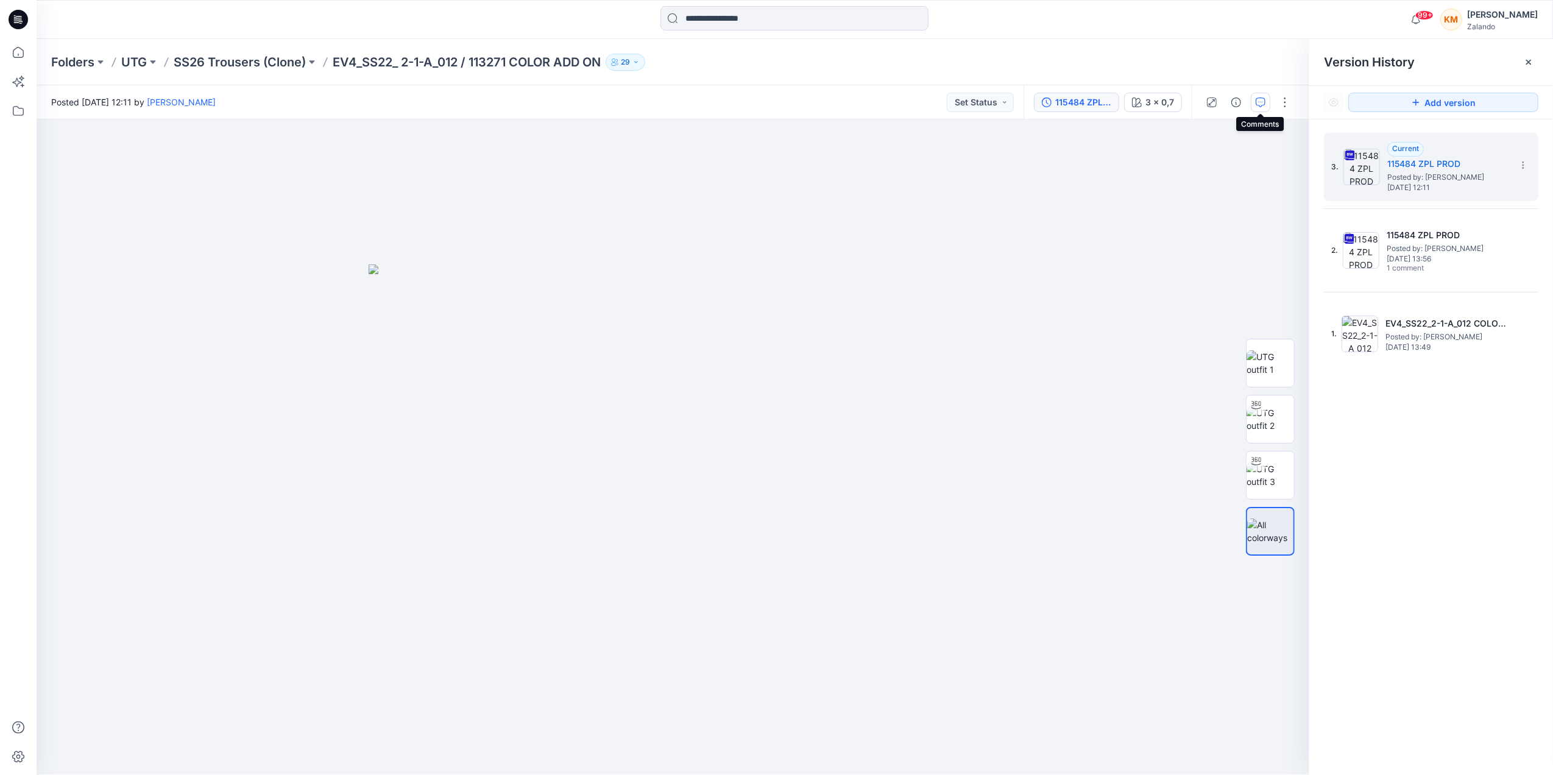
click at [1263, 102] on button "button" at bounding box center [1259, 102] width 19 height 19
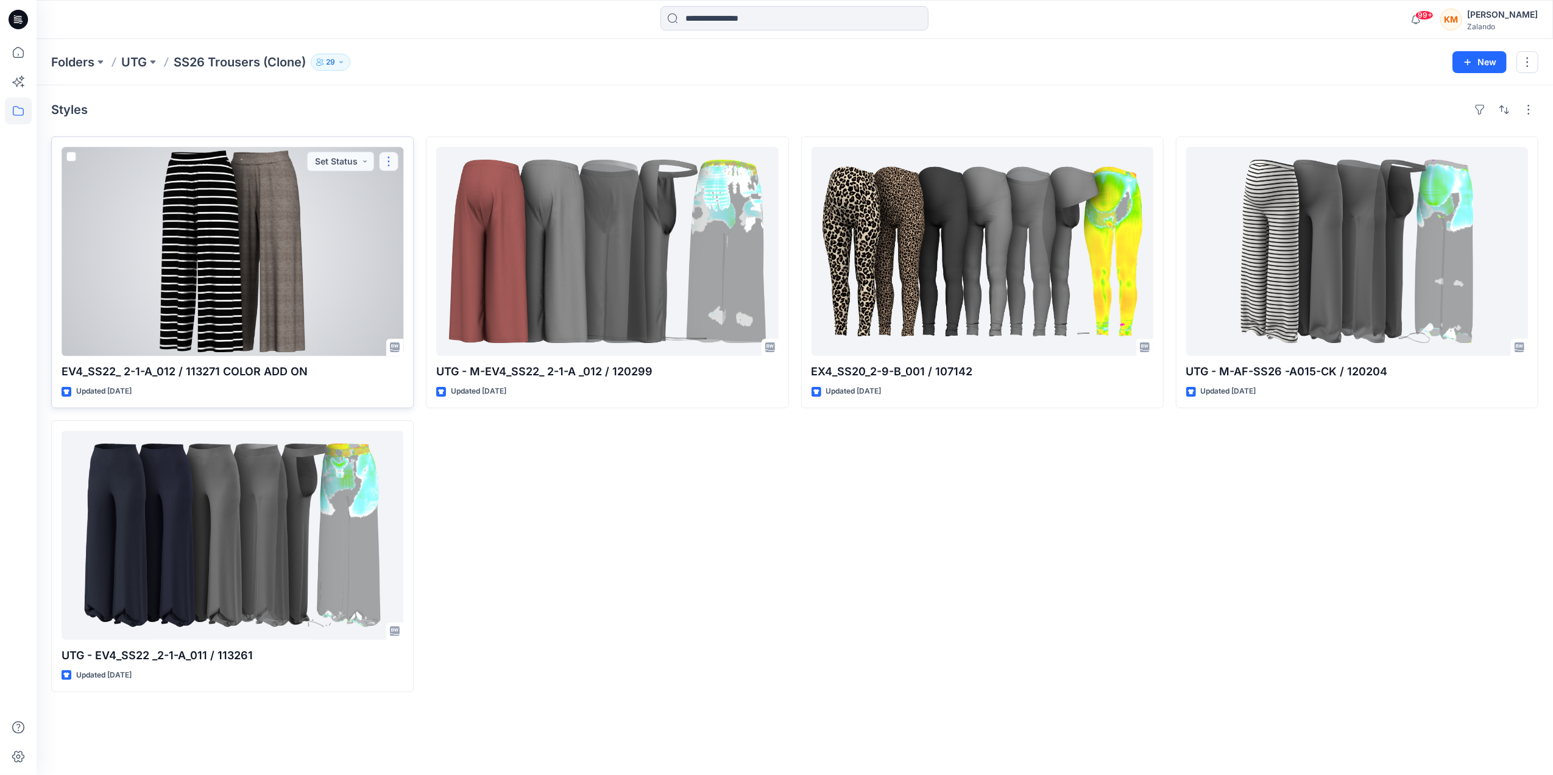
click at [389, 158] on button "button" at bounding box center [388, 161] width 19 height 19
click at [427, 241] on p "Duplicate to..." at bounding box center [430, 235] width 55 height 13
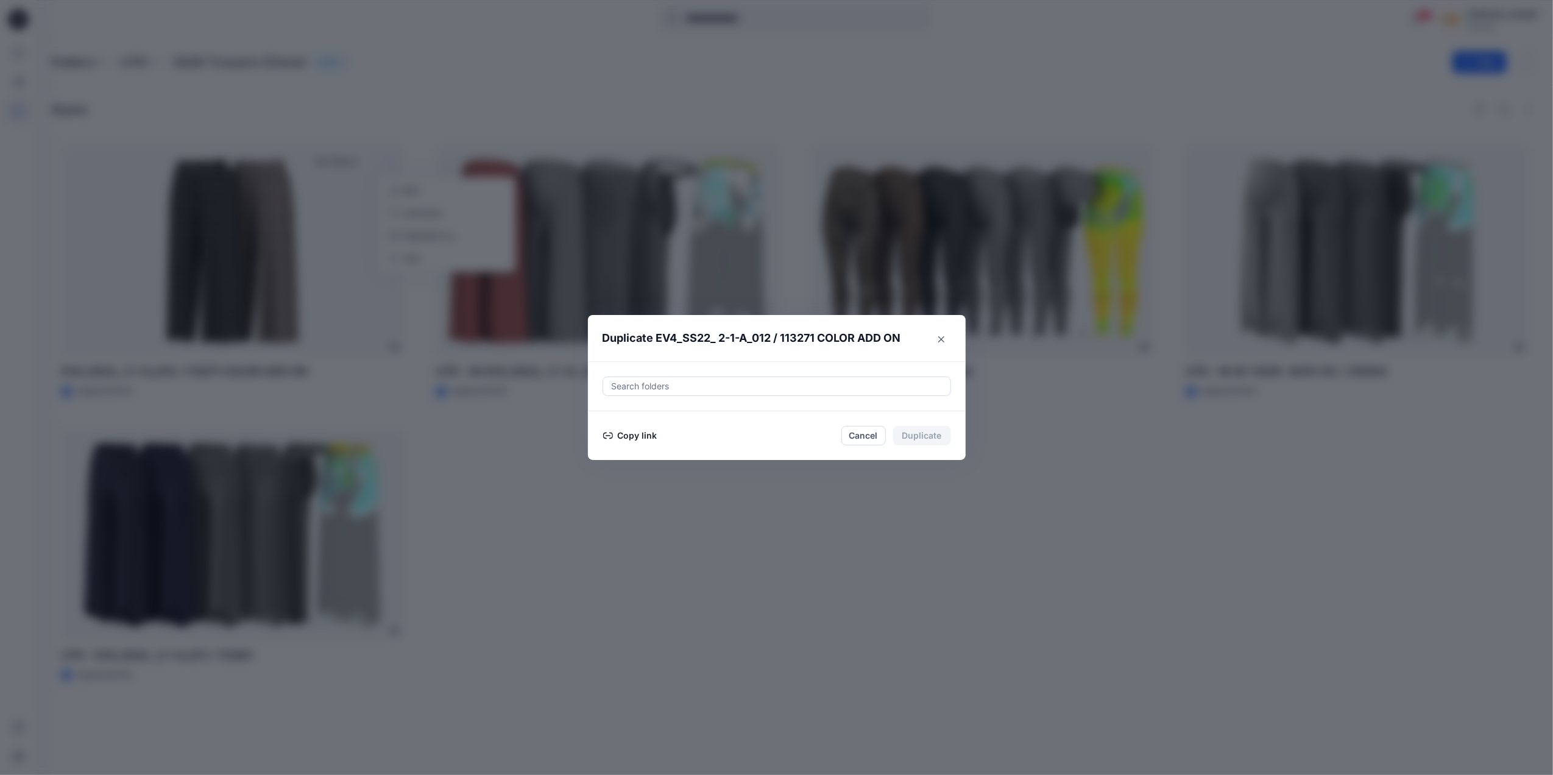
click at [627, 430] on button "Copy link" at bounding box center [629, 435] width 55 height 15
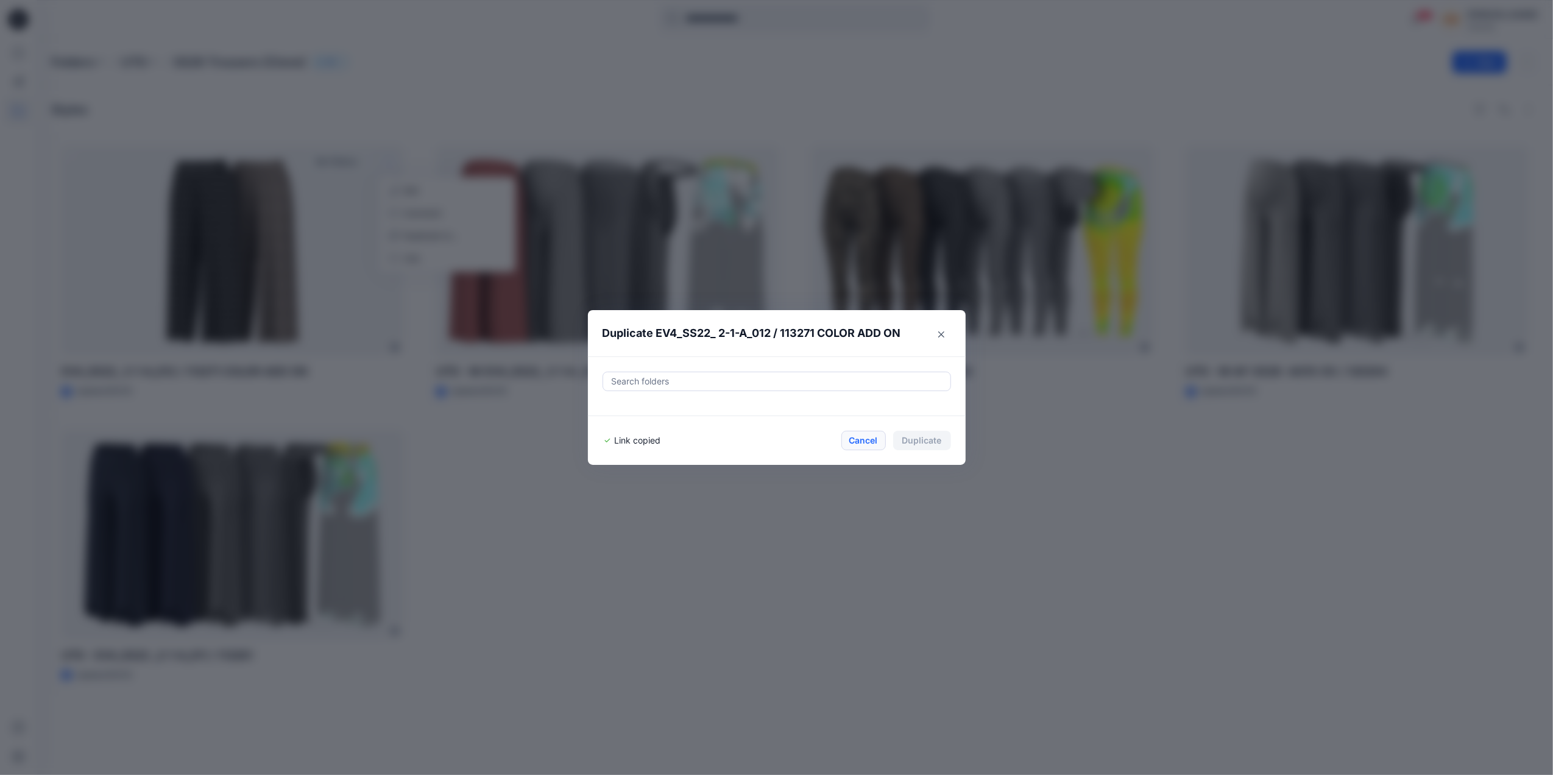
click at [873, 439] on button "Cancel" at bounding box center [863, 440] width 44 height 19
